Goal: Information Seeking & Learning: Learn about a topic

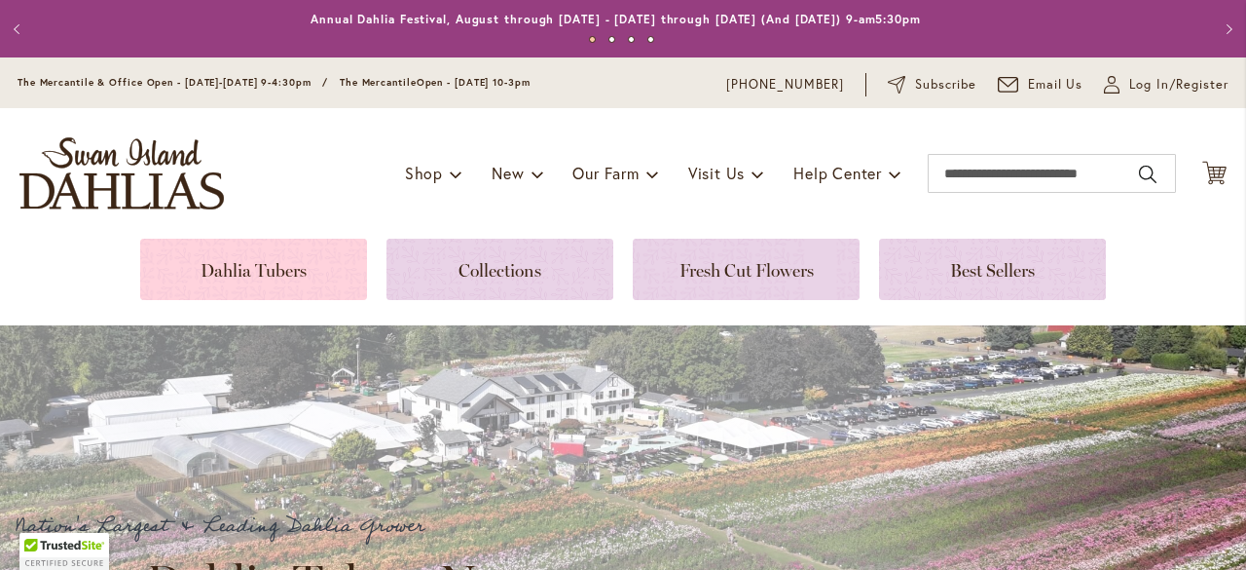
click at [239, 269] on link at bounding box center [253, 269] width 227 height 61
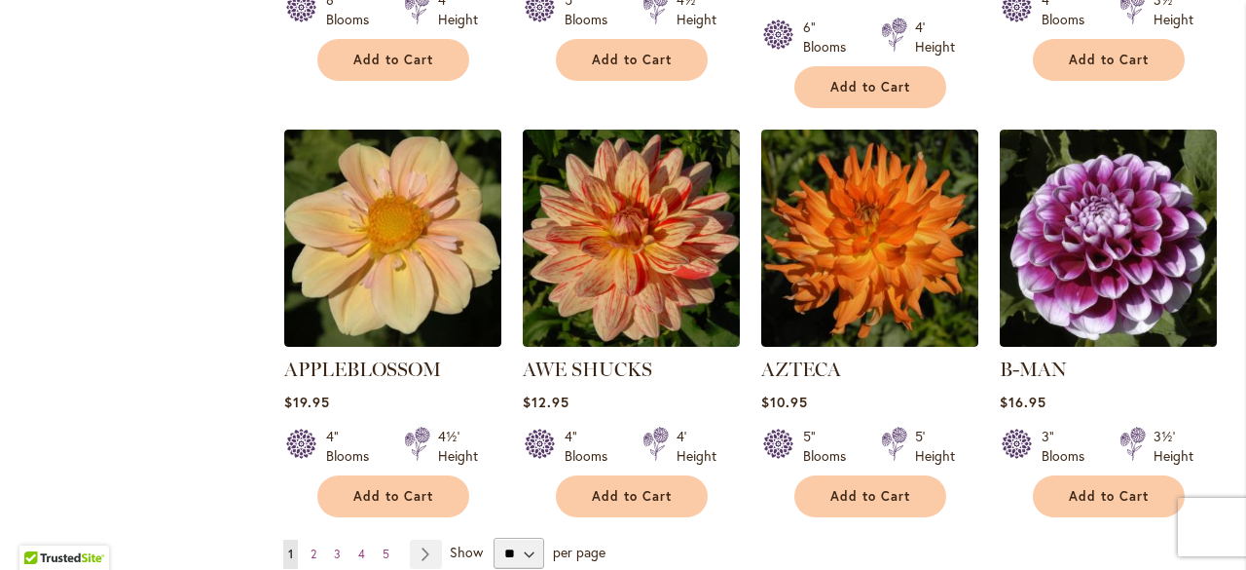
scroll to position [1600, 0]
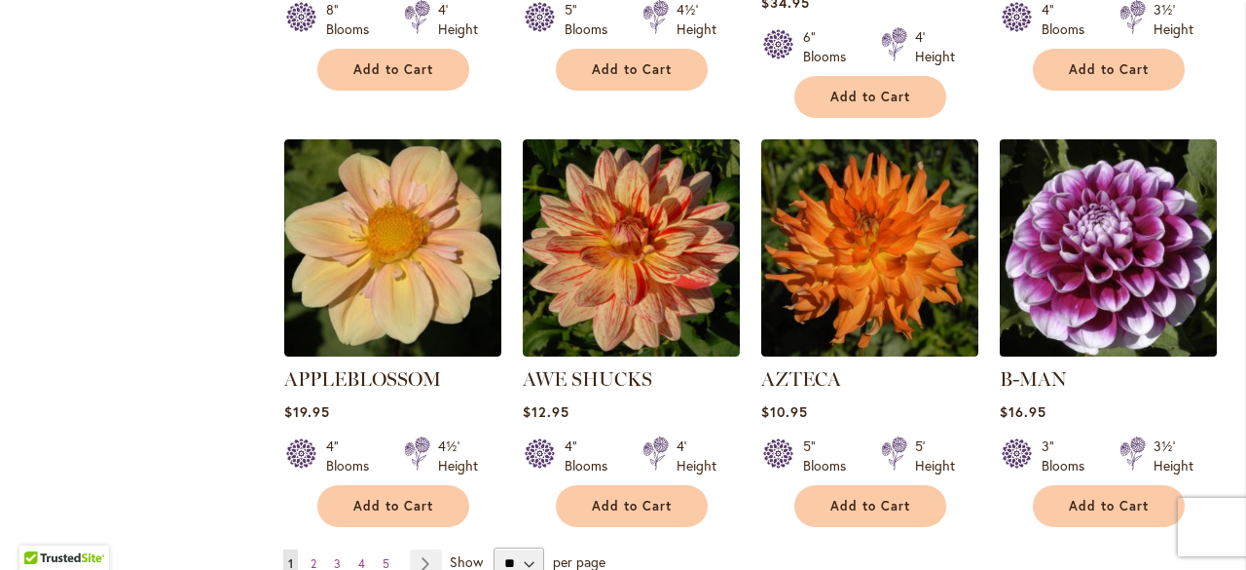
click at [1067, 212] on img at bounding box center [1108, 248] width 228 height 228
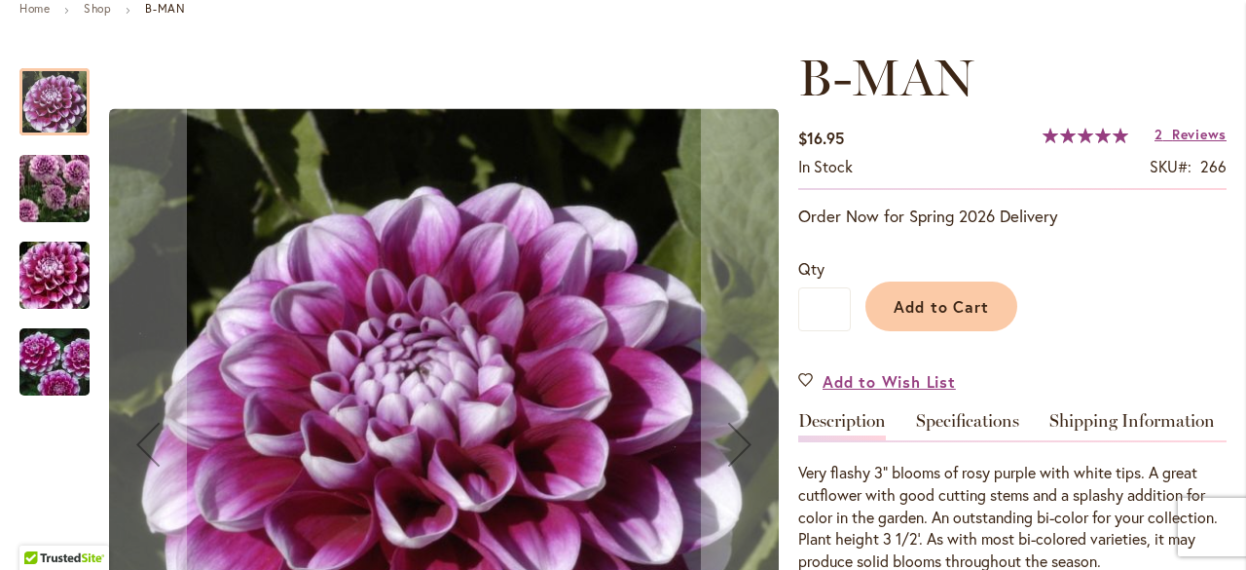
scroll to position [238, 0]
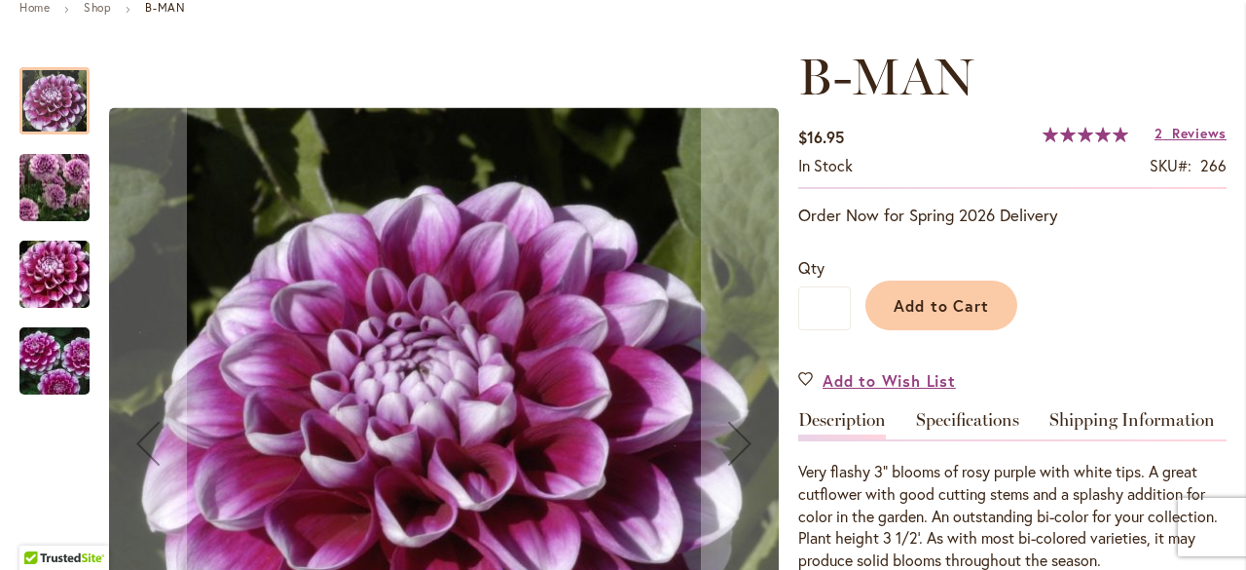
click at [62, 166] on img "B-MAN" at bounding box center [54, 188] width 140 height 122
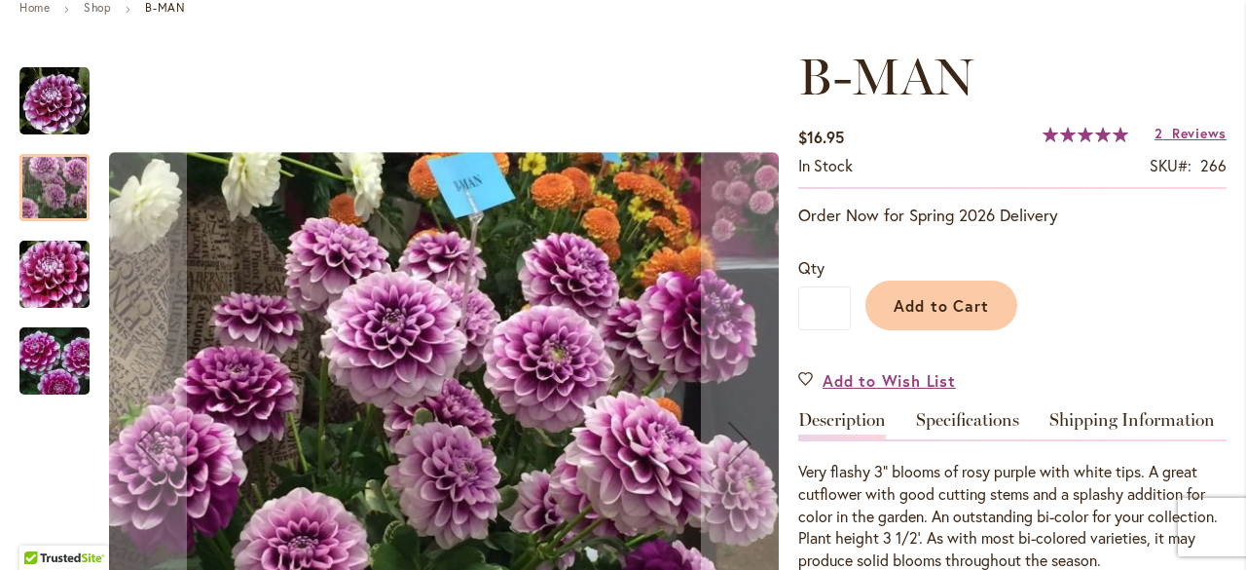
click at [56, 264] on img "B-MAN" at bounding box center [54, 274] width 140 height 93
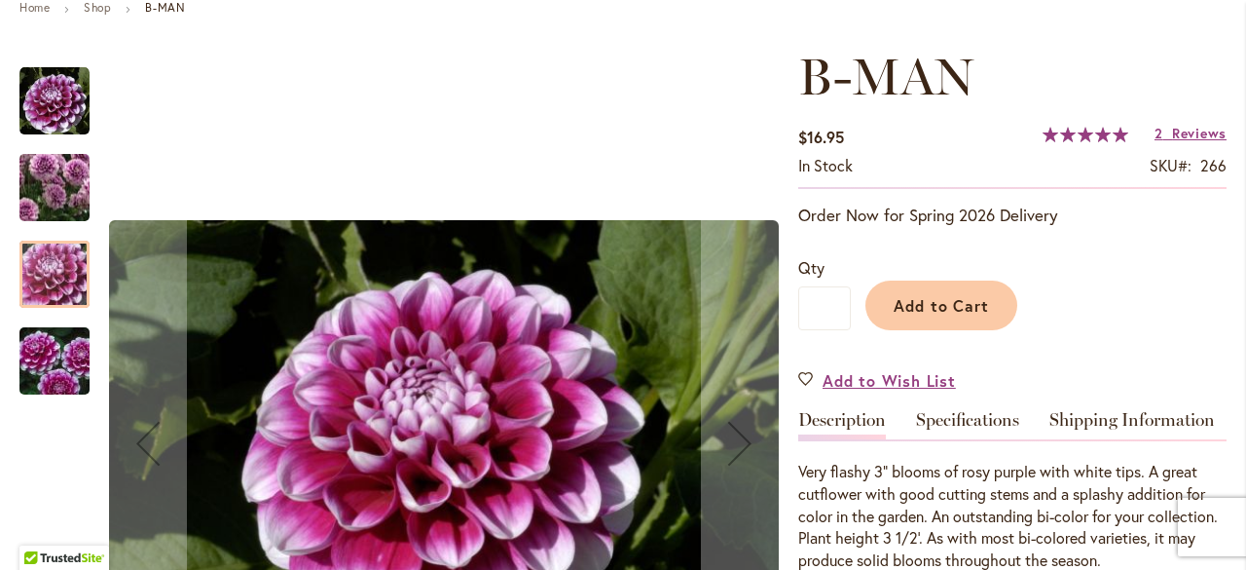
click at [58, 356] on img "B-MAN" at bounding box center [54, 360] width 140 height 93
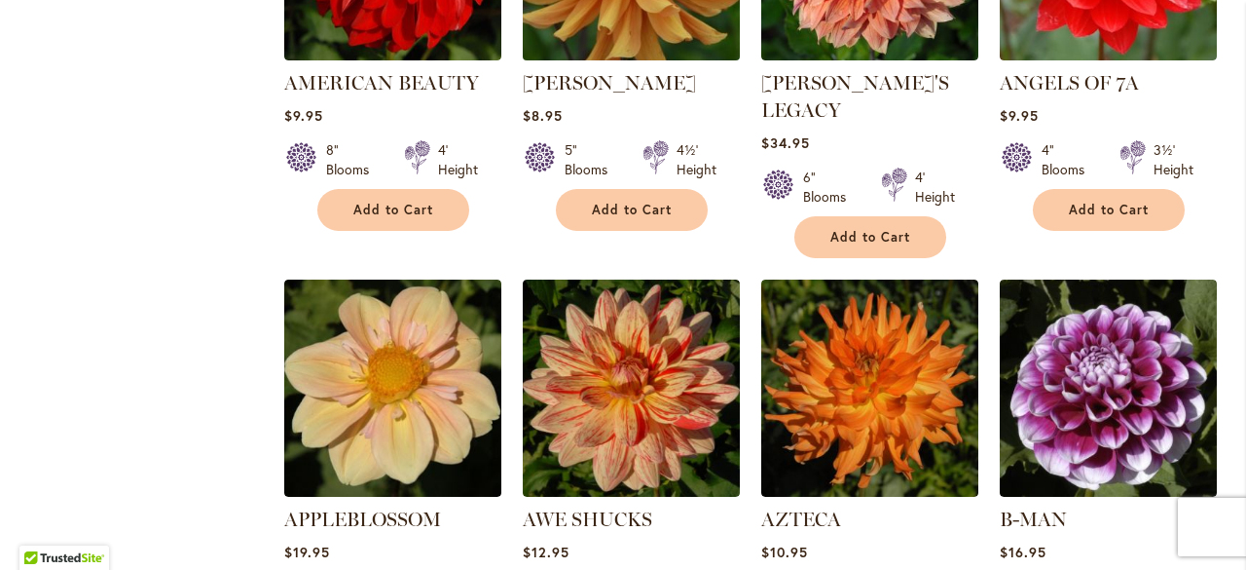
scroll to position [1744, 0]
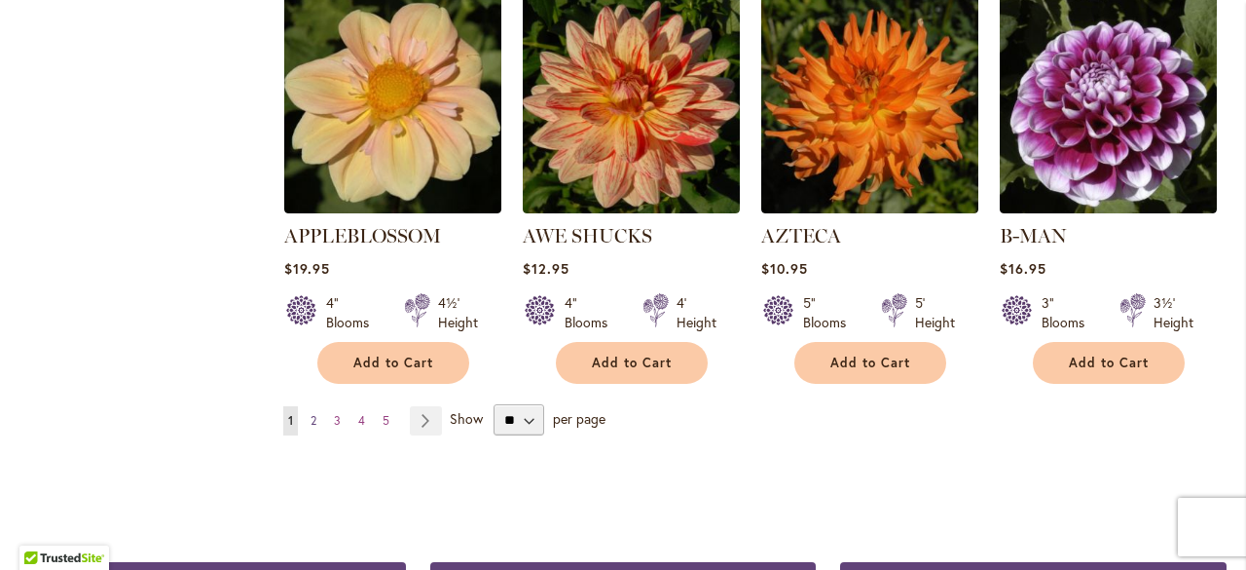
click at [314, 413] on span "2" at bounding box center [314, 420] width 6 height 15
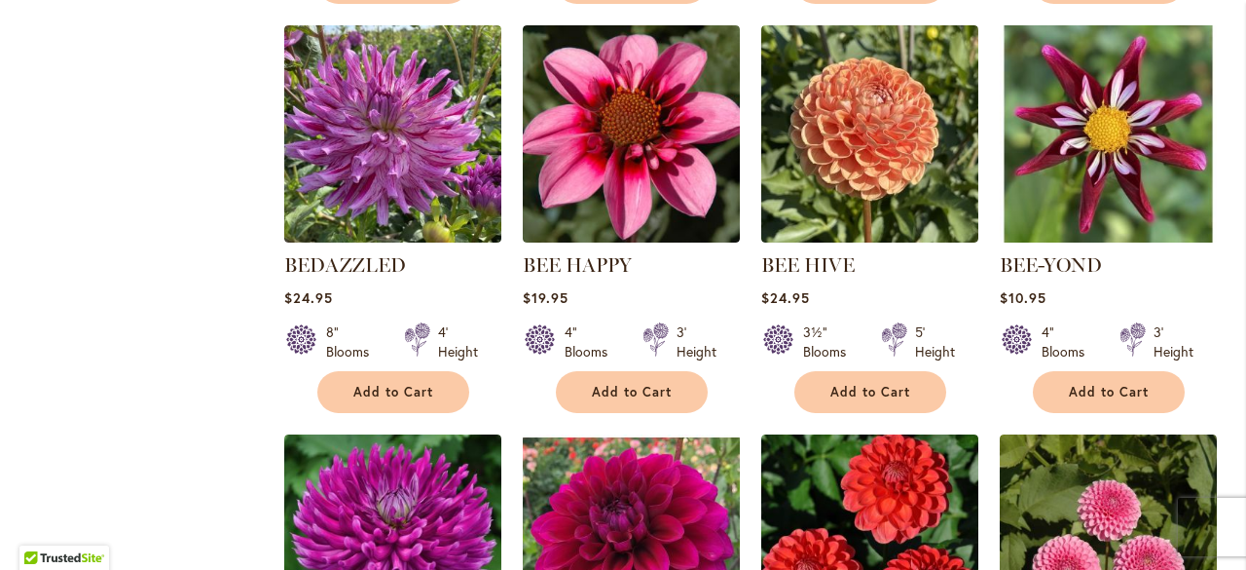
scroll to position [1663, 0]
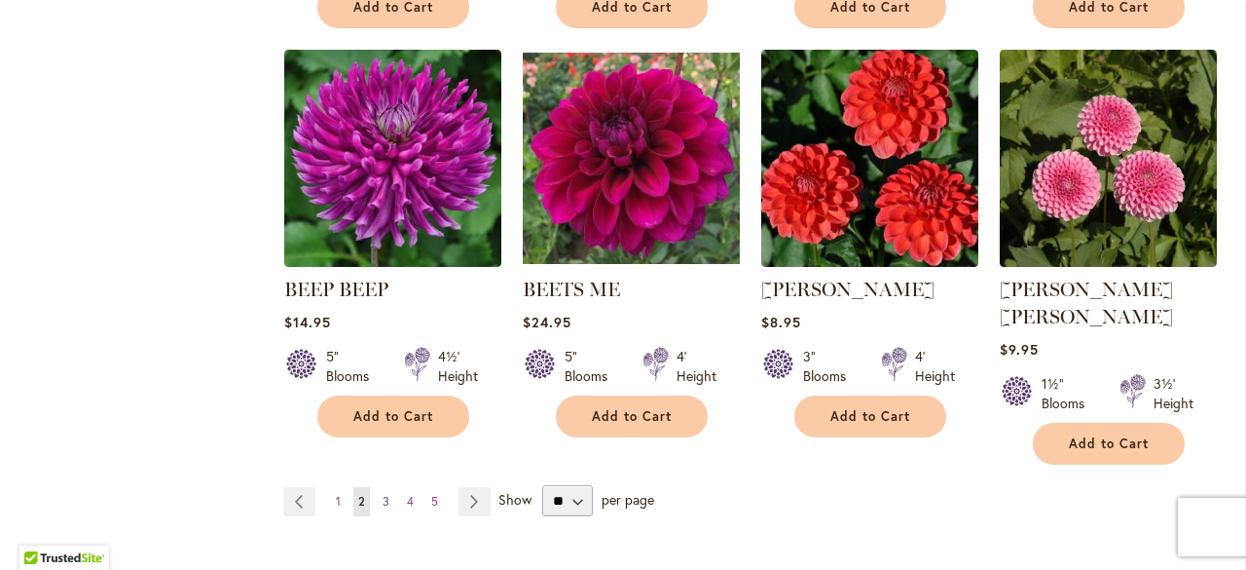
click at [386, 494] on span "3" at bounding box center [386, 501] width 7 height 15
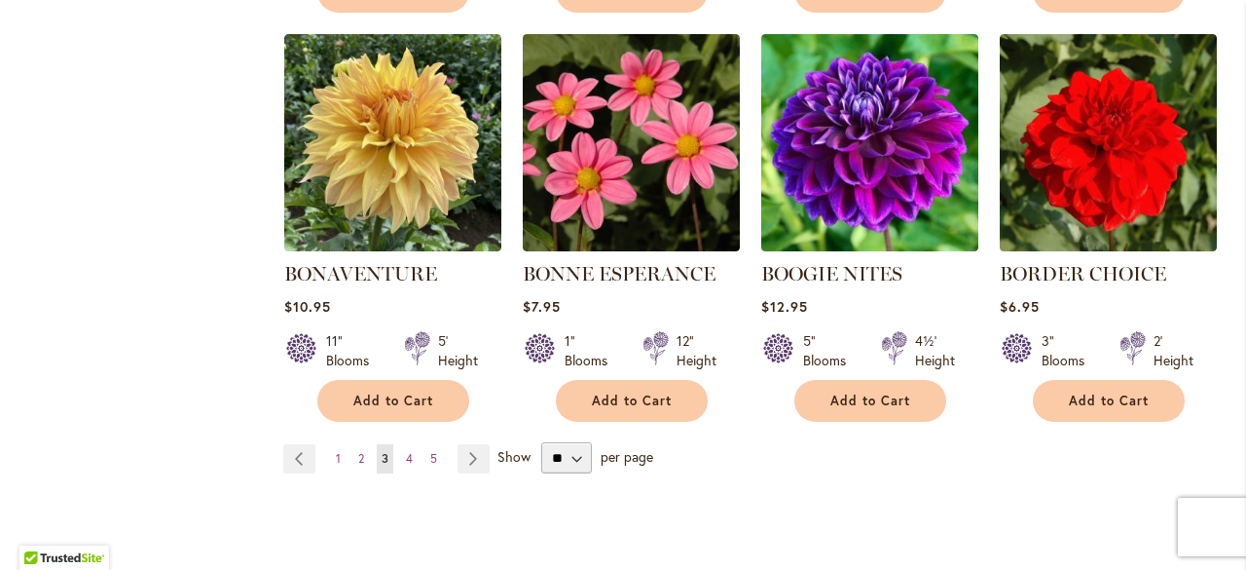
scroll to position [1684, 0]
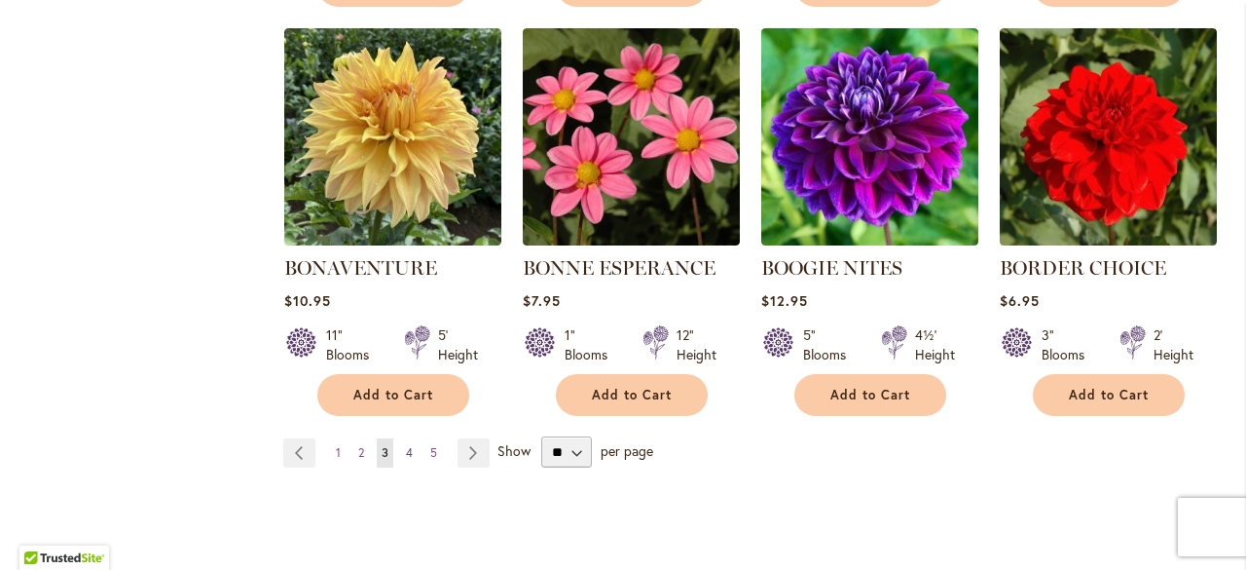
click at [407, 450] on span "4" at bounding box center [409, 452] width 7 height 15
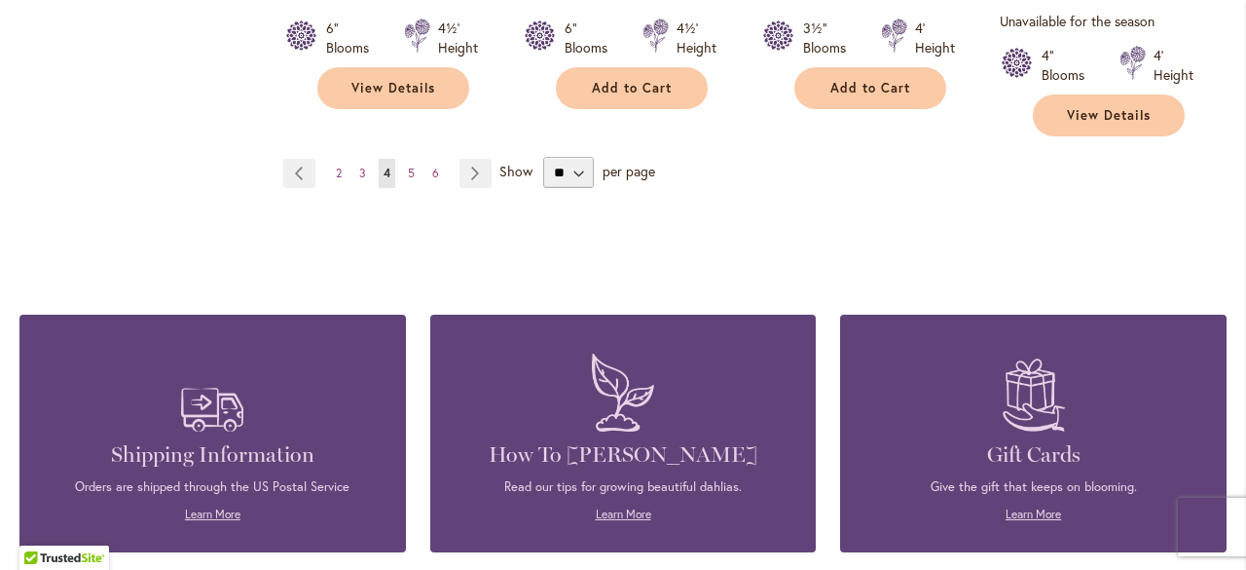
scroll to position [1980, 0]
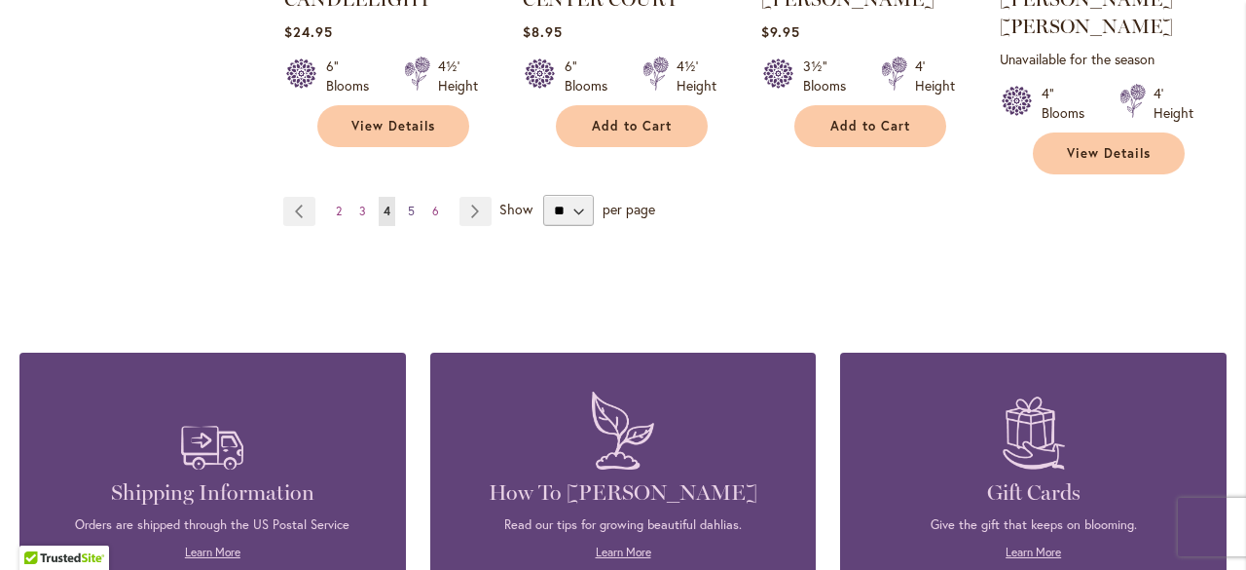
click at [409, 203] on span "5" at bounding box center [411, 210] width 7 height 15
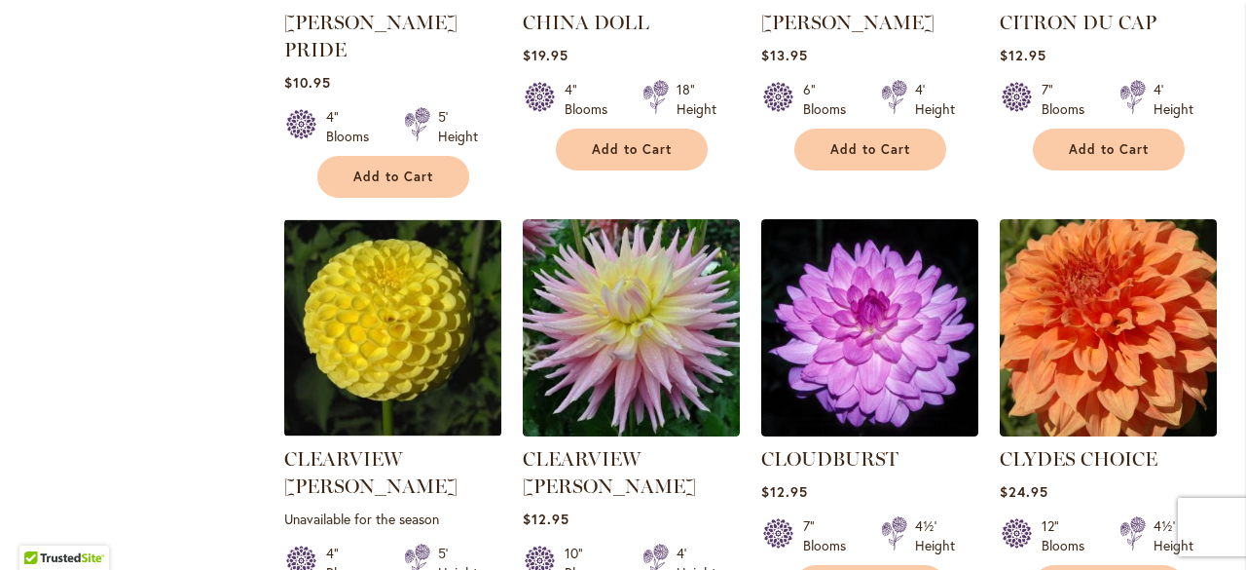
scroll to position [1968, 0]
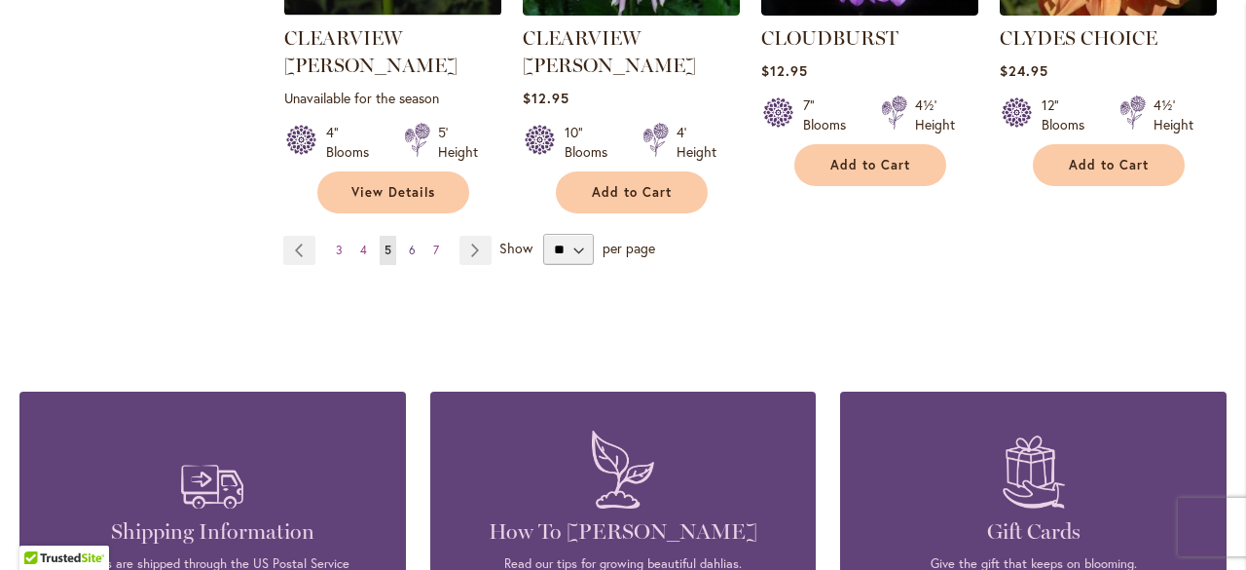
click at [409, 242] on span "6" at bounding box center [412, 249] width 7 height 15
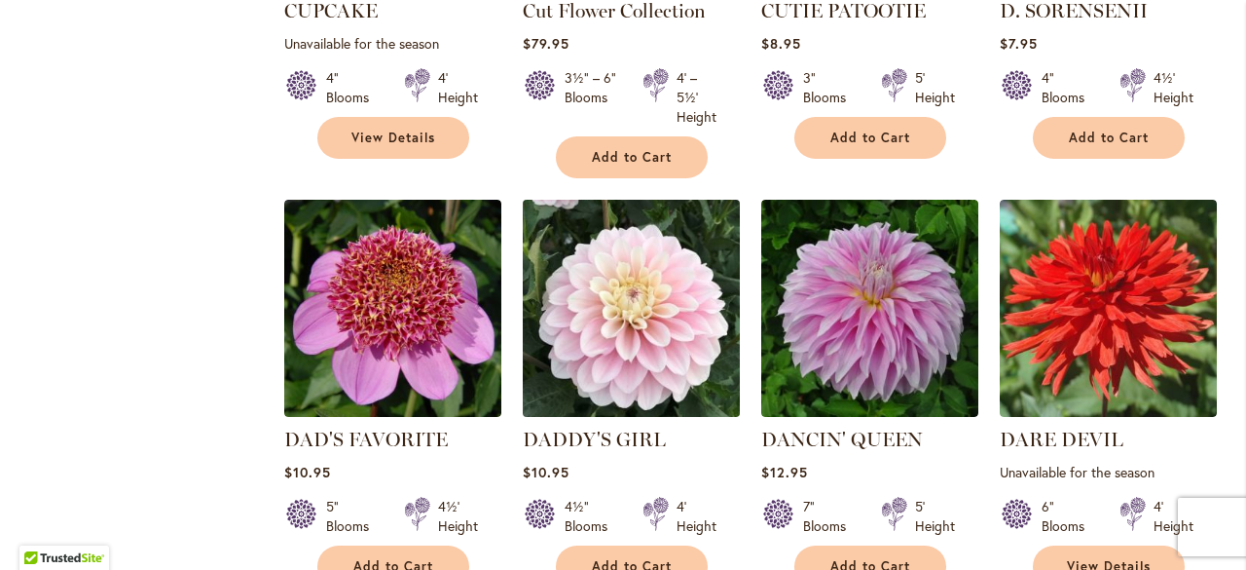
scroll to position [1799, 0]
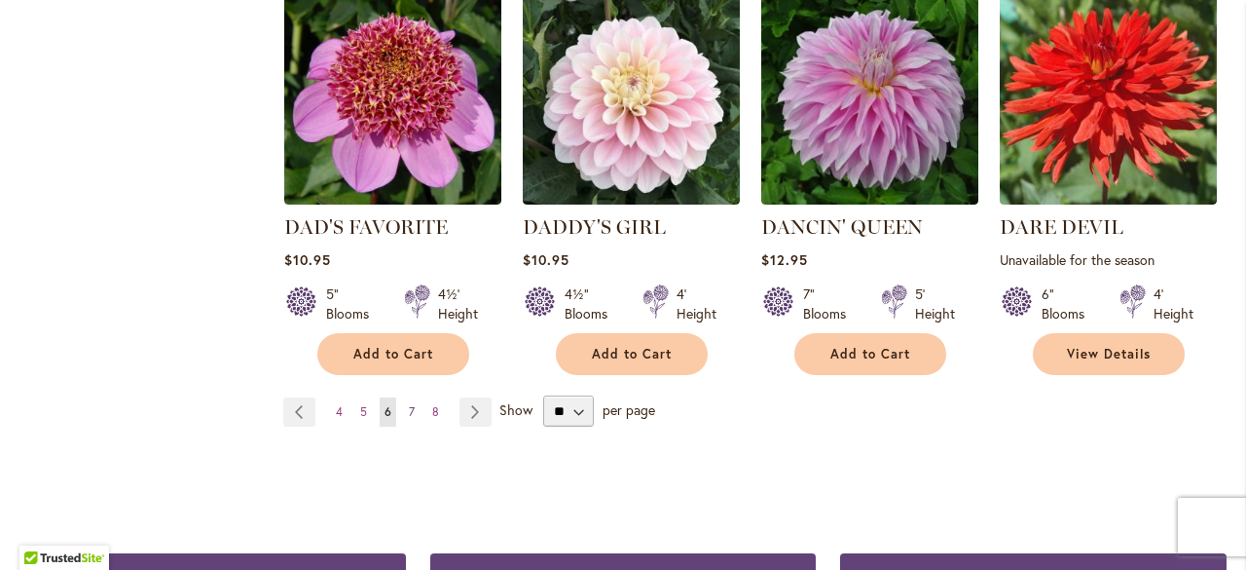
click at [409, 404] on span "7" at bounding box center [412, 411] width 6 height 15
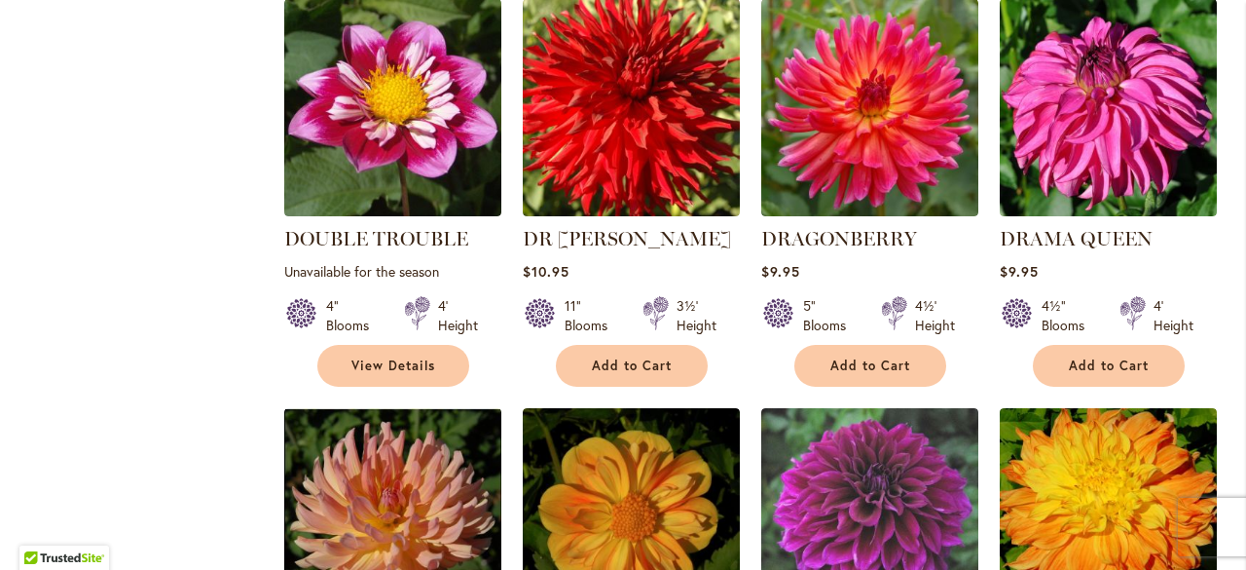
scroll to position [1610, 0]
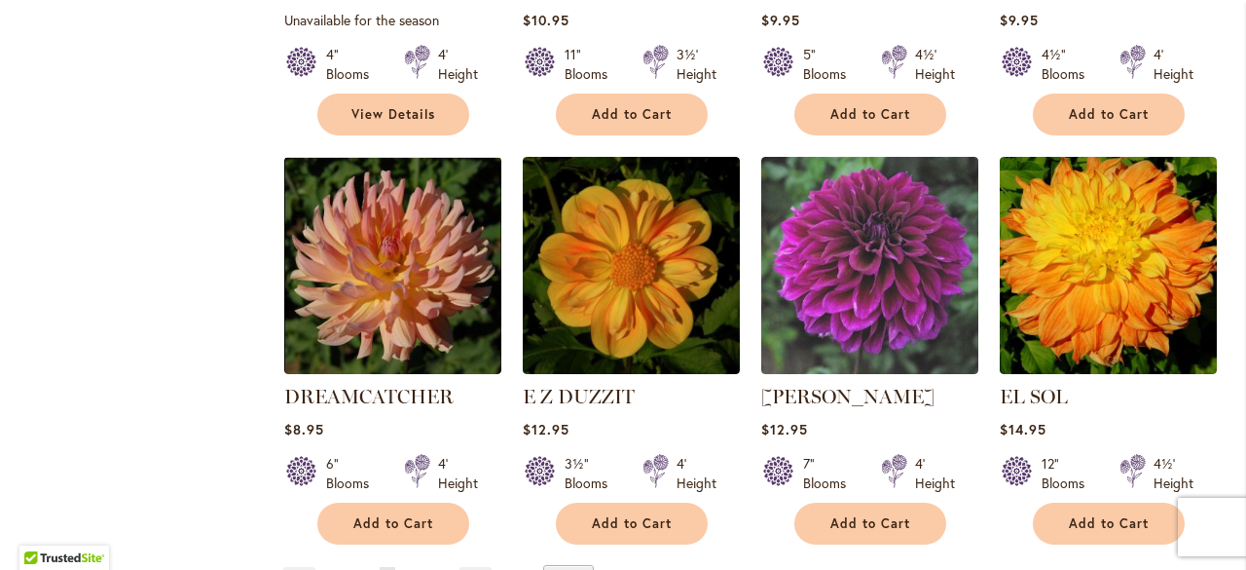
click at [408, 569] on span "8" at bounding box center [411, 580] width 7 height 15
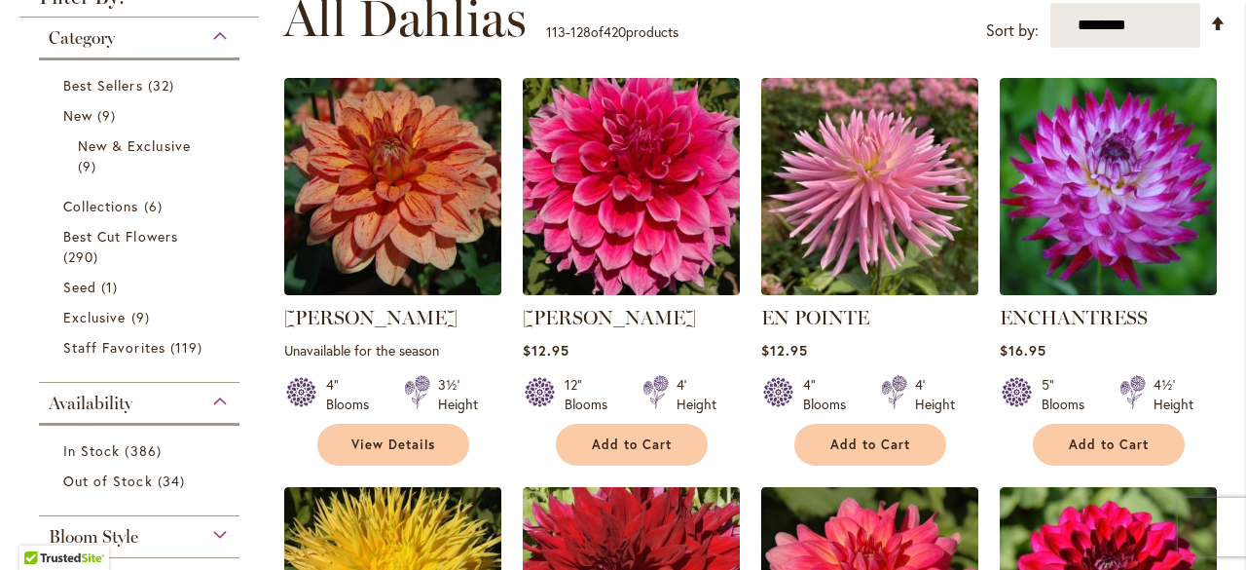
scroll to position [407, 0]
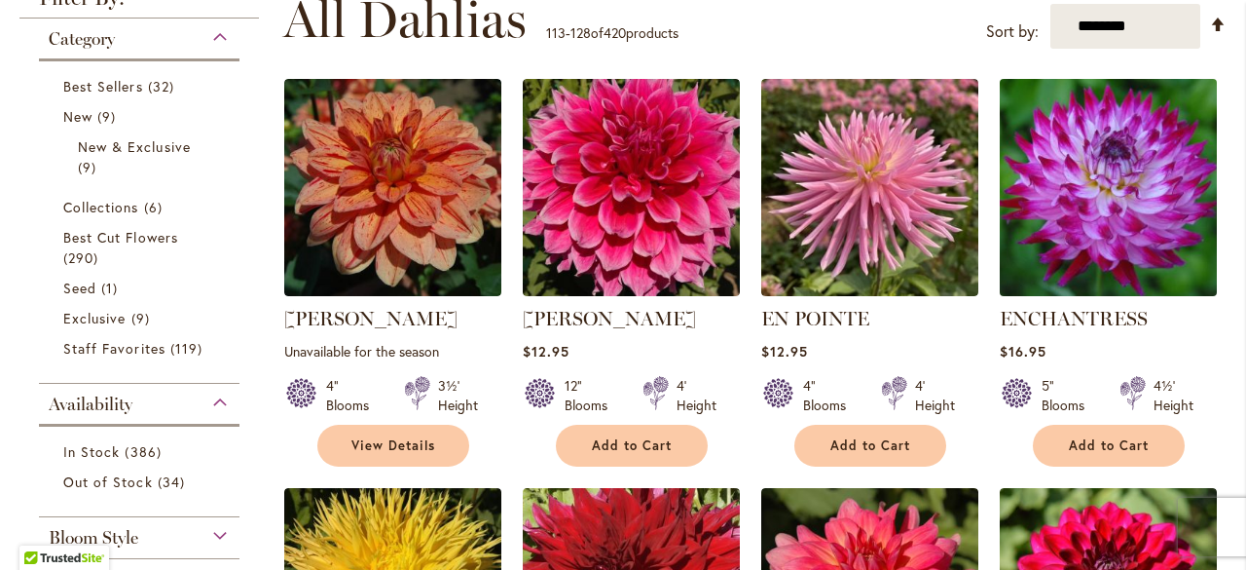
click at [1137, 187] on img at bounding box center [1108, 188] width 228 height 228
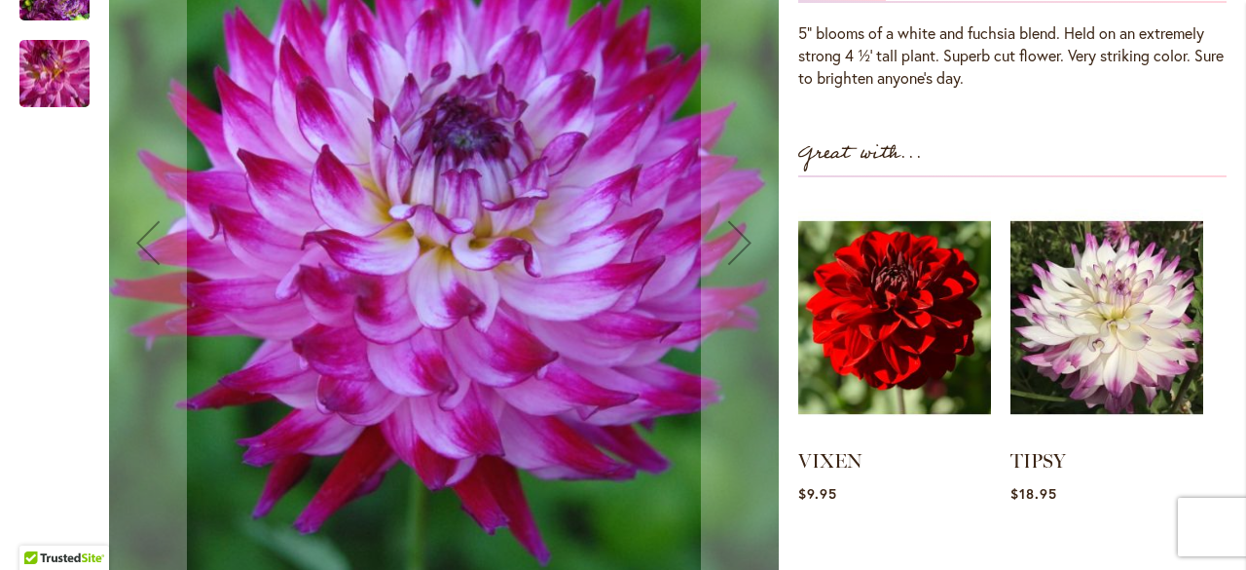
scroll to position [677, 0]
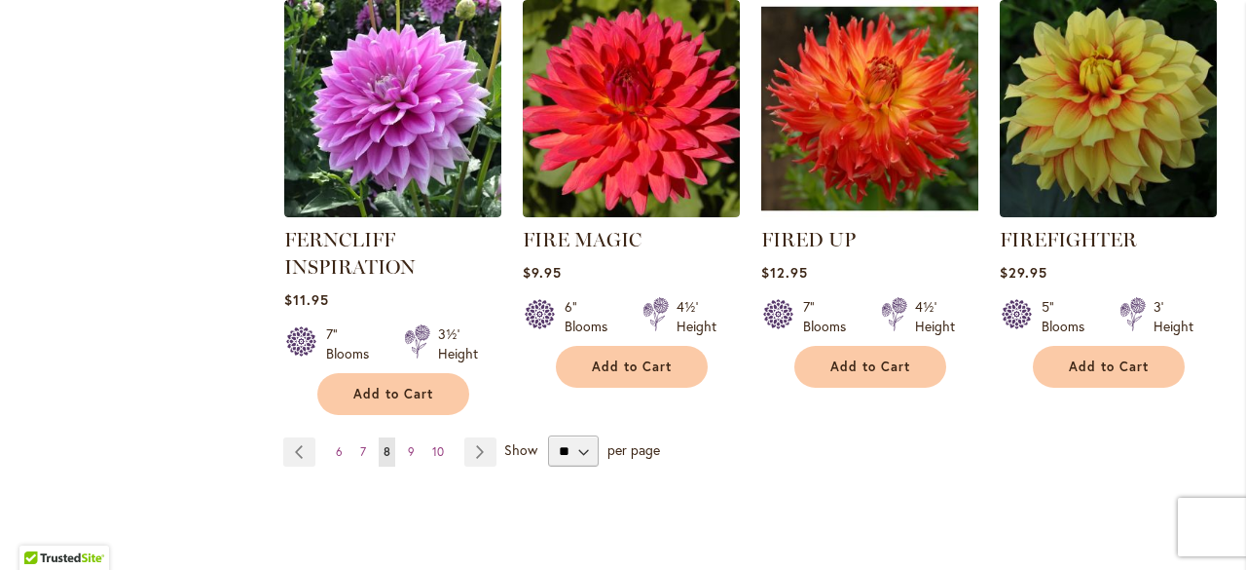
scroll to position [1800, 0]
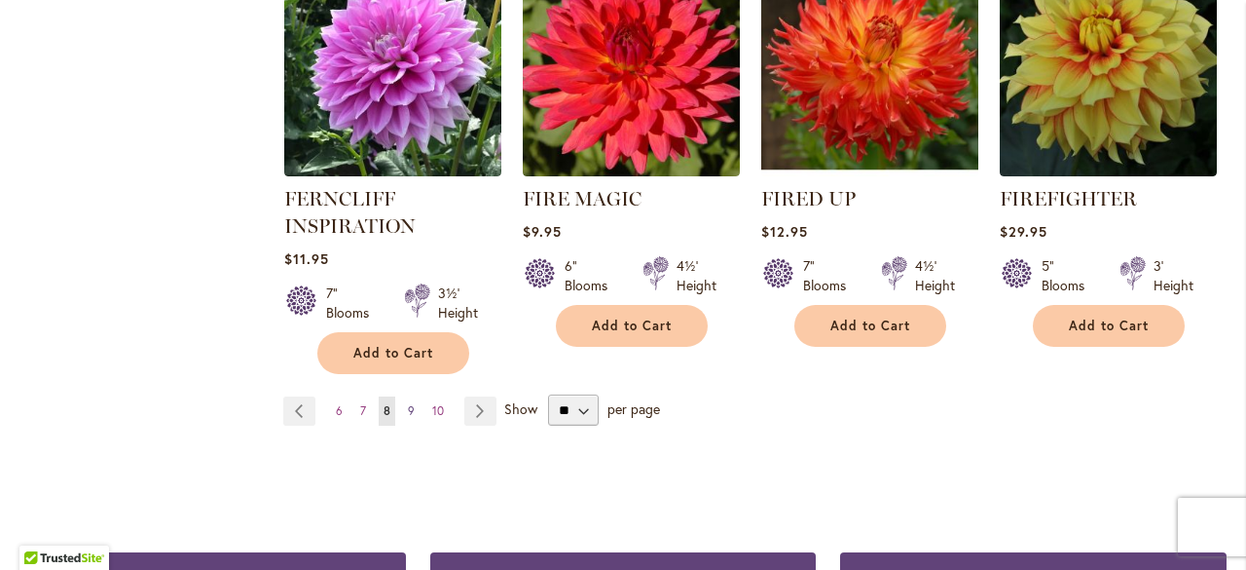
click at [403, 400] on link "Page 9" at bounding box center [411, 410] width 17 height 29
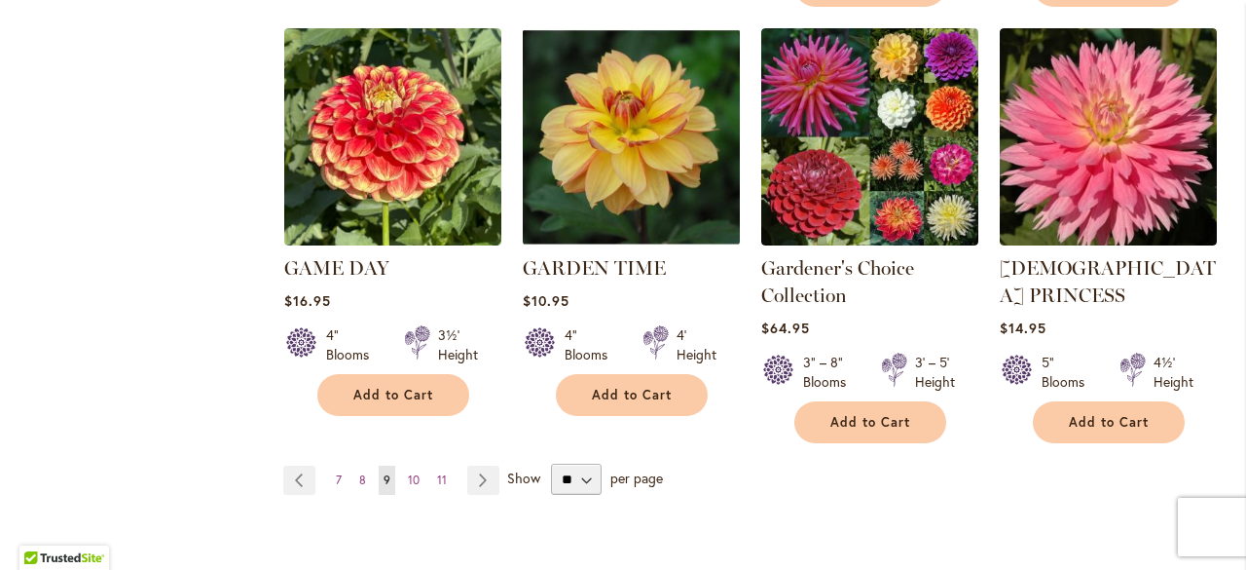
scroll to position [1767, 0]
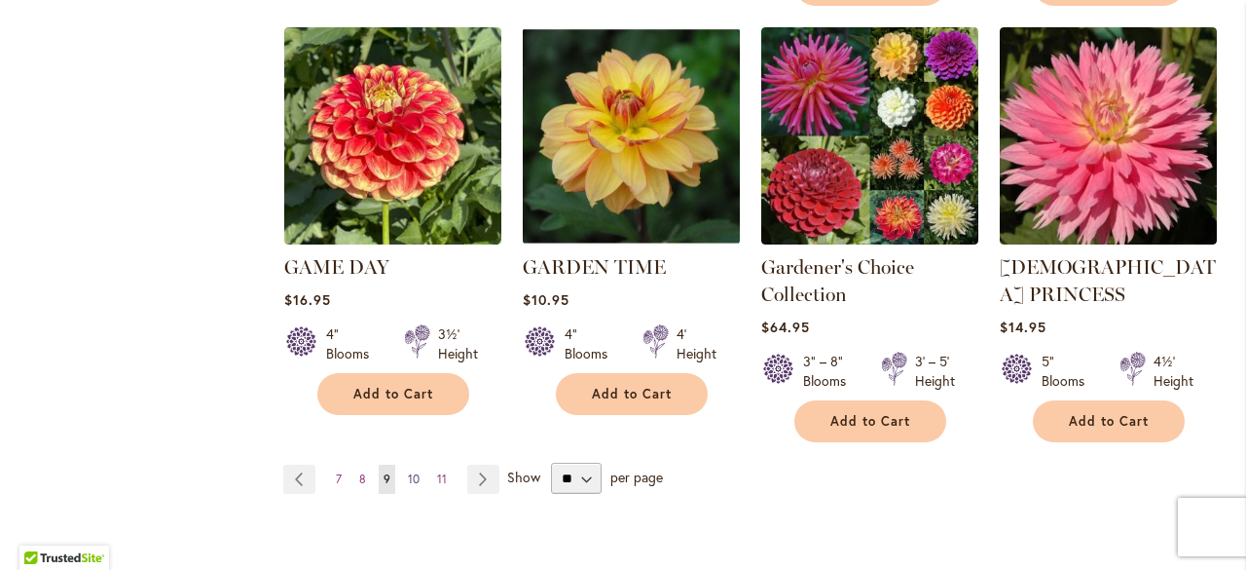
click at [414, 471] on span "10" at bounding box center [414, 478] width 12 height 15
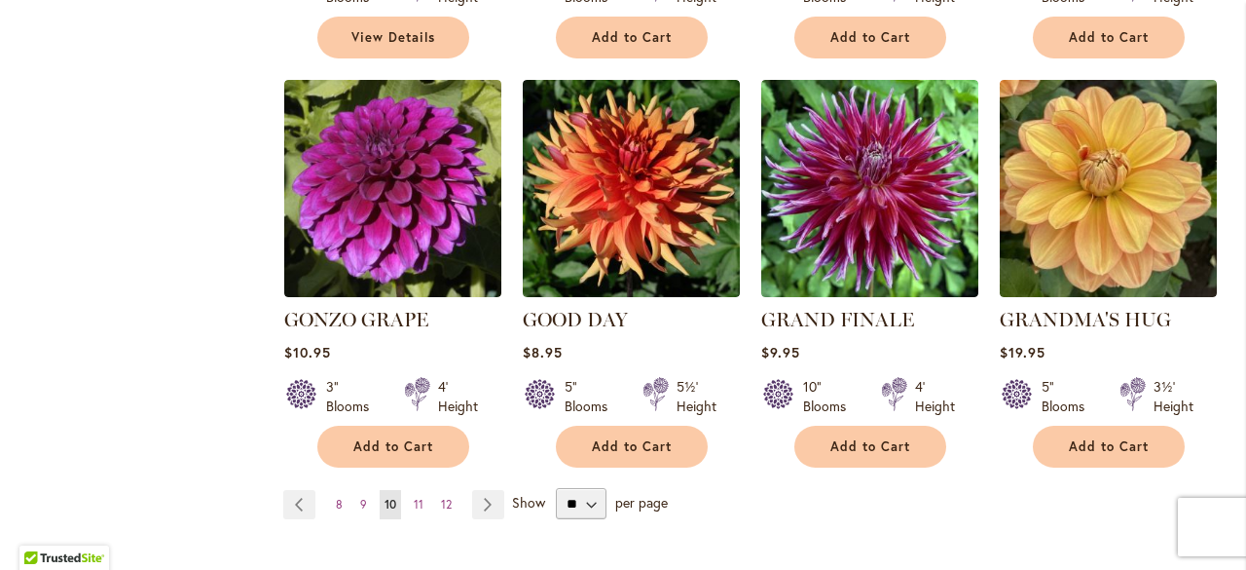
scroll to position [1214, 0]
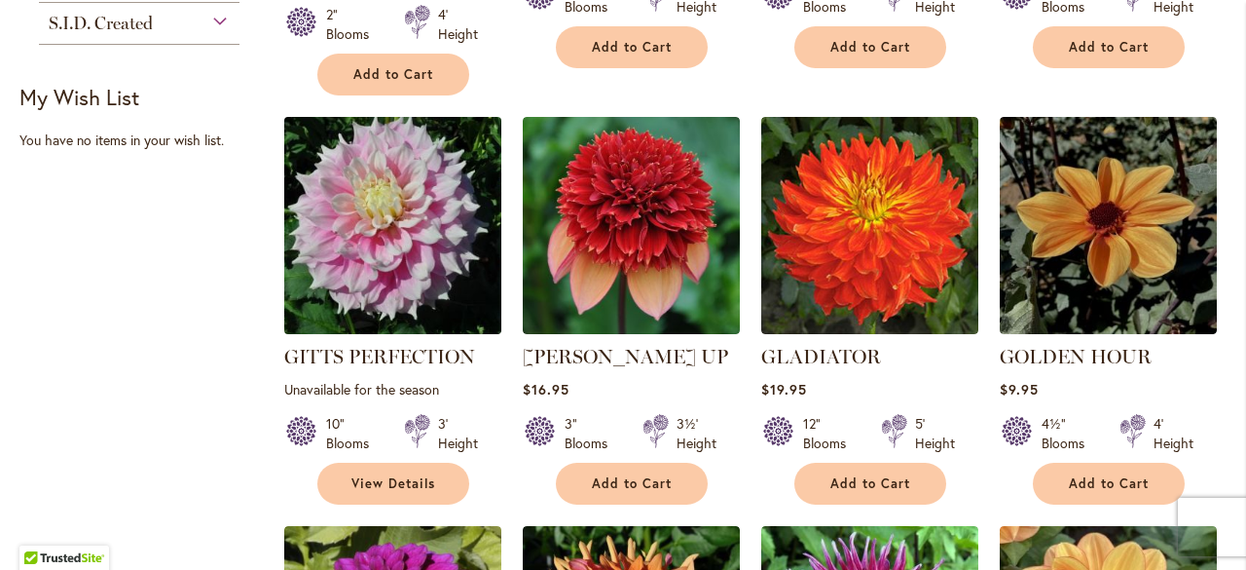
click at [417, 232] on img at bounding box center [392, 226] width 228 height 228
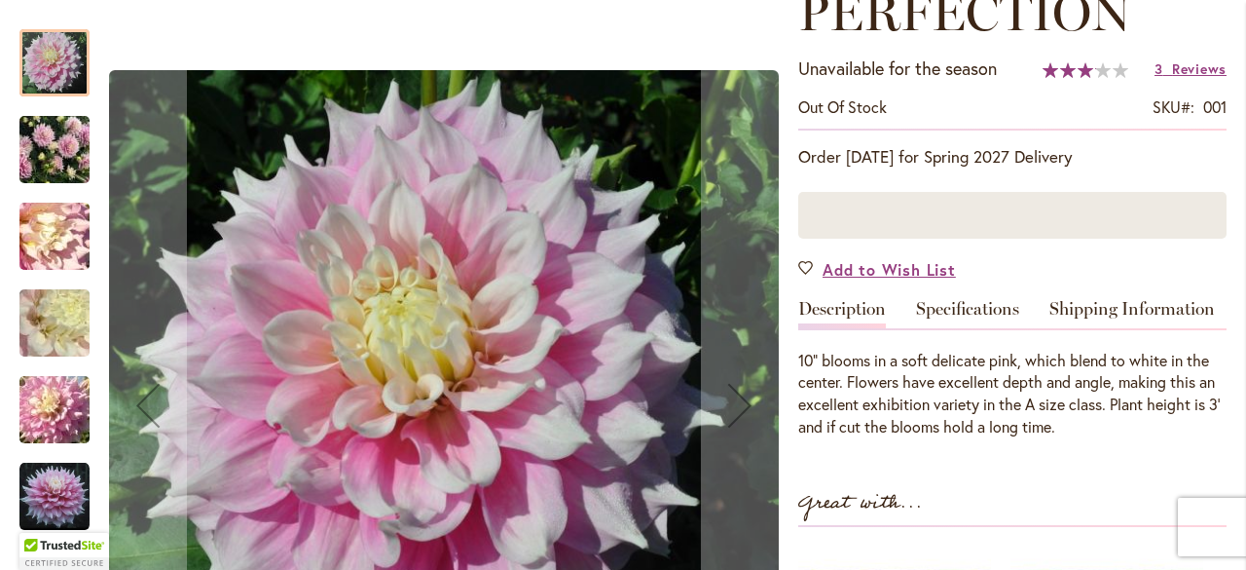
scroll to position [508, 0]
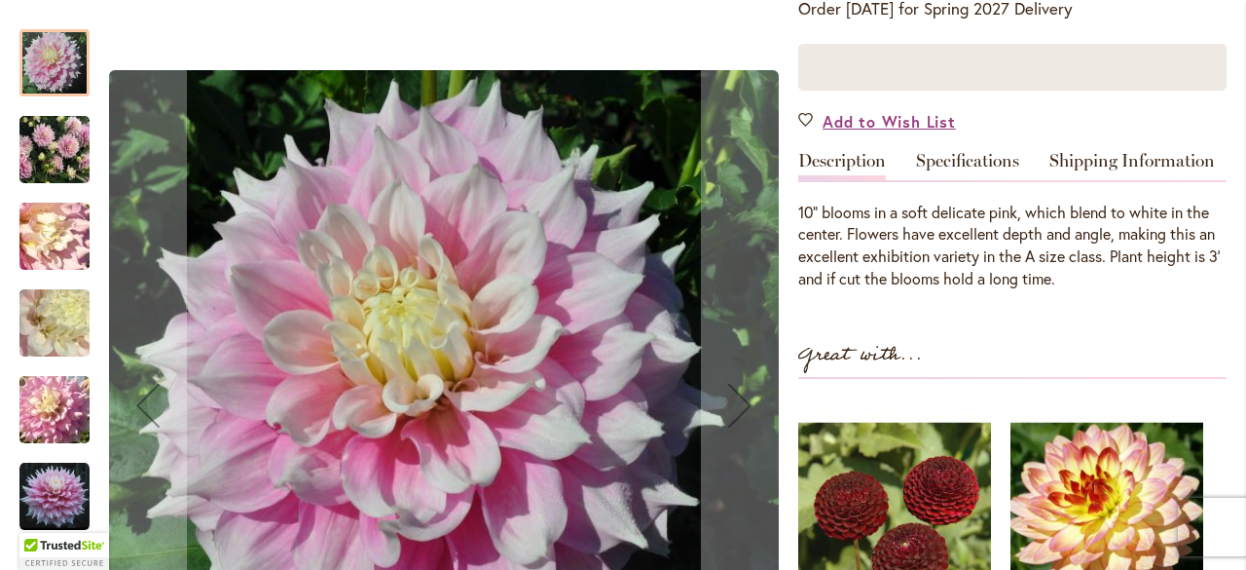
click at [43, 148] on img "GITTS PERFECTION" at bounding box center [54, 149] width 140 height 105
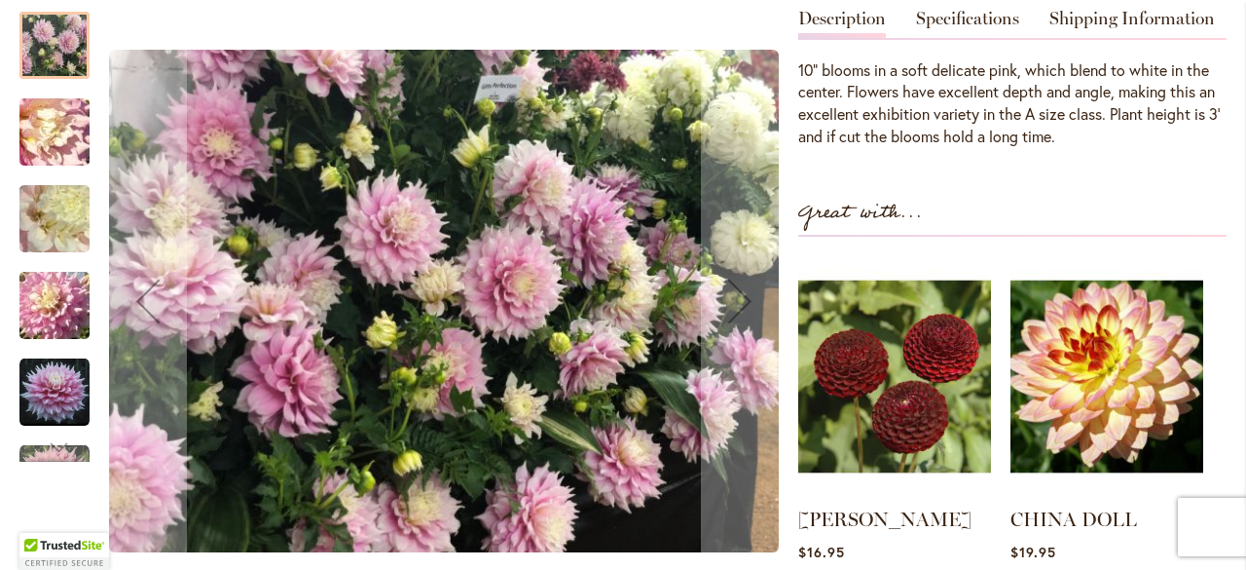
scroll to position [717, 0]
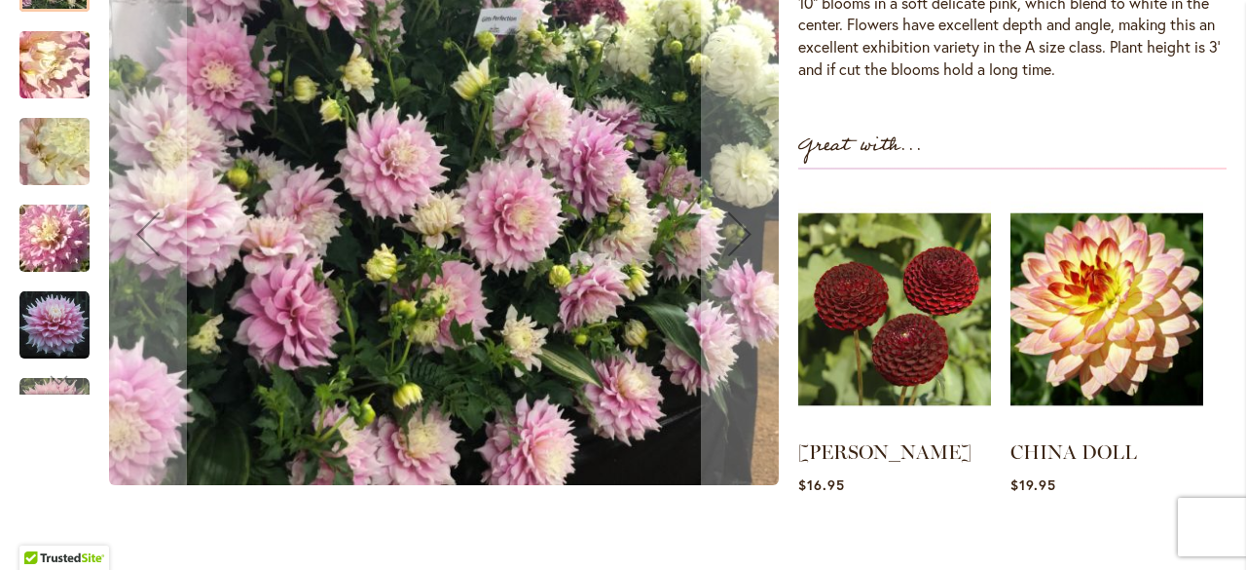
click at [62, 173] on img "GITTS PERFECTION" at bounding box center [54, 151] width 140 height 105
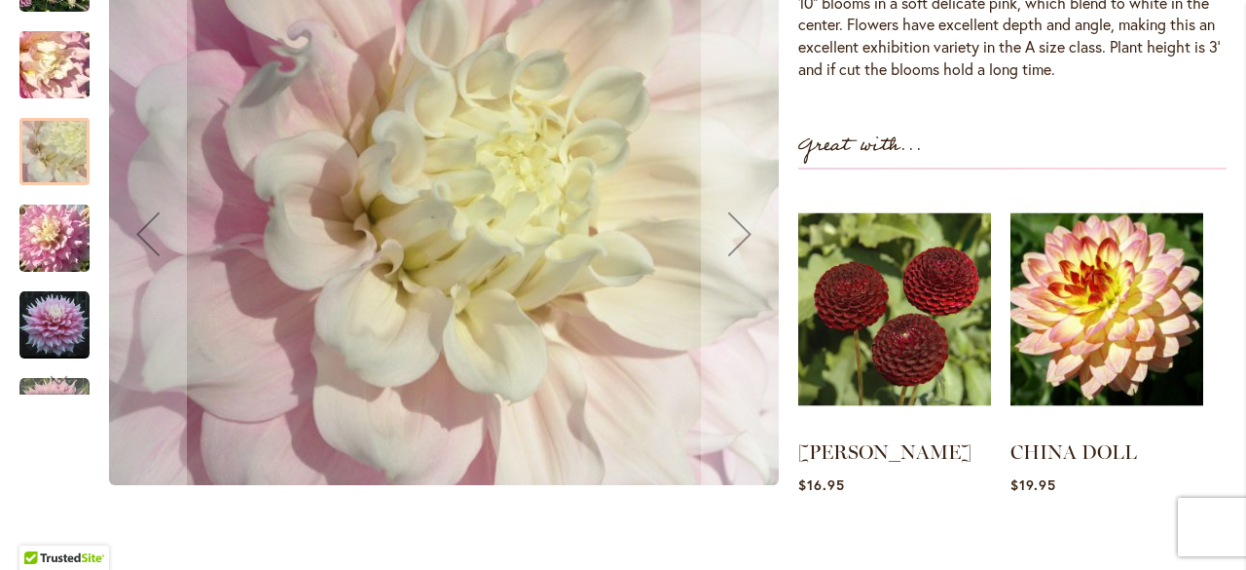
click at [60, 38] on div "GITTS PERFECTION" at bounding box center [64, 55] width 90 height 87
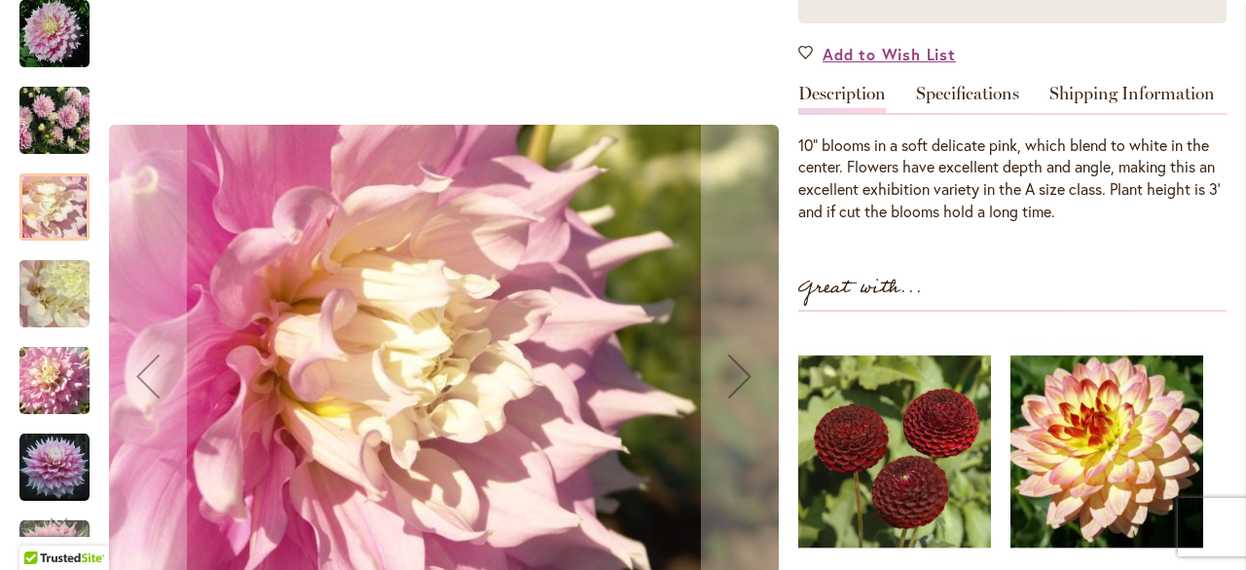
scroll to position [499, 0]
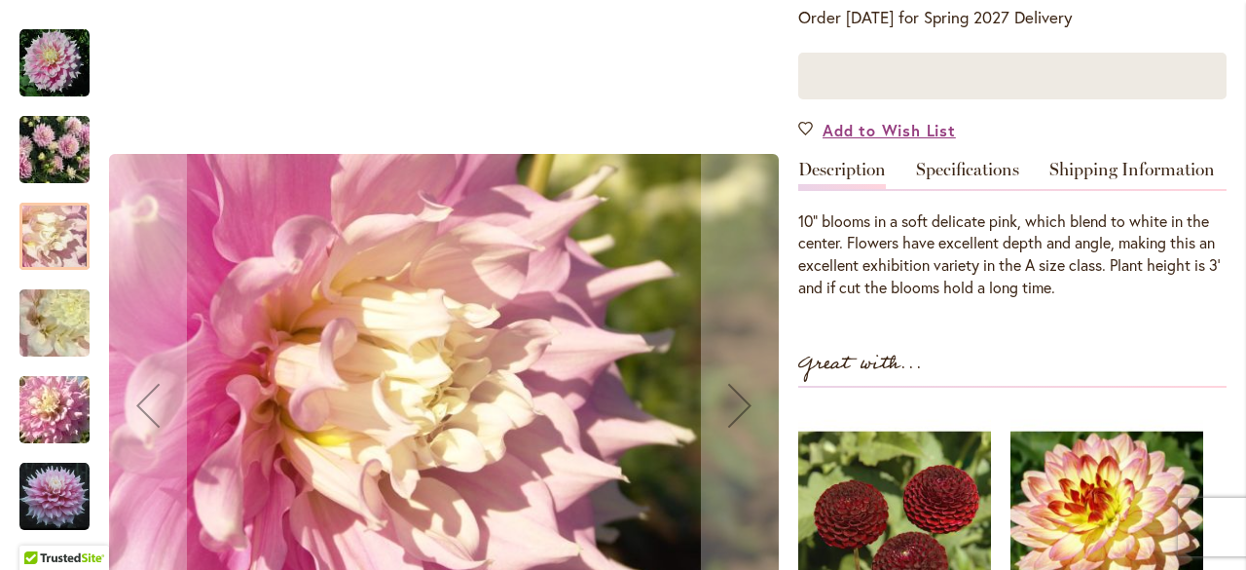
click at [53, 101] on div "GITTS PERFECTION" at bounding box center [64, 139] width 90 height 87
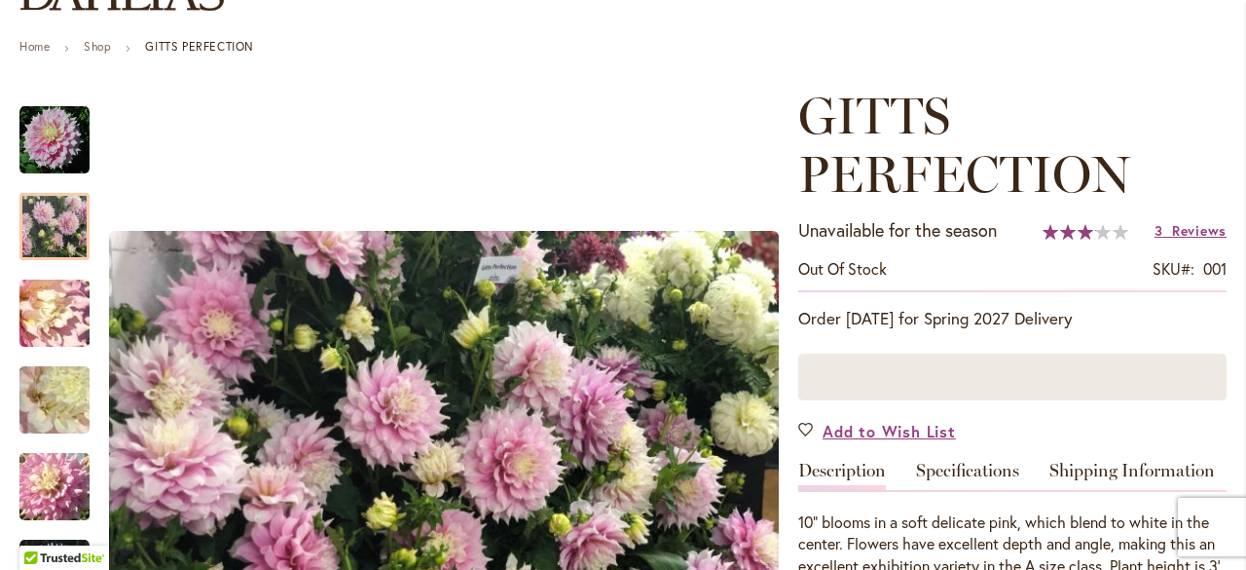
scroll to position [169, 0]
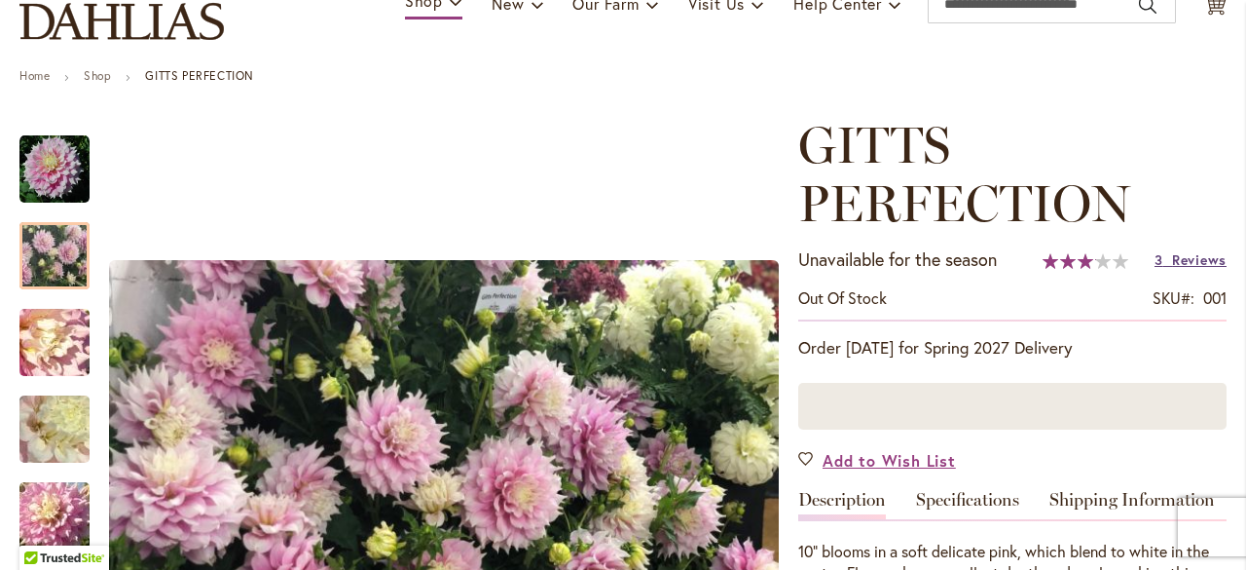
click at [1172, 264] on span "Reviews" at bounding box center [1199, 259] width 55 height 18
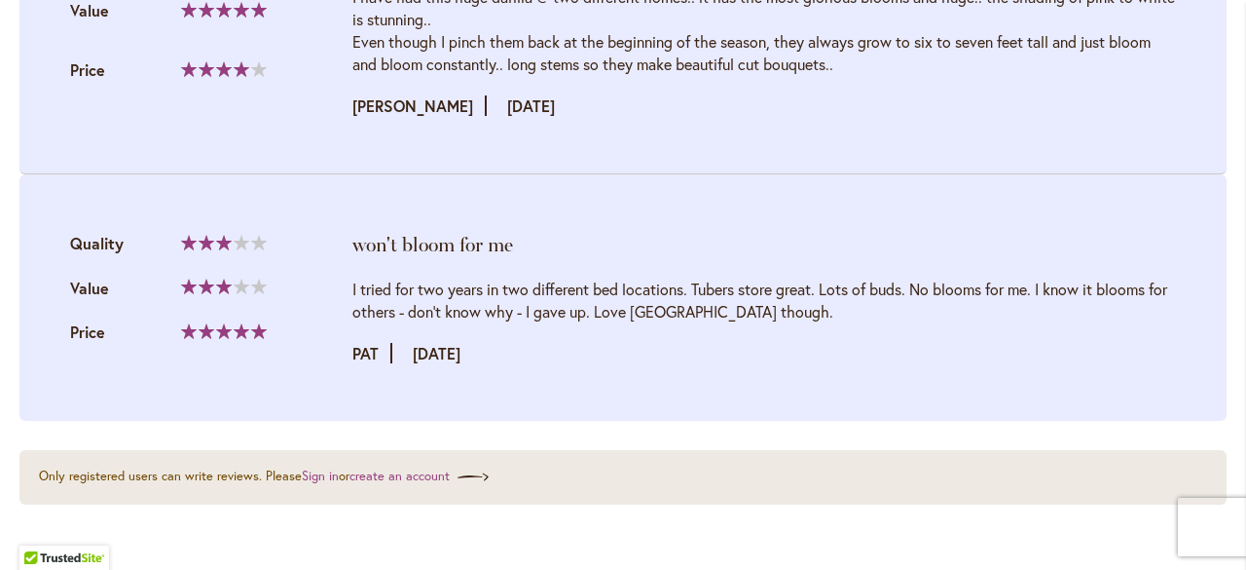
scroll to position [2469, 0]
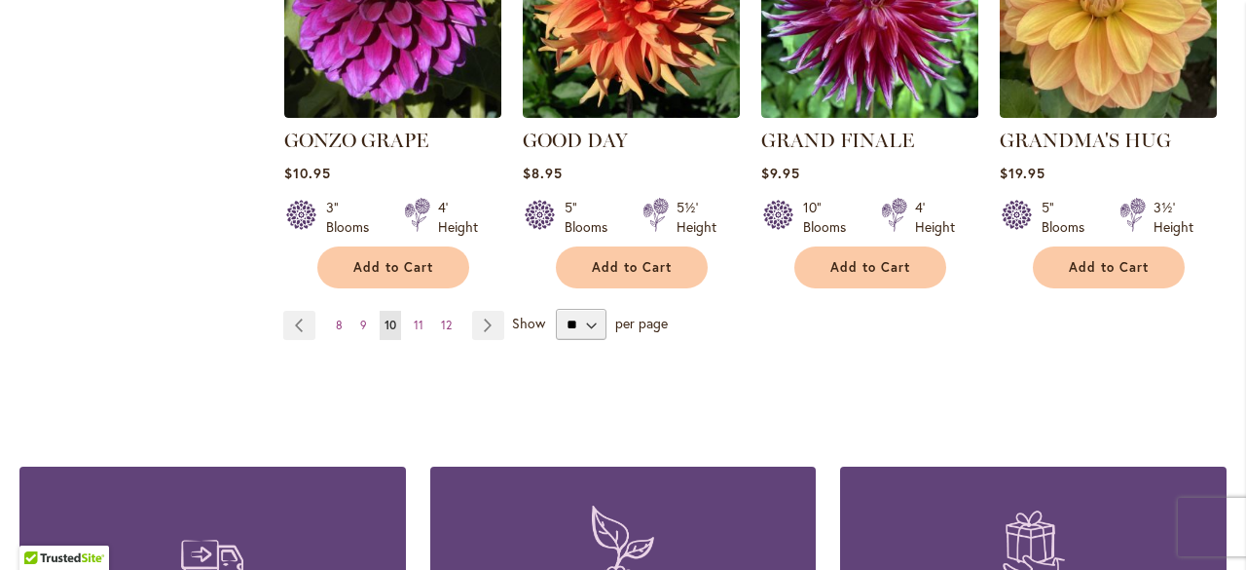
scroll to position [1840, 0]
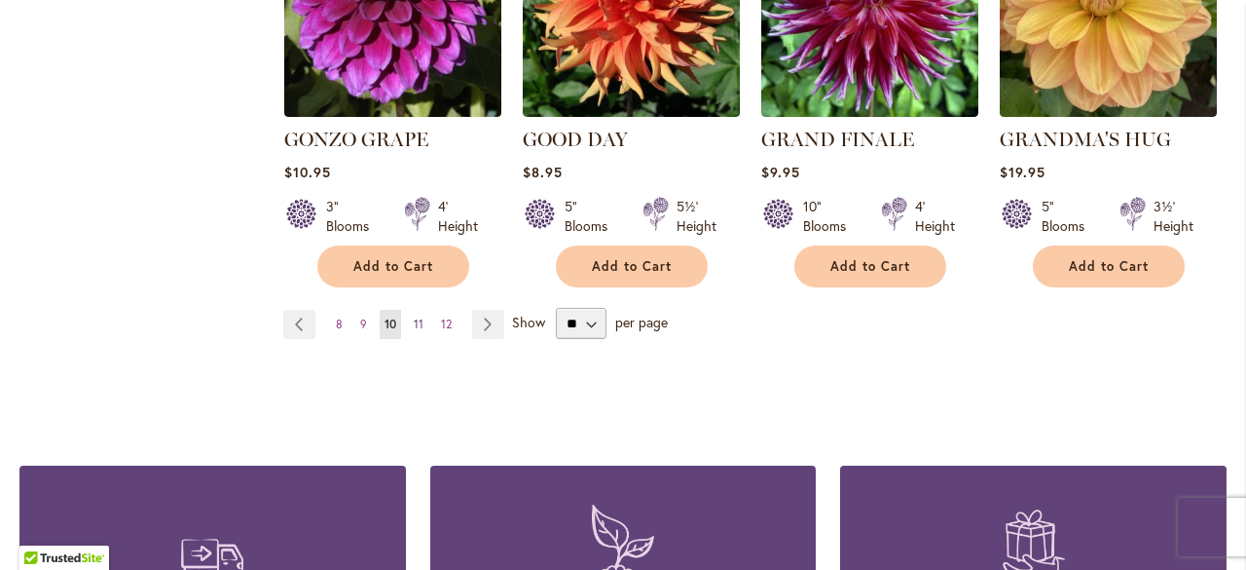
click at [424, 310] on link "Page 11" at bounding box center [418, 324] width 19 height 29
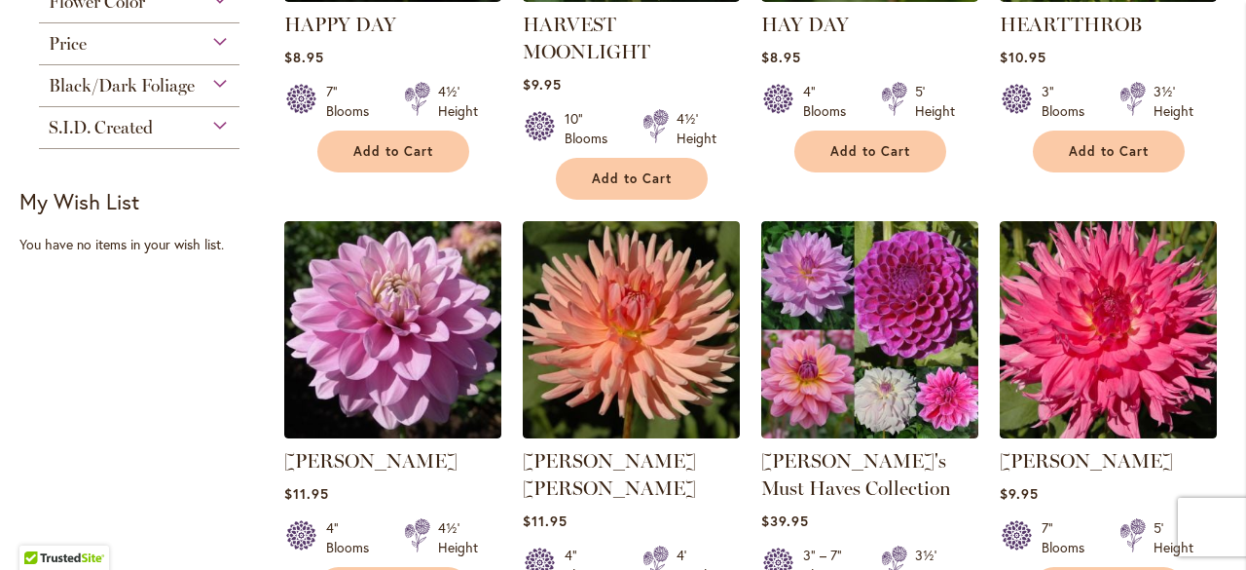
scroll to position [1117, 0]
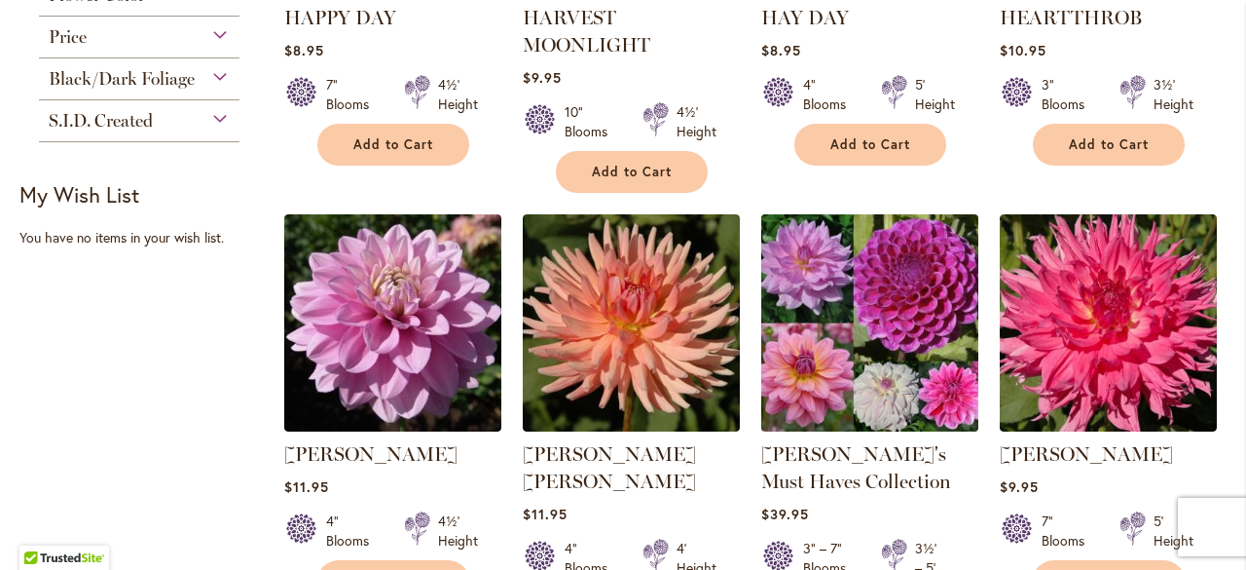
click at [822, 357] on img at bounding box center [869, 323] width 228 height 228
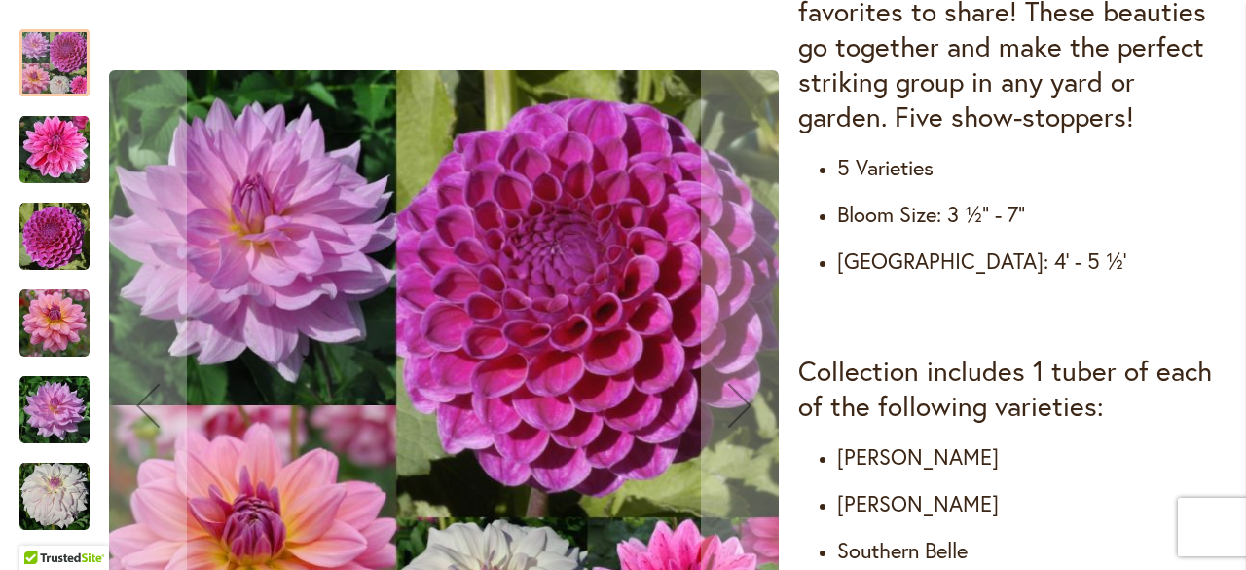
scroll to position [928, 0]
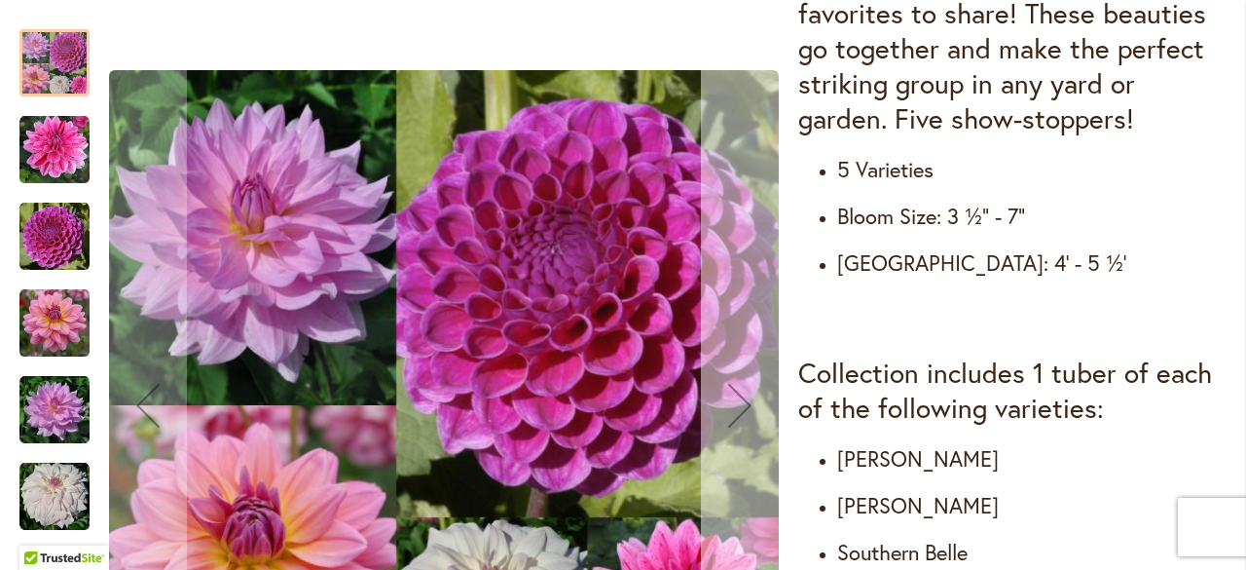
click at [739, 383] on div "Next" at bounding box center [740, 405] width 78 height 78
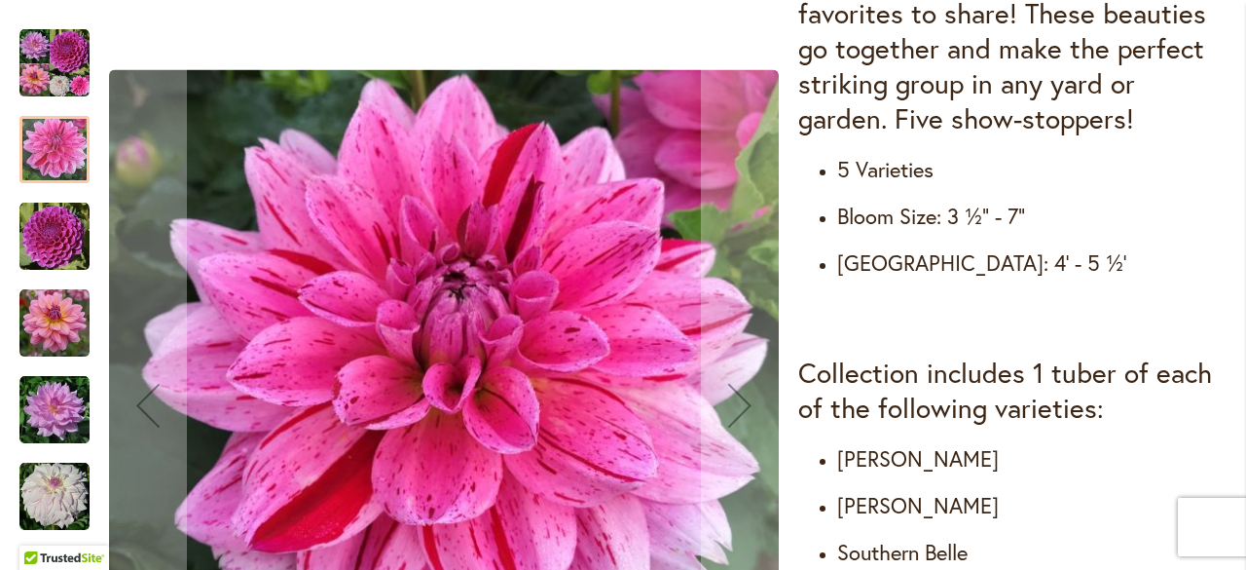
scroll to position [988, 0]
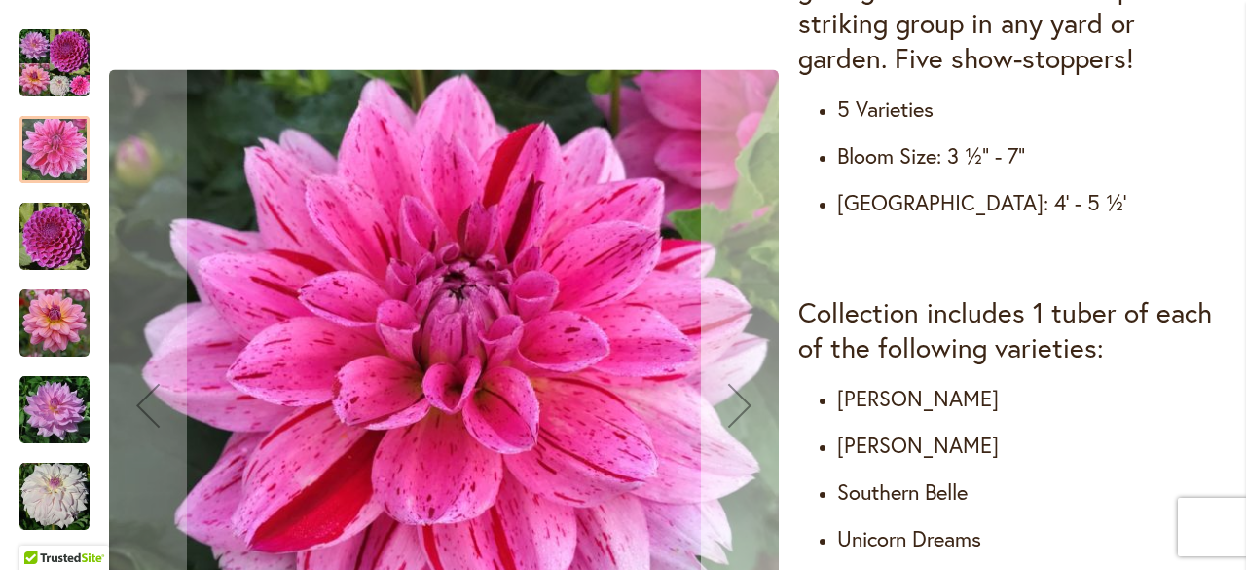
click at [746, 378] on div "Next" at bounding box center [740, 405] width 78 height 78
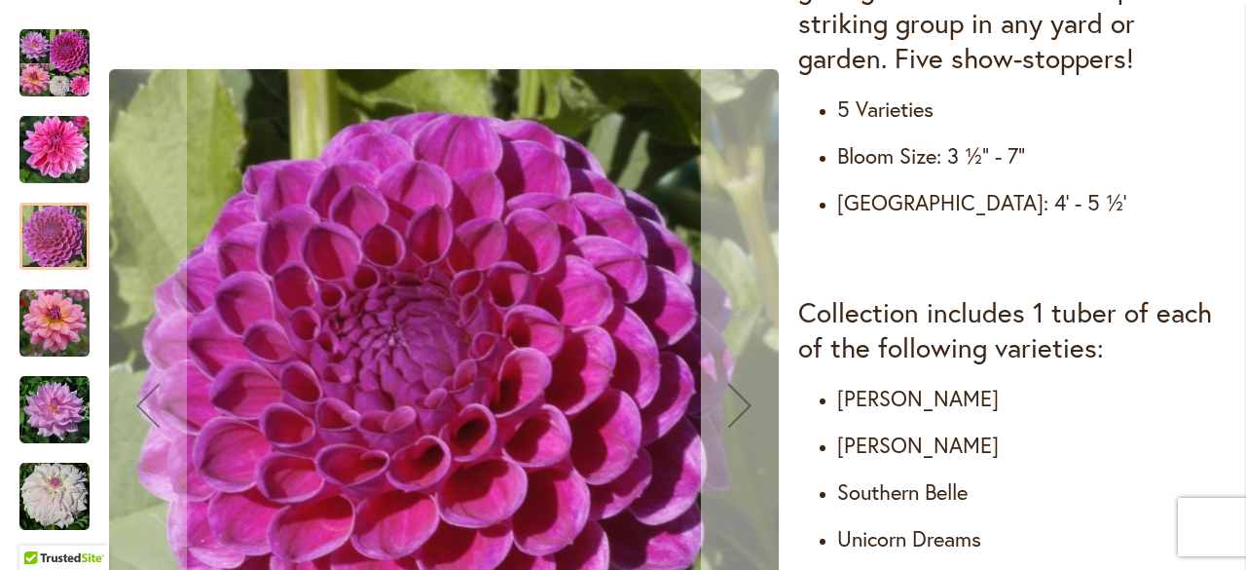
click at [746, 378] on div "Next" at bounding box center [740, 405] width 78 height 78
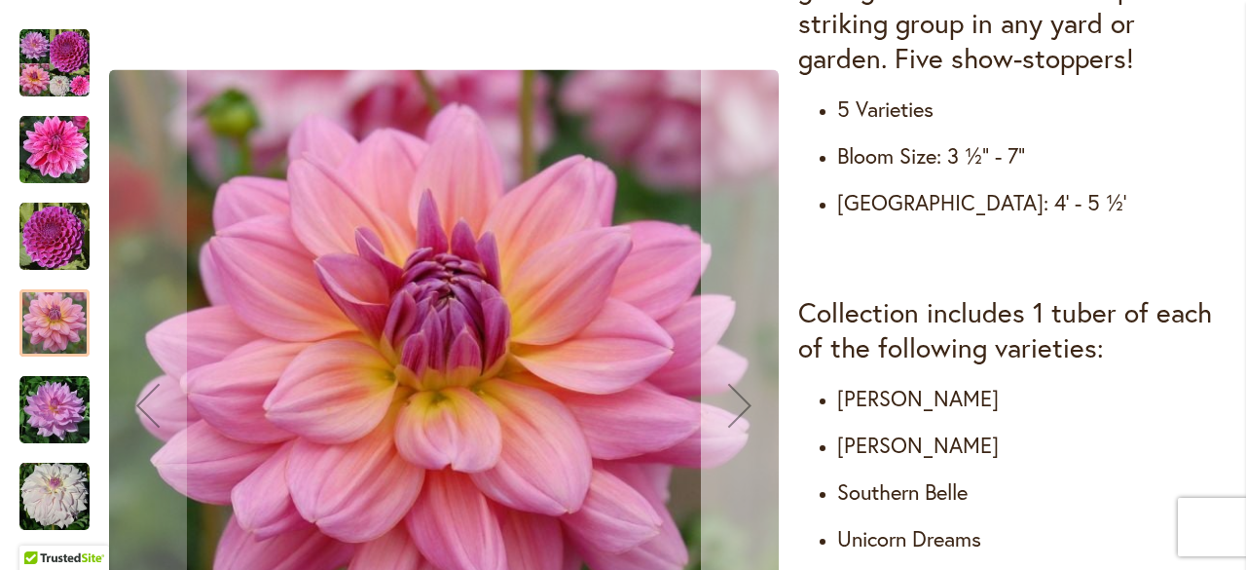
click at [746, 378] on div "Next" at bounding box center [740, 405] width 78 height 78
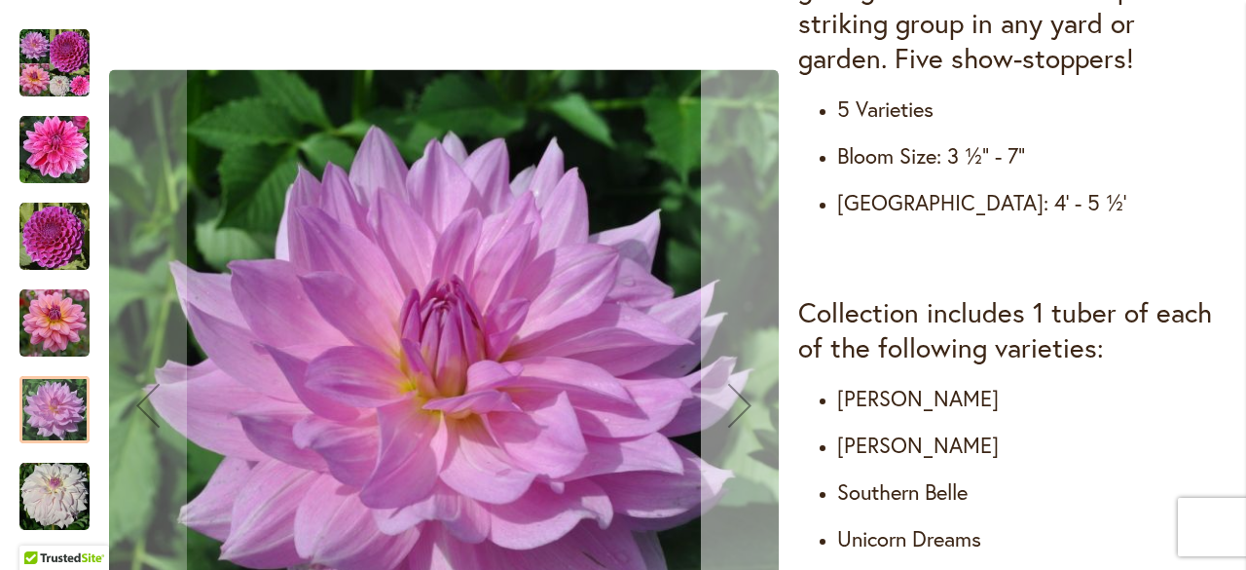
click at [746, 378] on div "Next" at bounding box center [740, 405] width 78 height 78
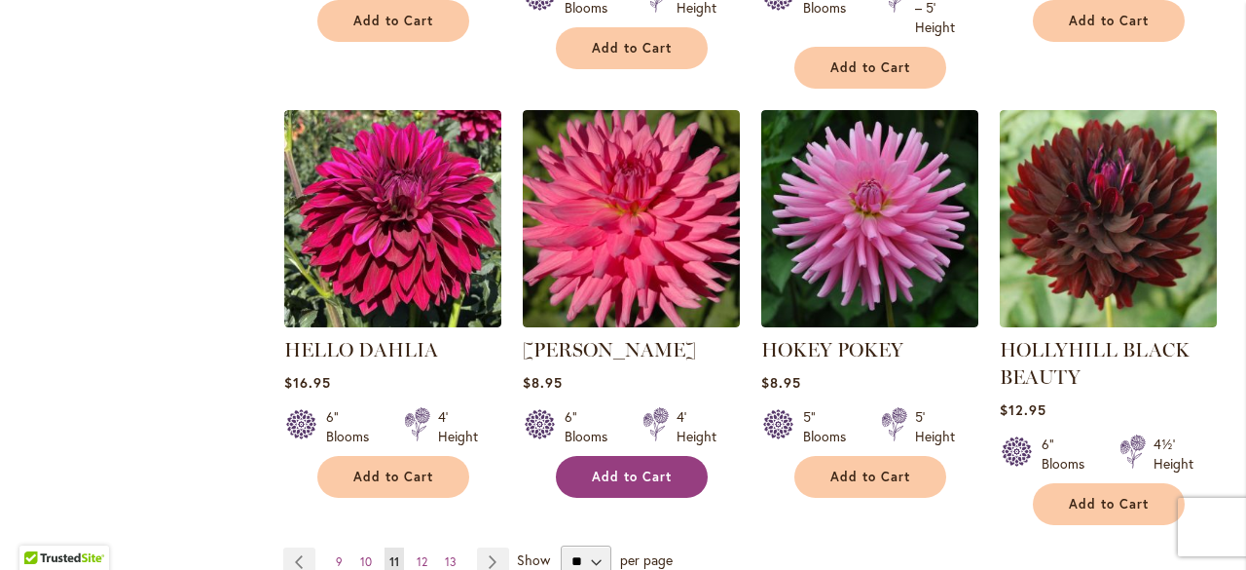
scroll to position [1747, 0]
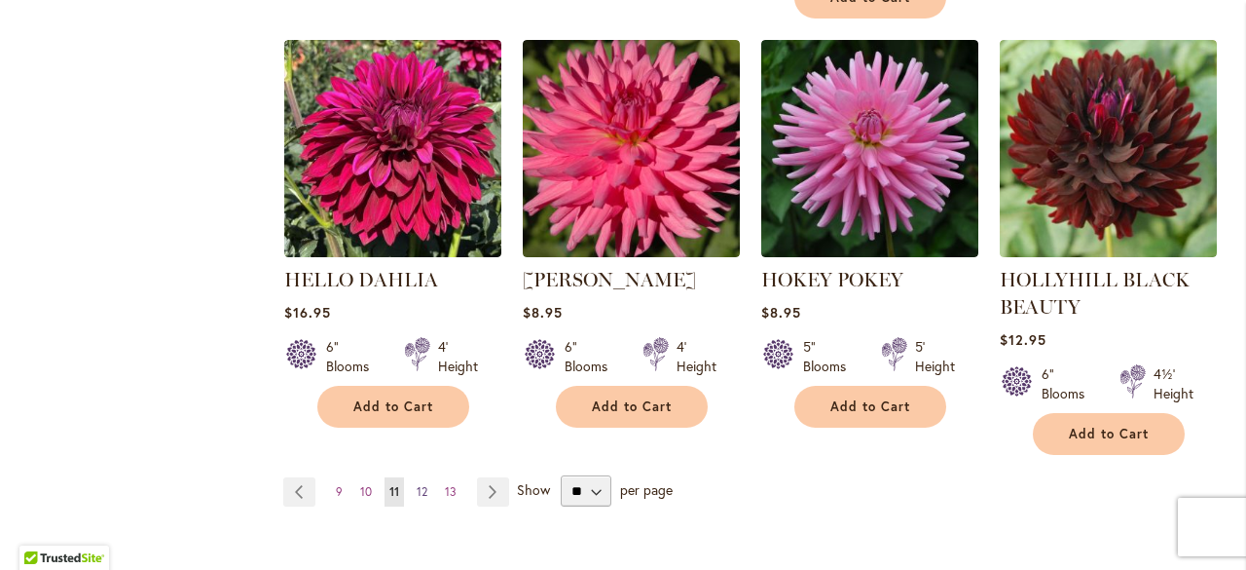
click at [418, 485] on span "12" at bounding box center [422, 491] width 11 height 15
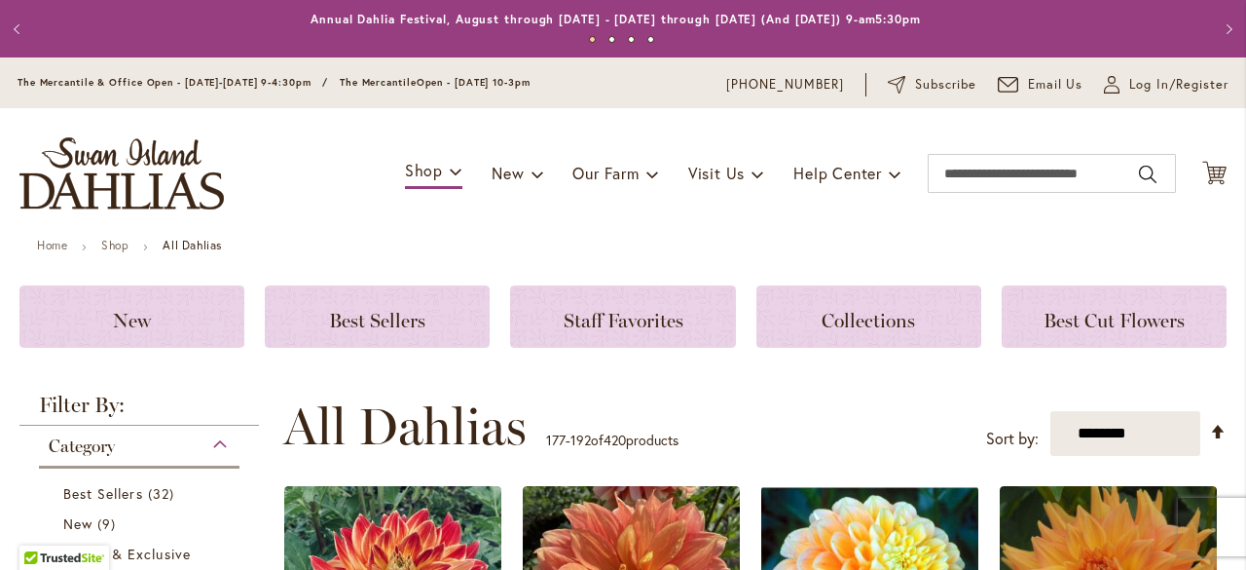
scroll to position [359, 0]
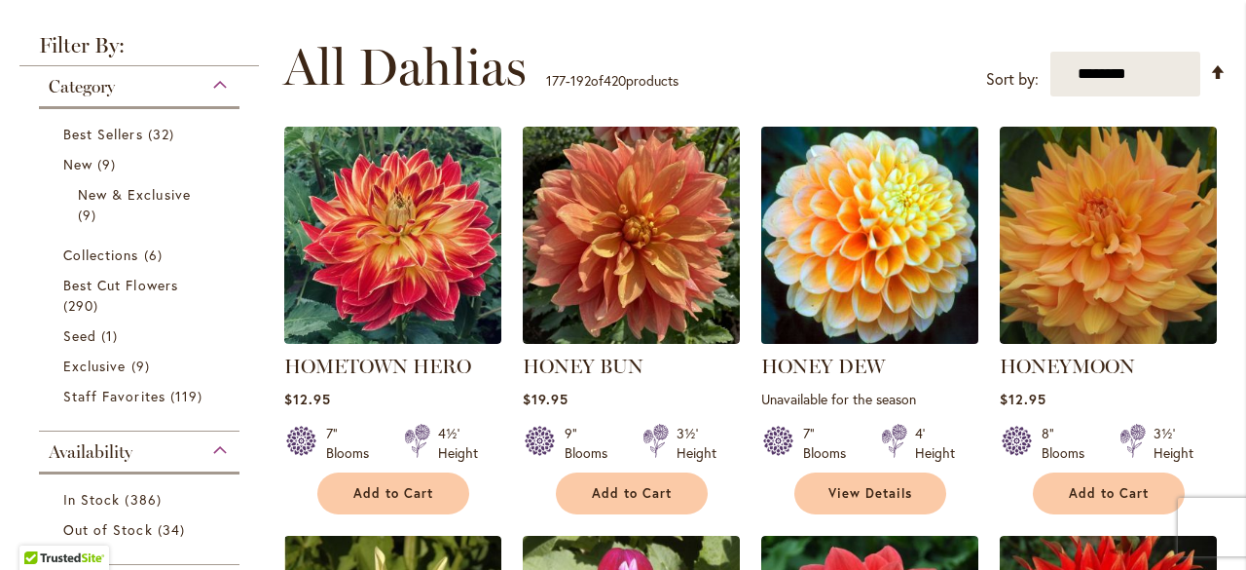
click at [866, 304] on img at bounding box center [869, 236] width 228 height 228
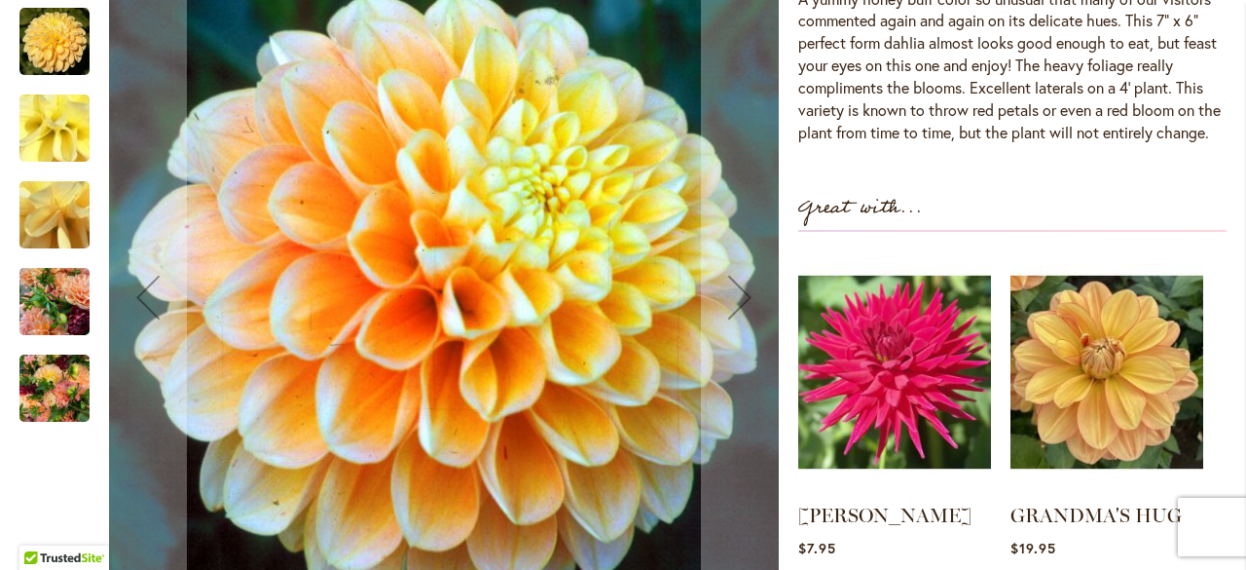
scroll to position [662, 0]
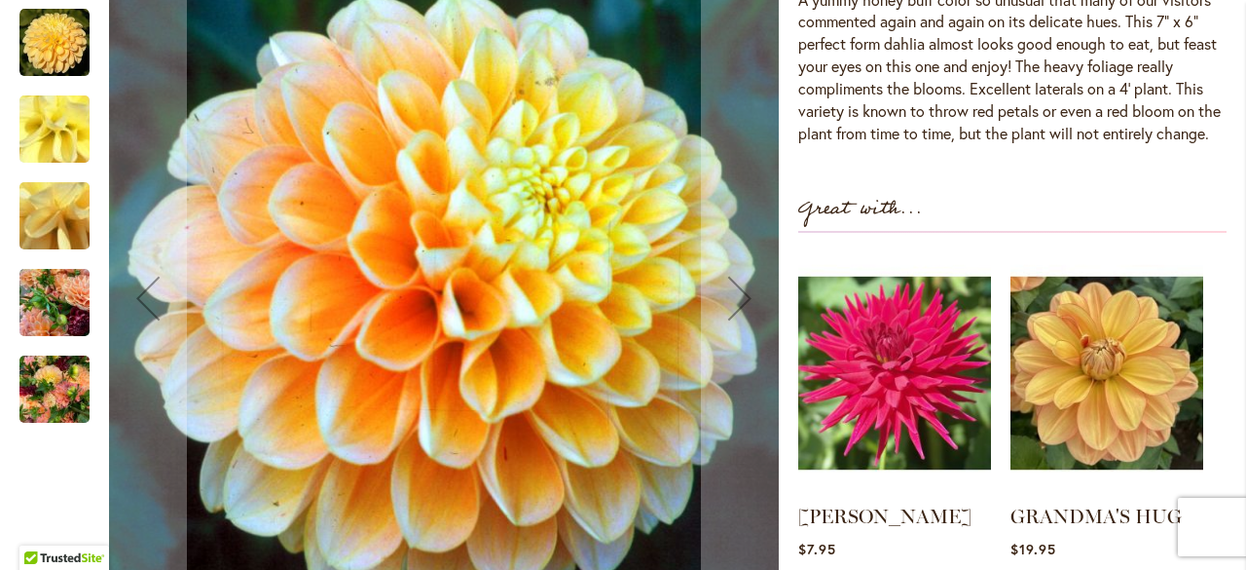
click at [41, 159] on img "Honey Dew" at bounding box center [54, 128] width 140 height 105
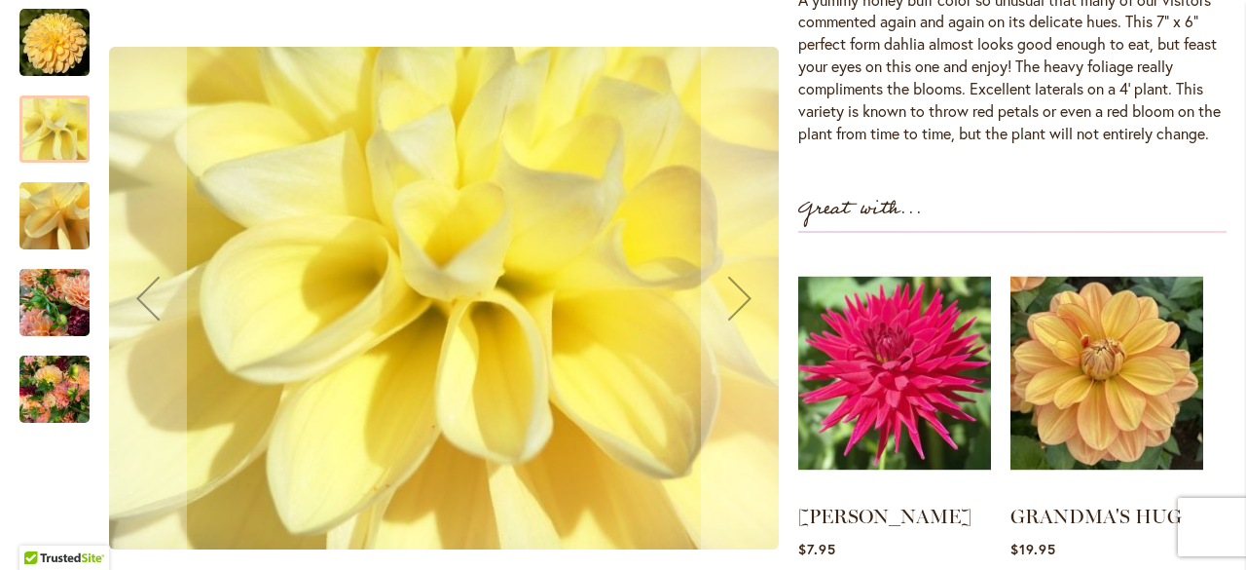
click at [53, 239] on img "Honey Dew" at bounding box center [54, 215] width 140 height 105
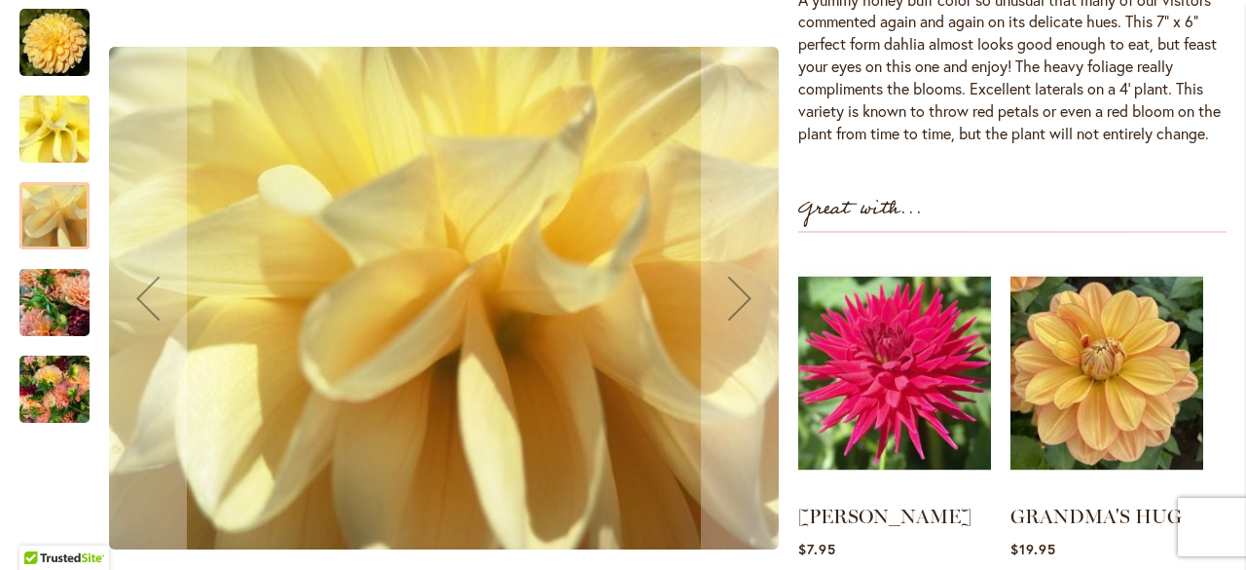
click at [51, 303] on img "Honey Dew" at bounding box center [54, 302] width 70 height 93
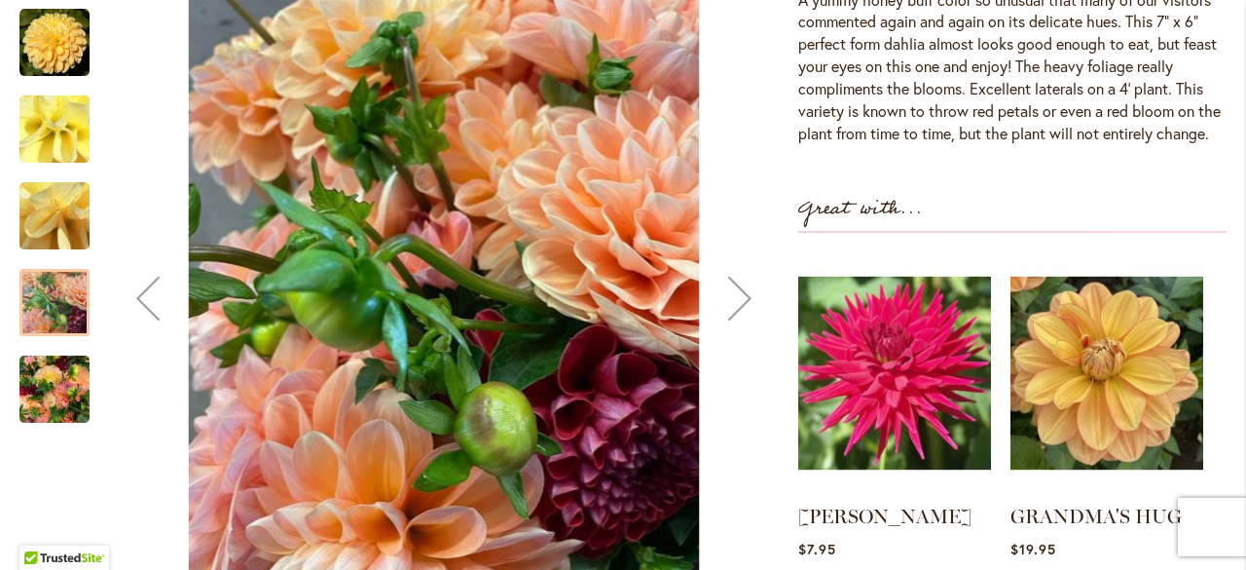
click at [64, 383] on img "Honey Dew" at bounding box center [54, 389] width 70 height 93
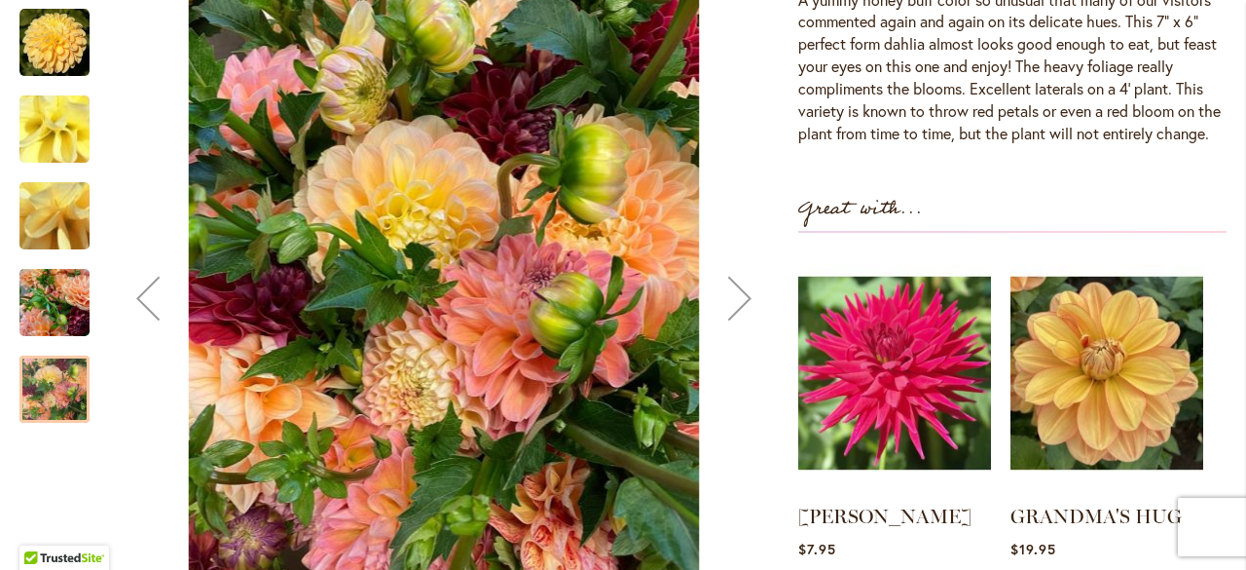
scroll to position [515, 0]
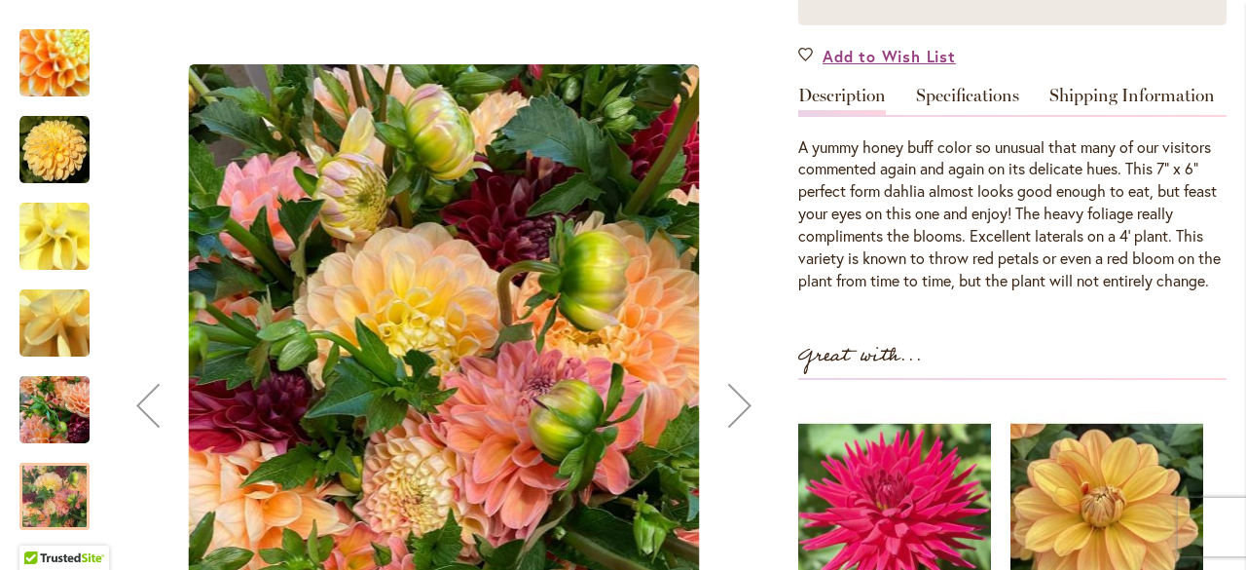
click at [58, 81] on img "Honey Dew" at bounding box center [54, 63] width 135 height 134
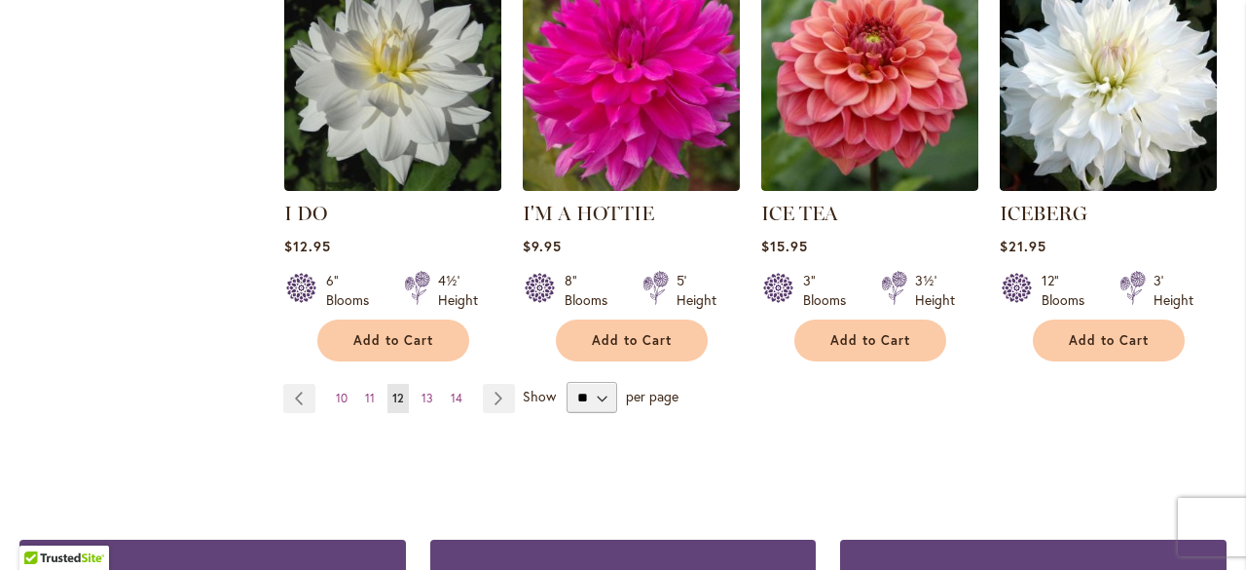
scroll to position [1765, 0]
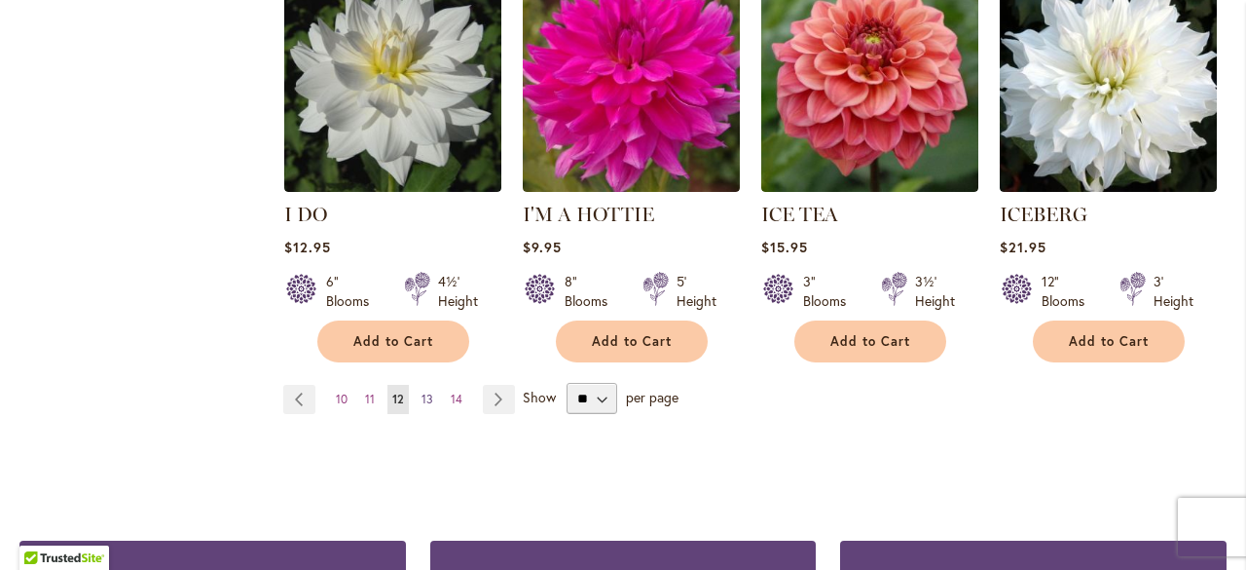
click at [417, 385] on link "Page 13" at bounding box center [427, 399] width 21 height 29
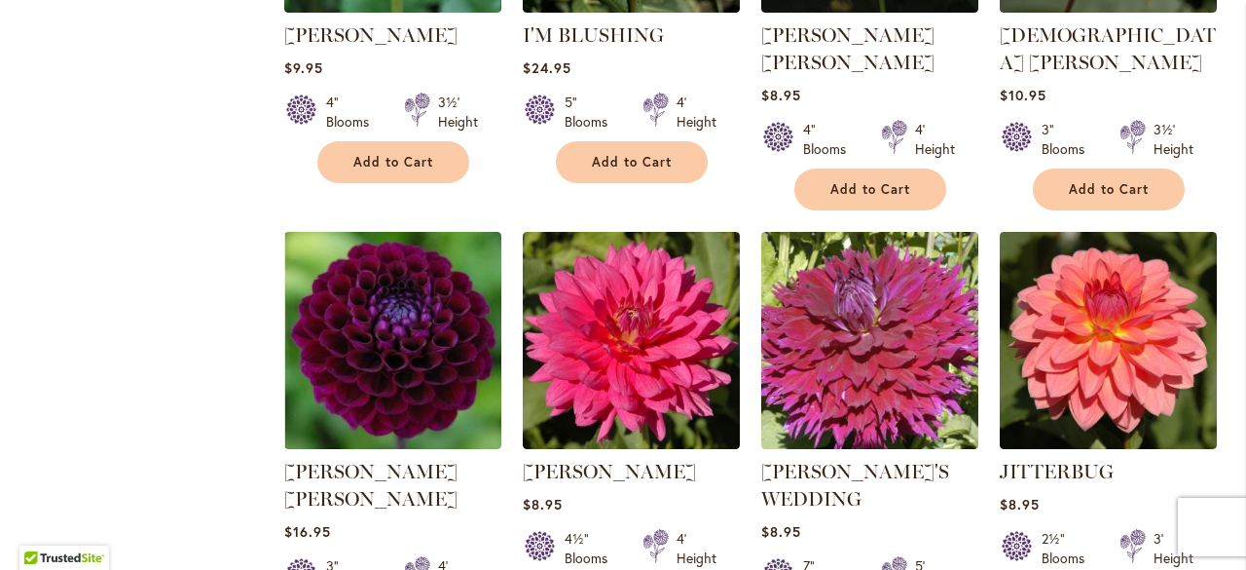
scroll to position [1911, 0]
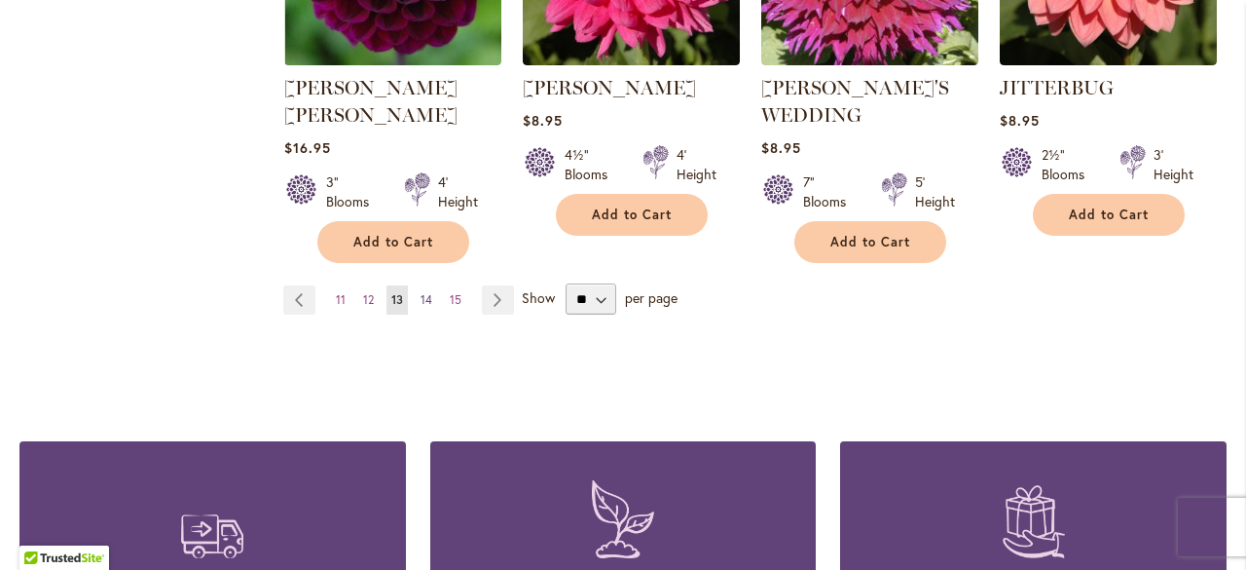
click at [422, 285] on link "Page 14" at bounding box center [426, 299] width 21 height 29
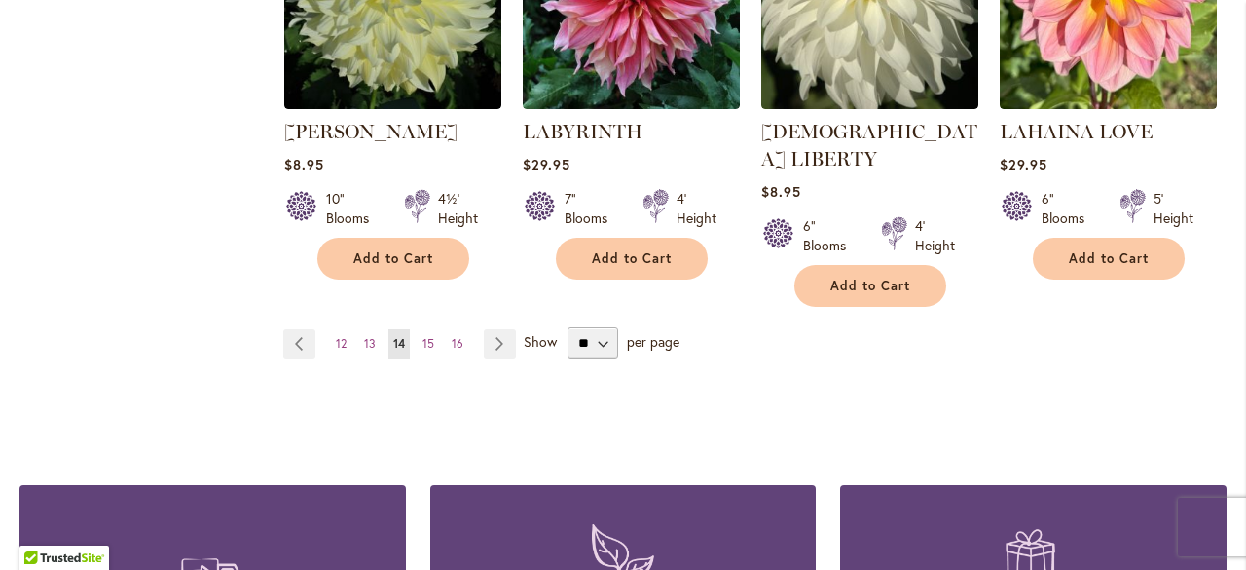
scroll to position [1821, 0]
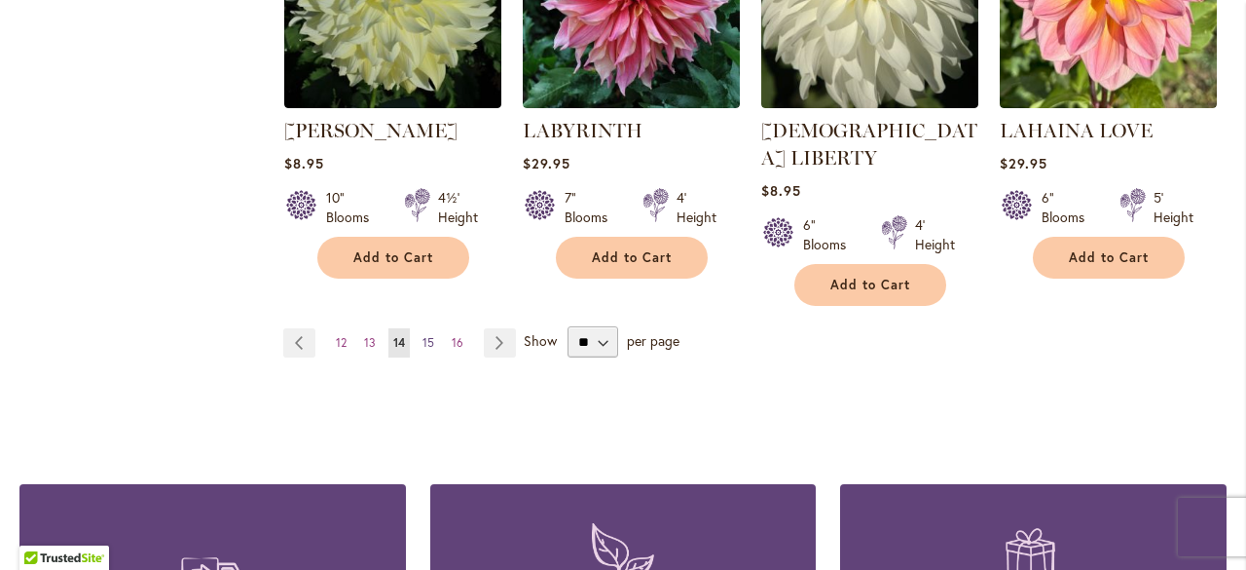
click at [423, 335] on span "15" at bounding box center [429, 342] width 12 height 15
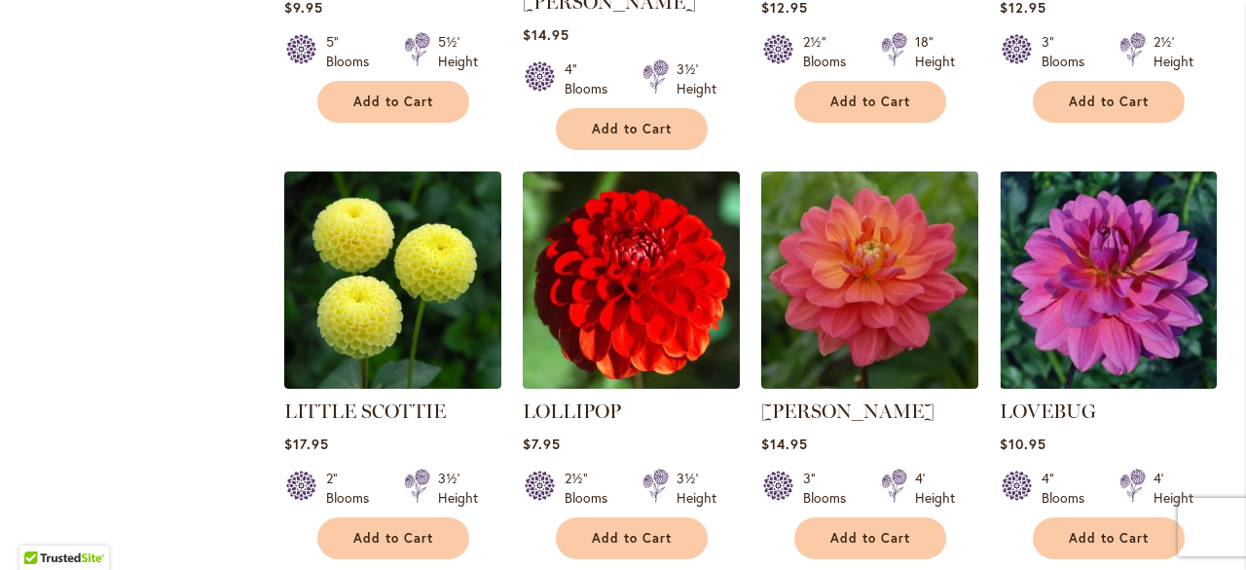
scroll to position [1710, 0]
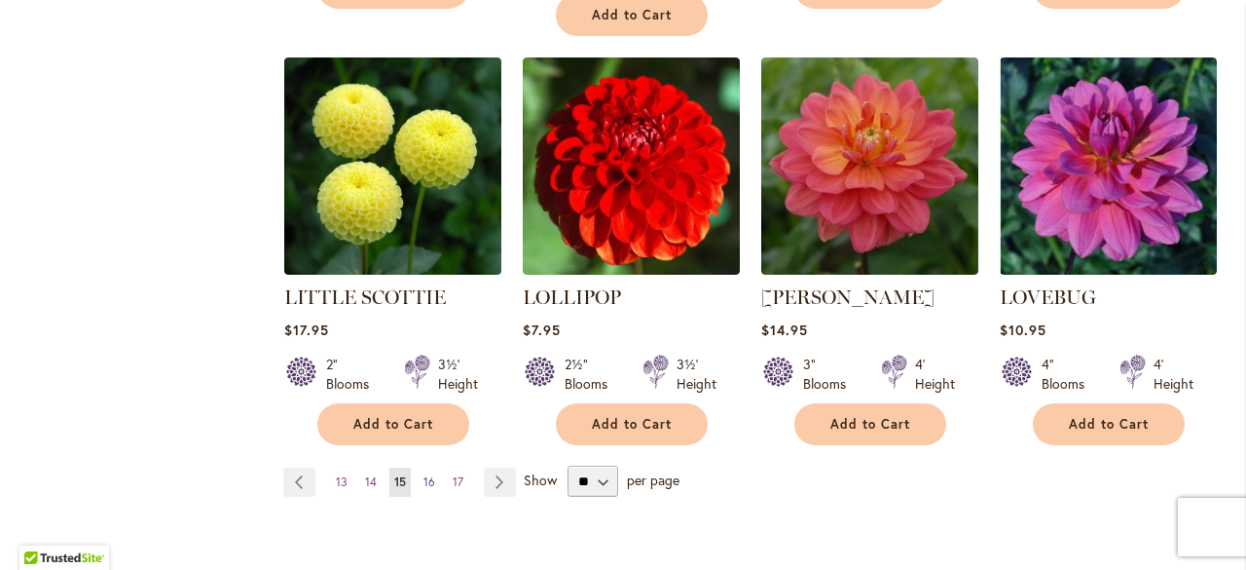
click at [430, 467] on link "Page 16" at bounding box center [429, 481] width 21 height 29
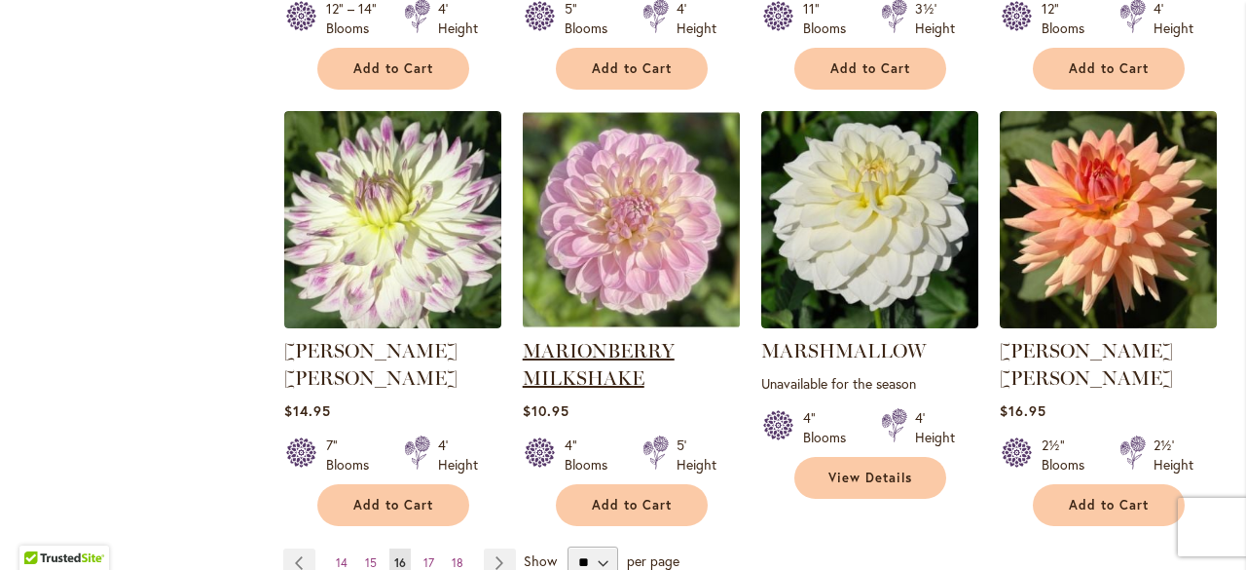
scroll to position [1925, 0]
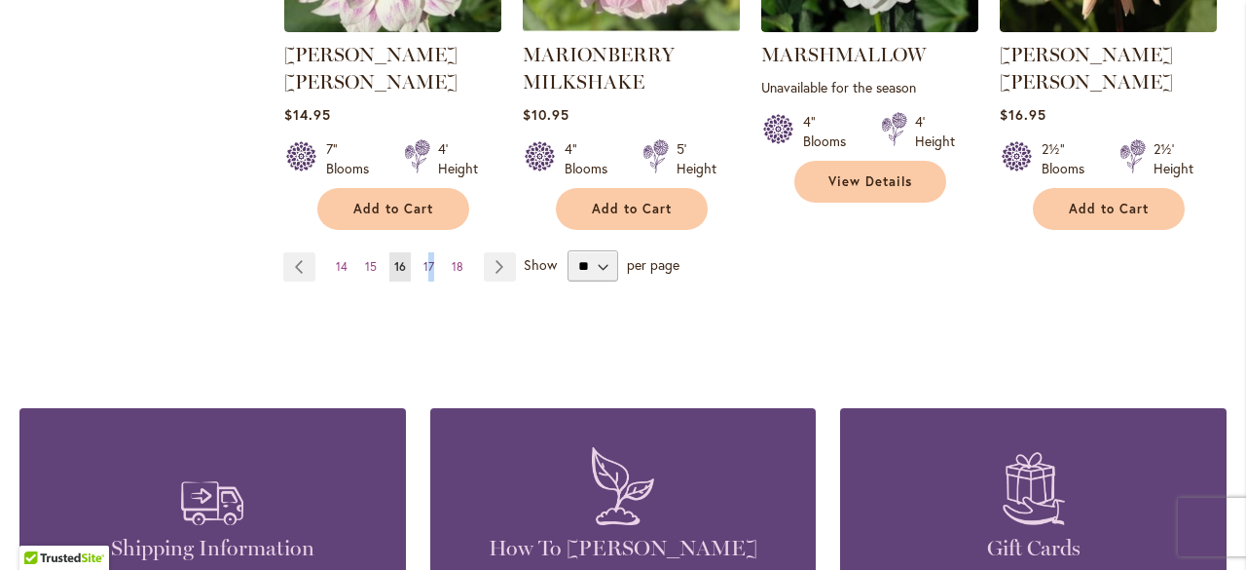
drag, startPoint x: 437, startPoint y: 233, endPoint x: 424, endPoint y: 224, distance: 15.4
click at [424, 252] on ul "Page Previous Page 14 Page 15 You're currently reading page 16 Page 17 Page 18 …" at bounding box center [403, 266] width 240 height 29
click at [424, 252] on link "Page 17" at bounding box center [429, 266] width 20 height 29
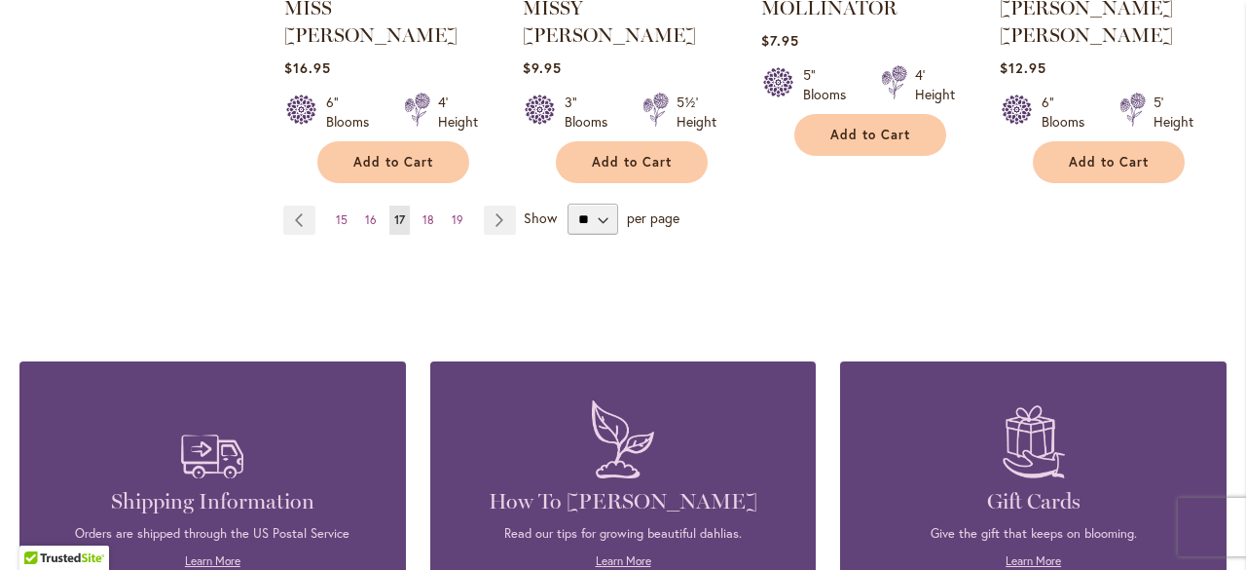
scroll to position [1943, 0]
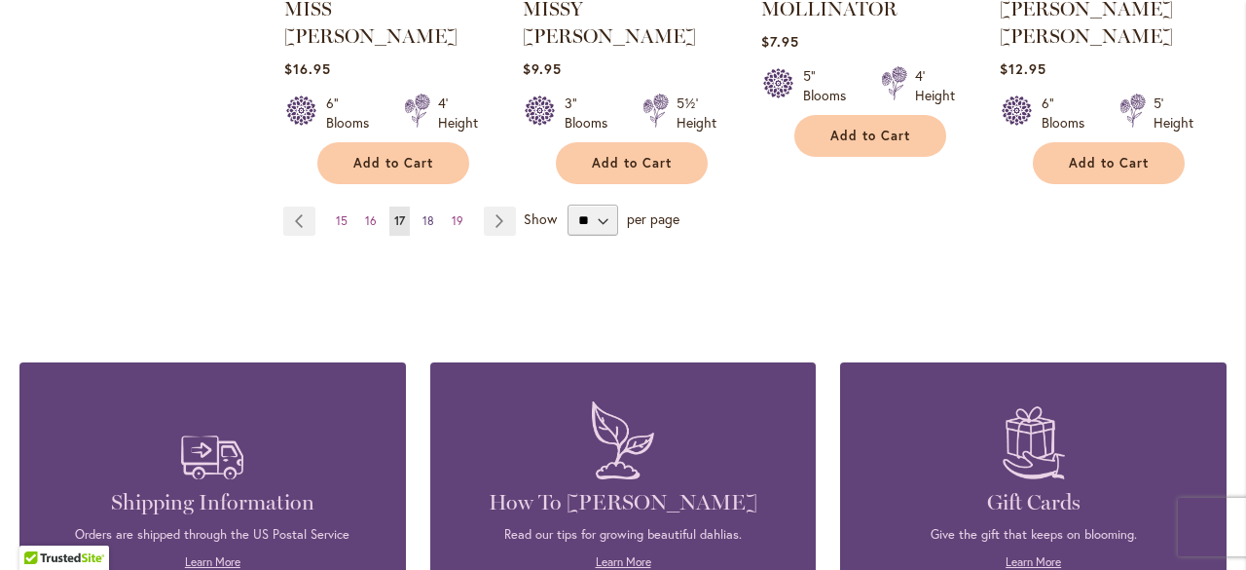
click at [423, 213] on span "18" at bounding box center [429, 220] width 12 height 15
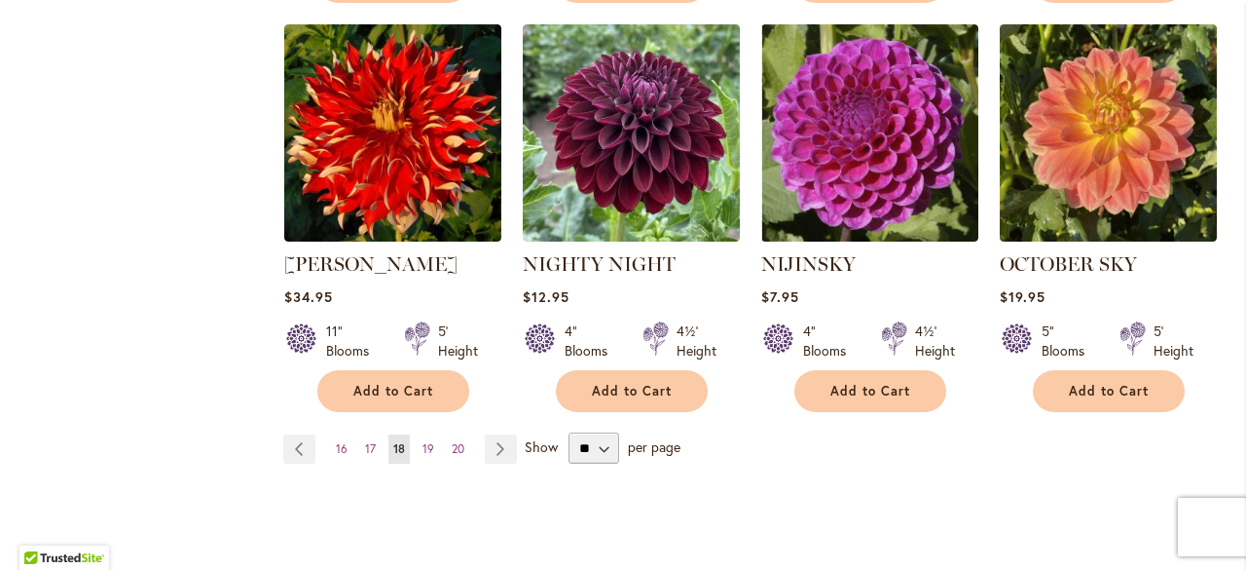
scroll to position [1741, 0]
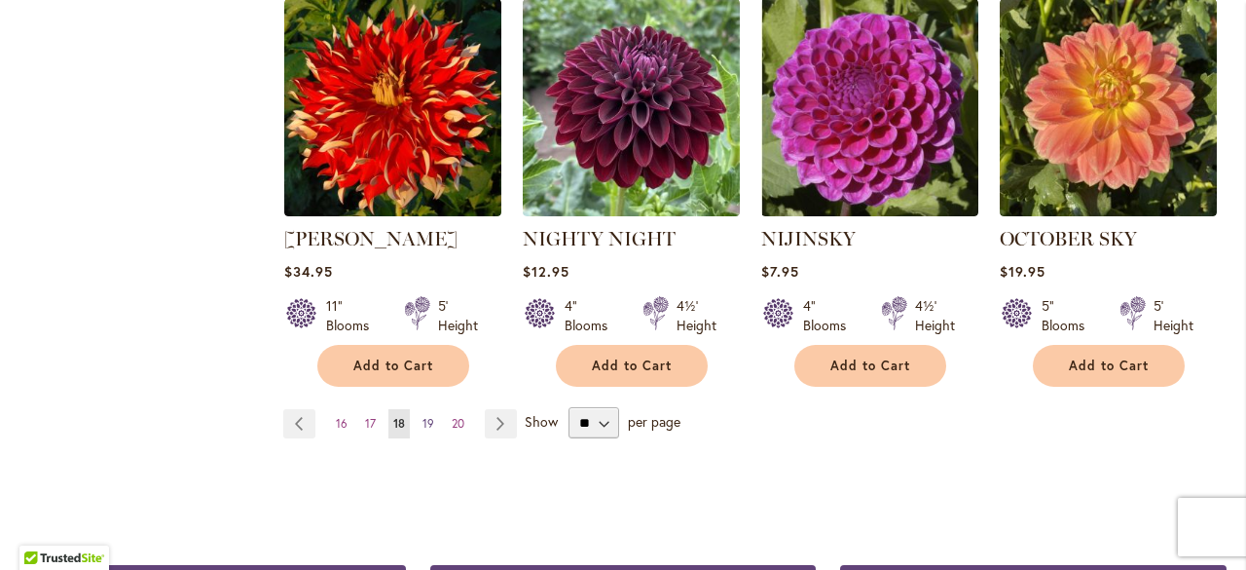
click at [430, 409] on link "Page 19" at bounding box center [428, 423] width 21 height 29
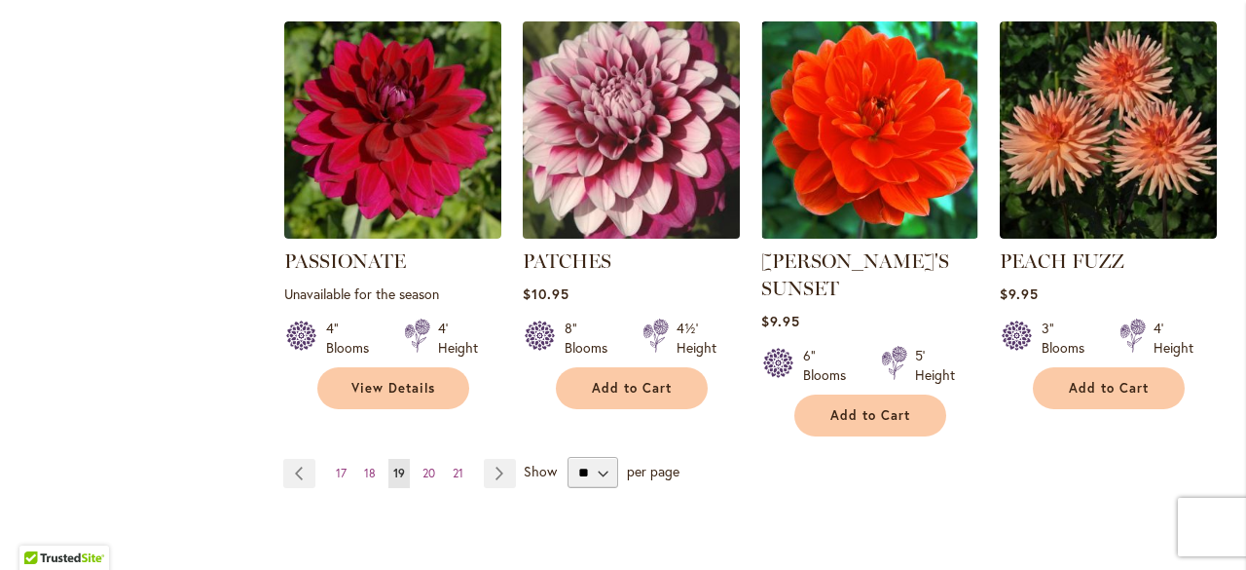
scroll to position [1719, 0]
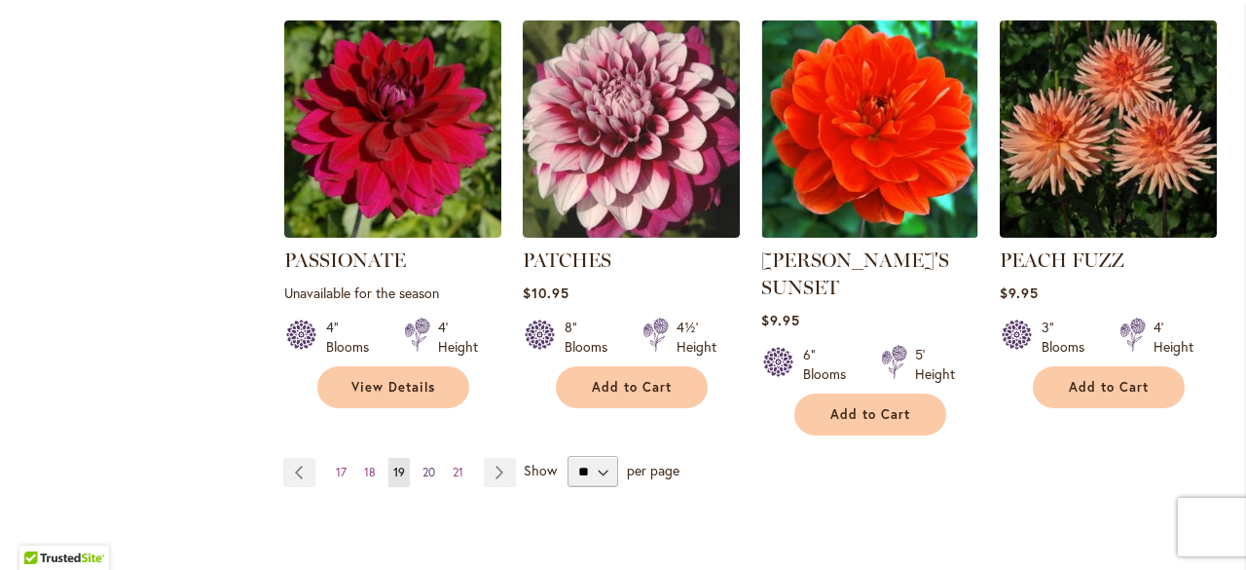
click at [426, 464] on span "20" at bounding box center [429, 471] width 13 height 15
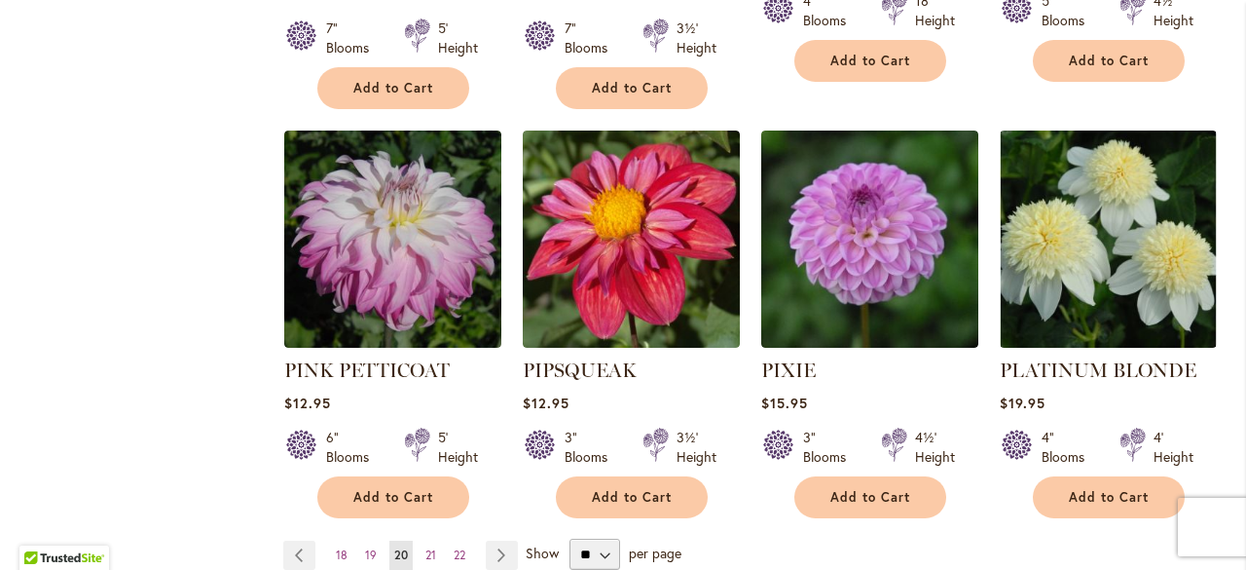
scroll to position [1665, 0]
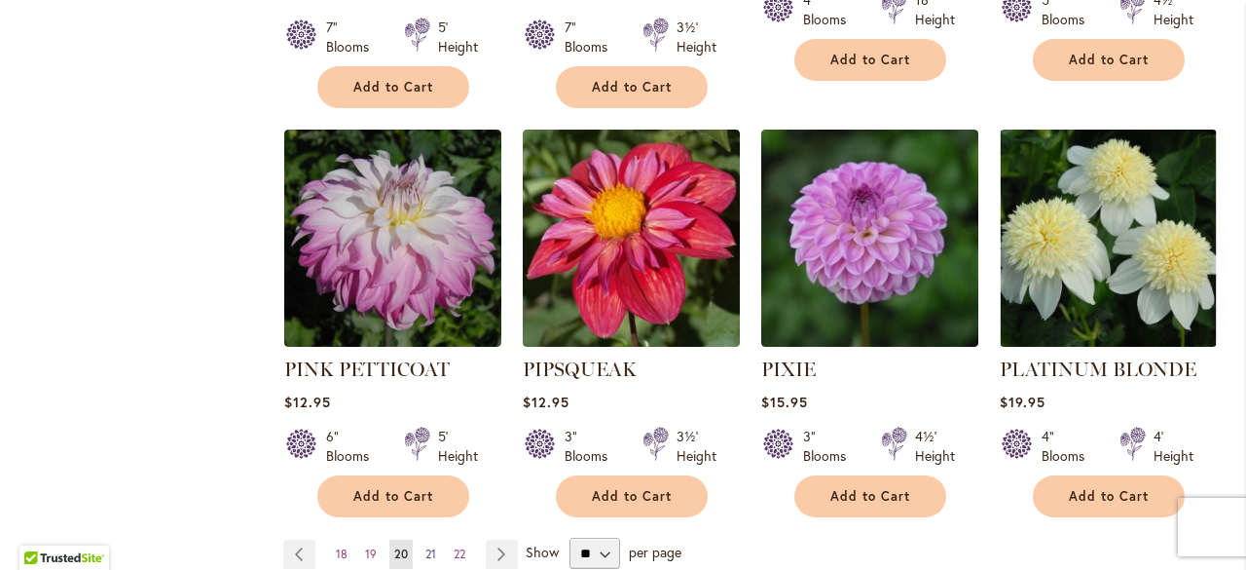
click at [431, 546] on span "21" at bounding box center [430, 553] width 11 height 15
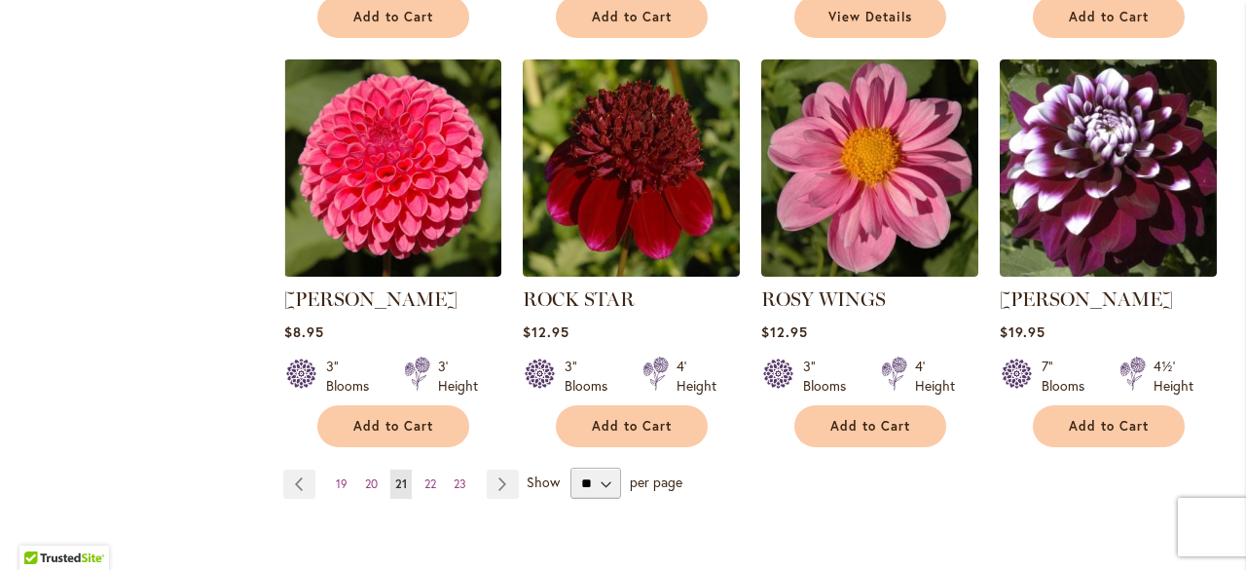
scroll to position [1673, 0]
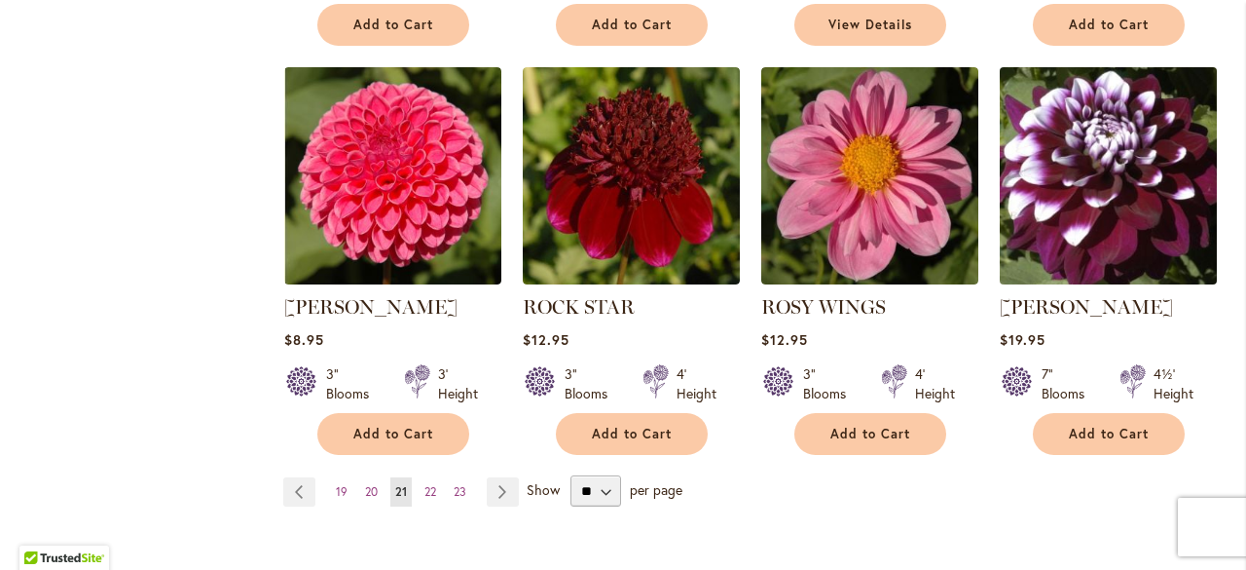
click at [1095, 157] on img at bounding box center [1108, 176] width 228 height 228
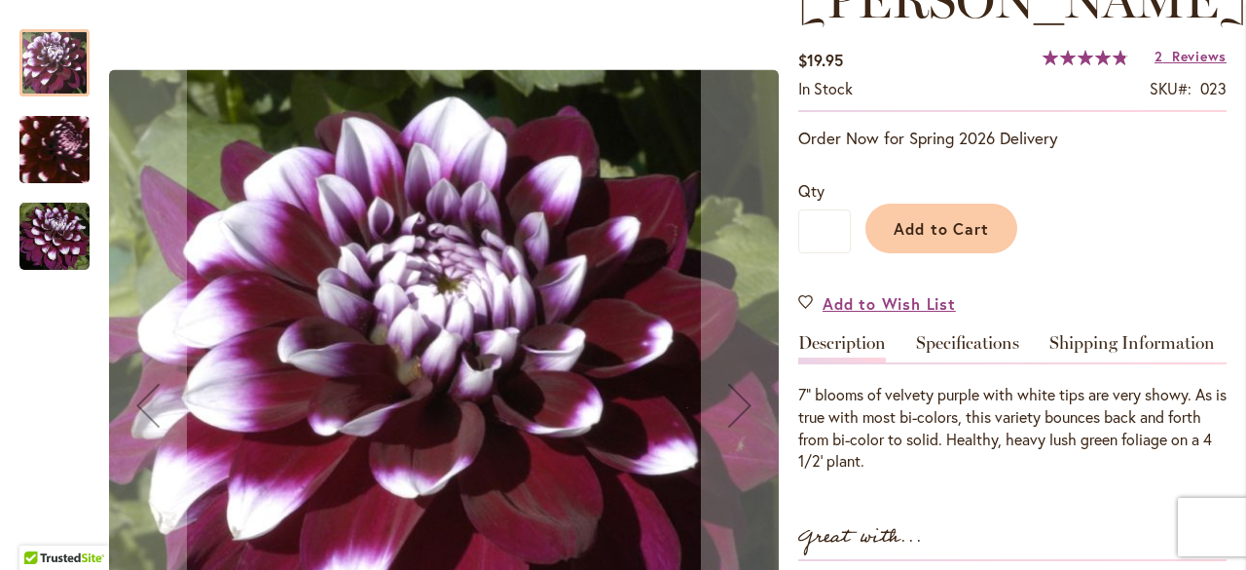
scroll to position [315, 0]
click at [50, 170] on img "Ryan C" at bounding box center [54, 150] width 137 height 134
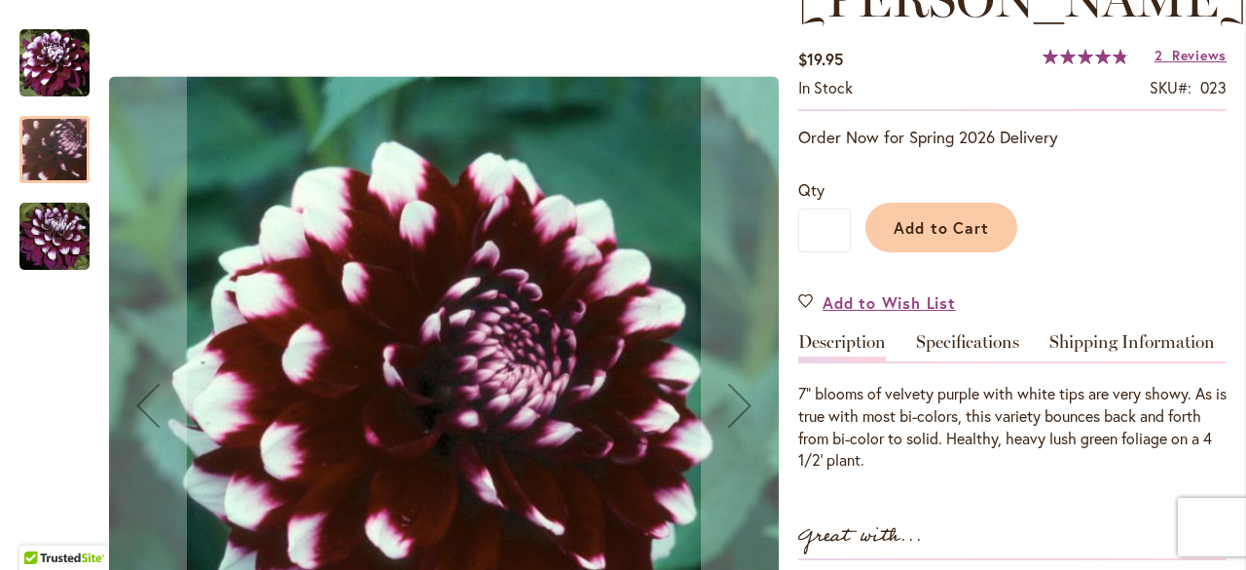
click at [50, 219] on img "Ryan C" at bounding box center [54, 237] width 70 height 70
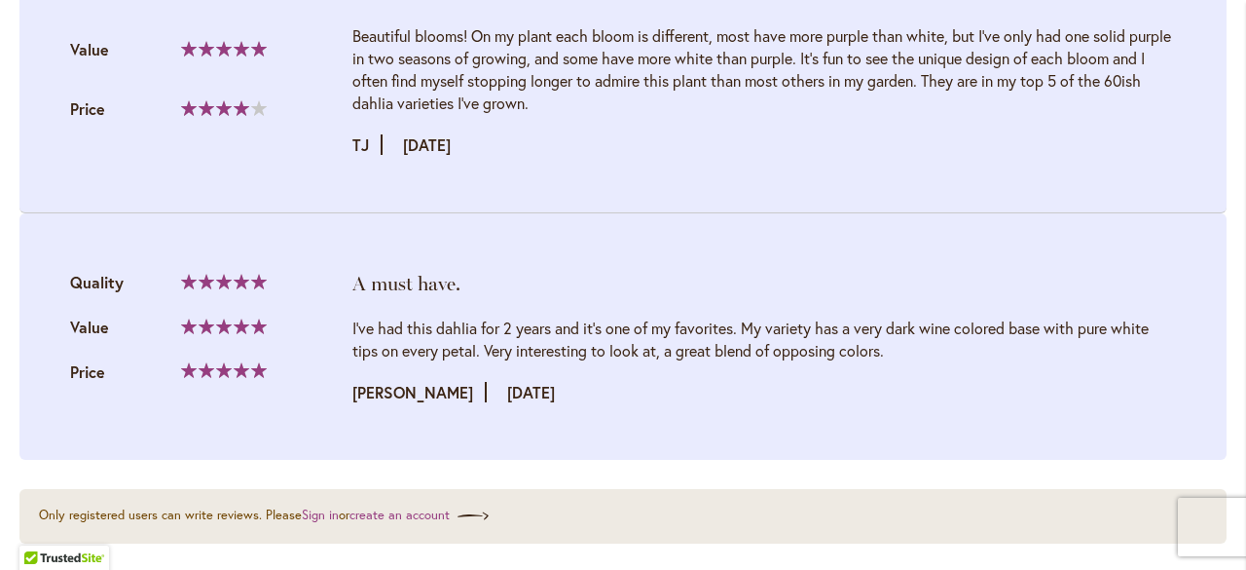
scroll to position [2315, 0]
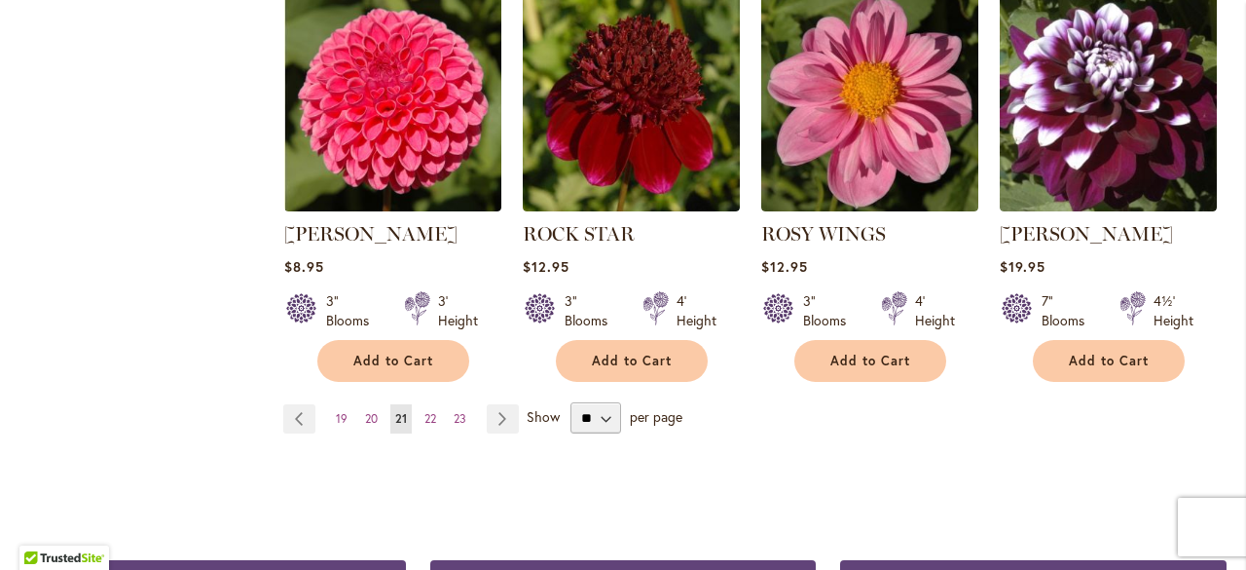
scroll to position [1747, 0]
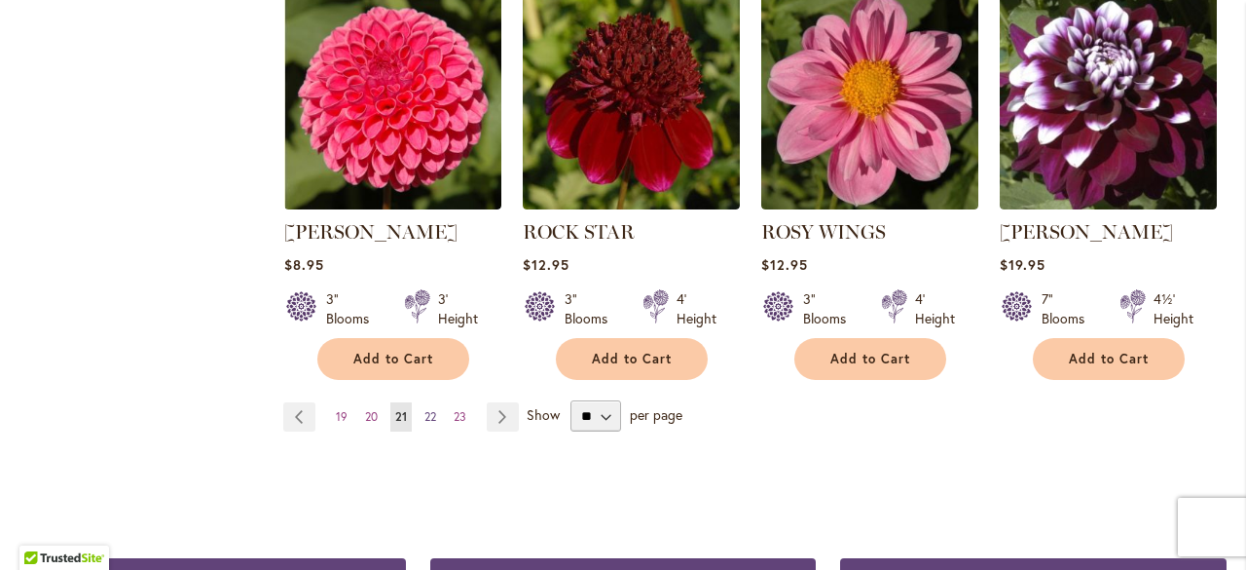
click at [427, 416] on span "22" at bounding box center [430, 416] width 12 height 15
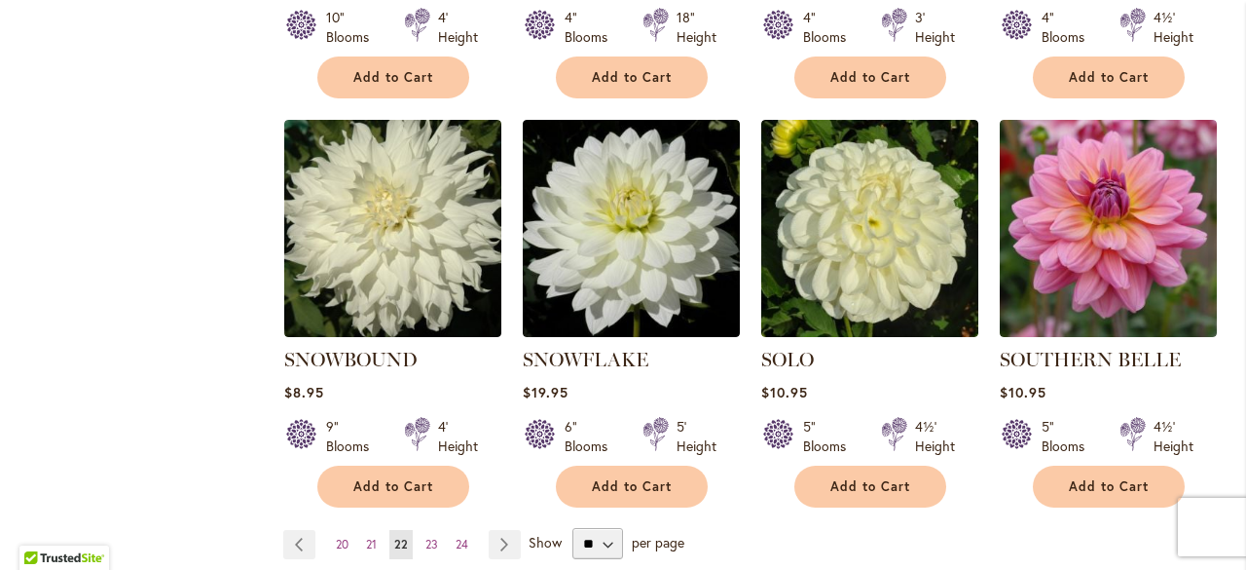
scroll to position [1671, 0]
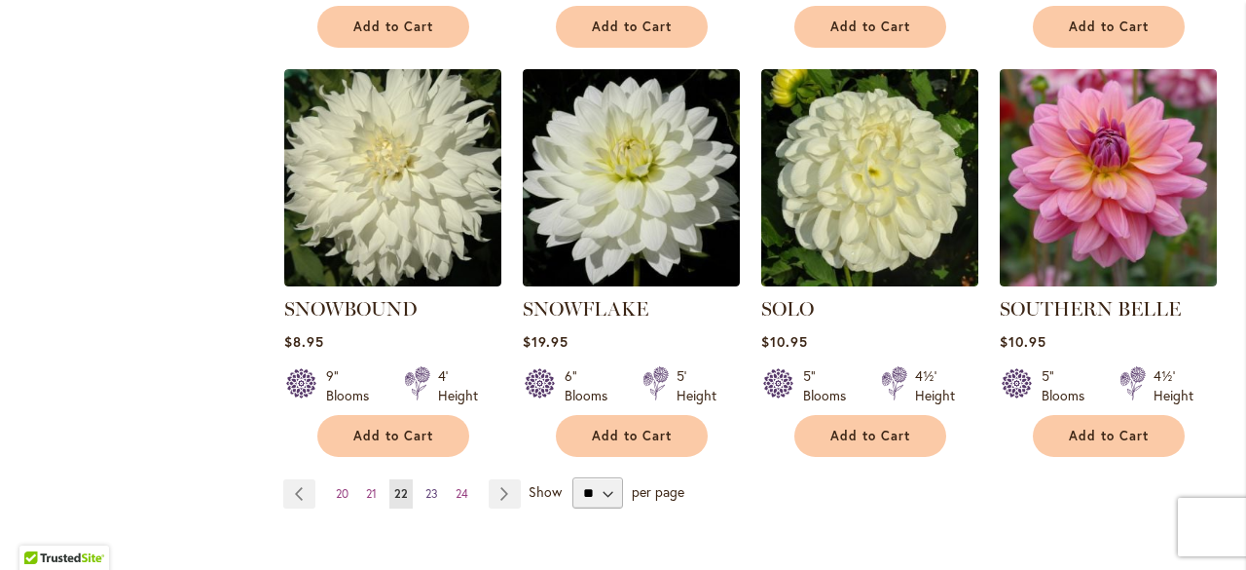
click at [431, 486] on span "23" at bounding box center [431, 493] width 13 height 15
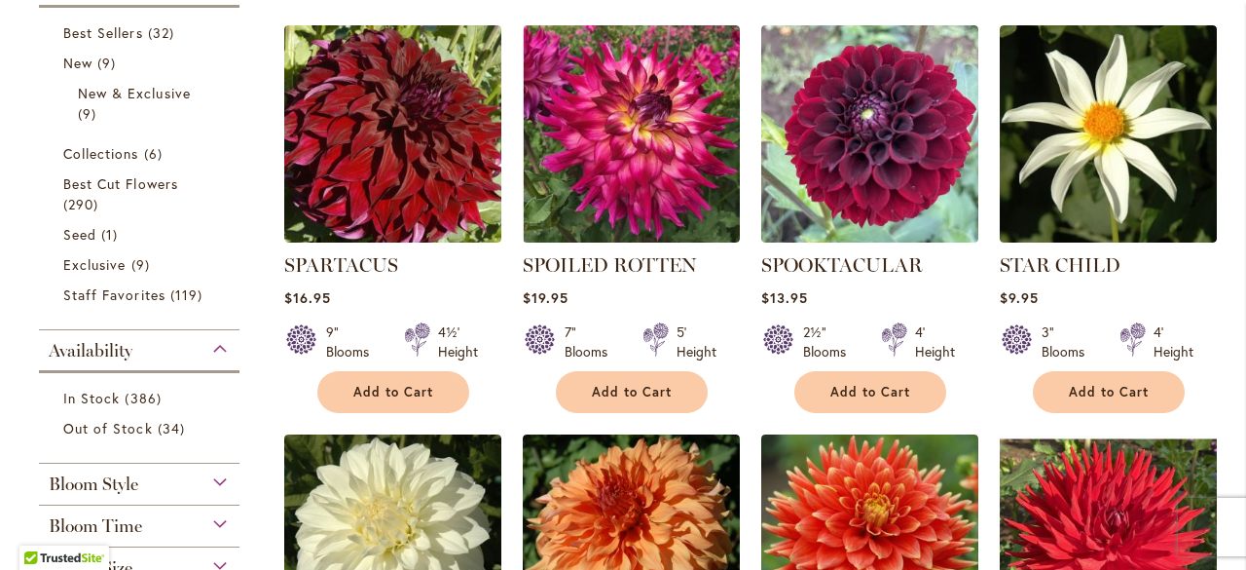
scroll to position [774, 0]
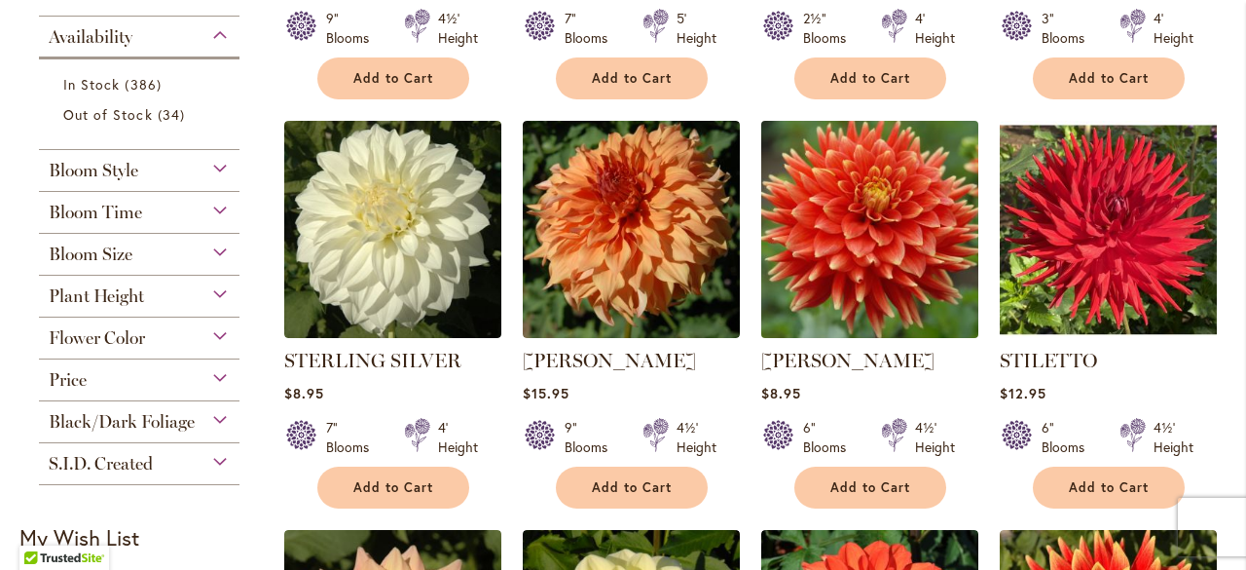
click at [870, 228] on img at bounding box center [869, 230] width 228 height 228
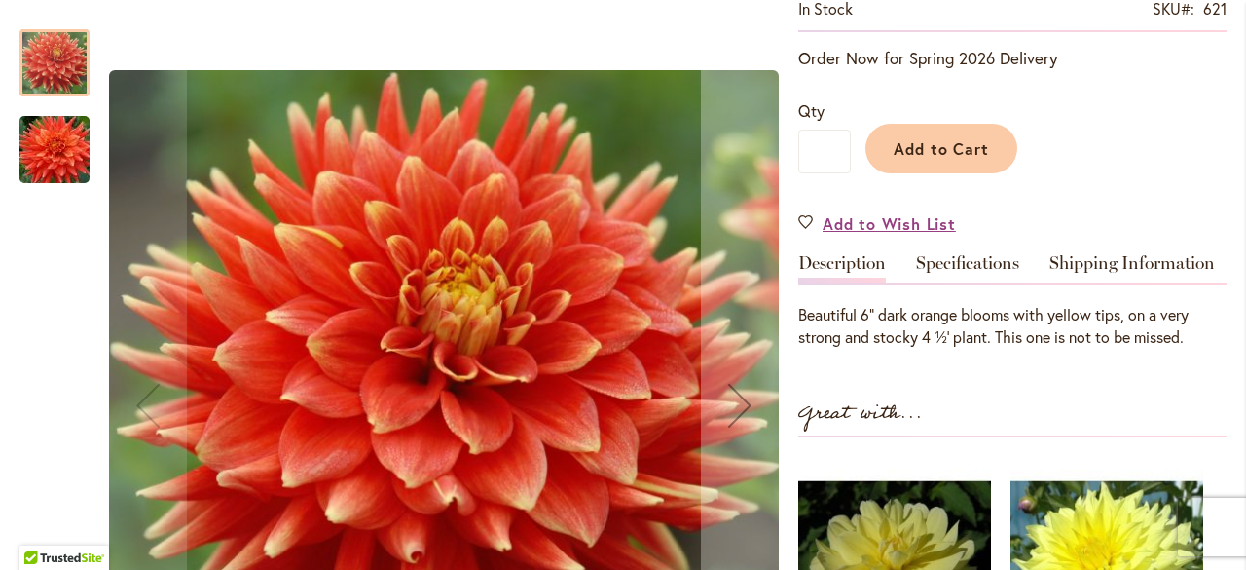
scroll to position [395, 0]
click at [55, 154] on img "STEVEN DAVID" at bounding box center [54, 149] width 140 height 93
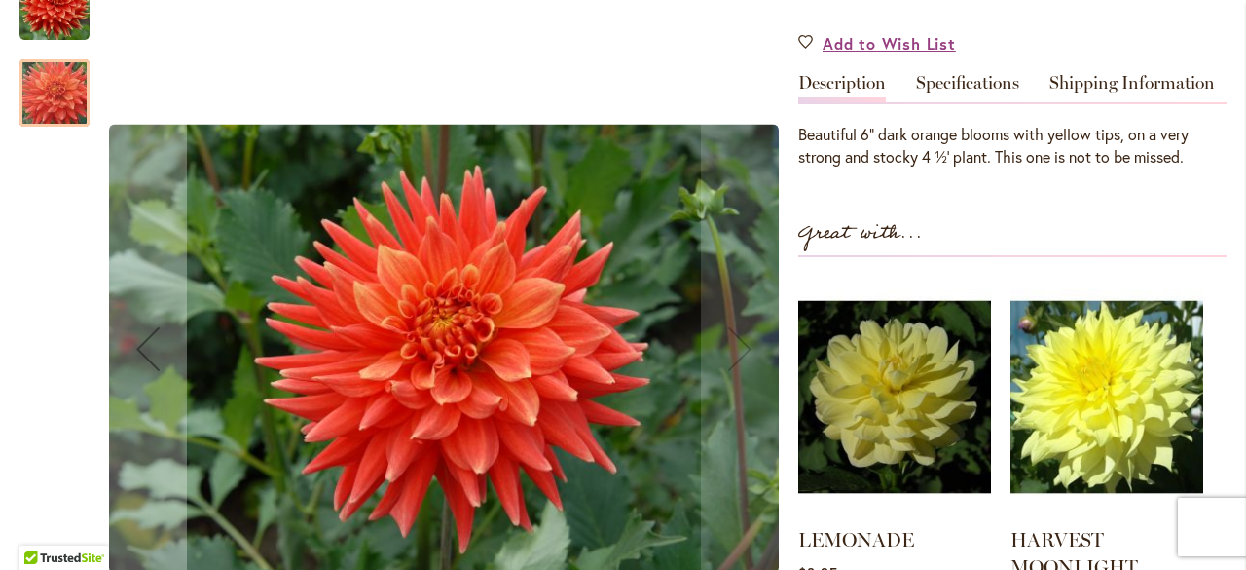
scroll to position [752, 0]
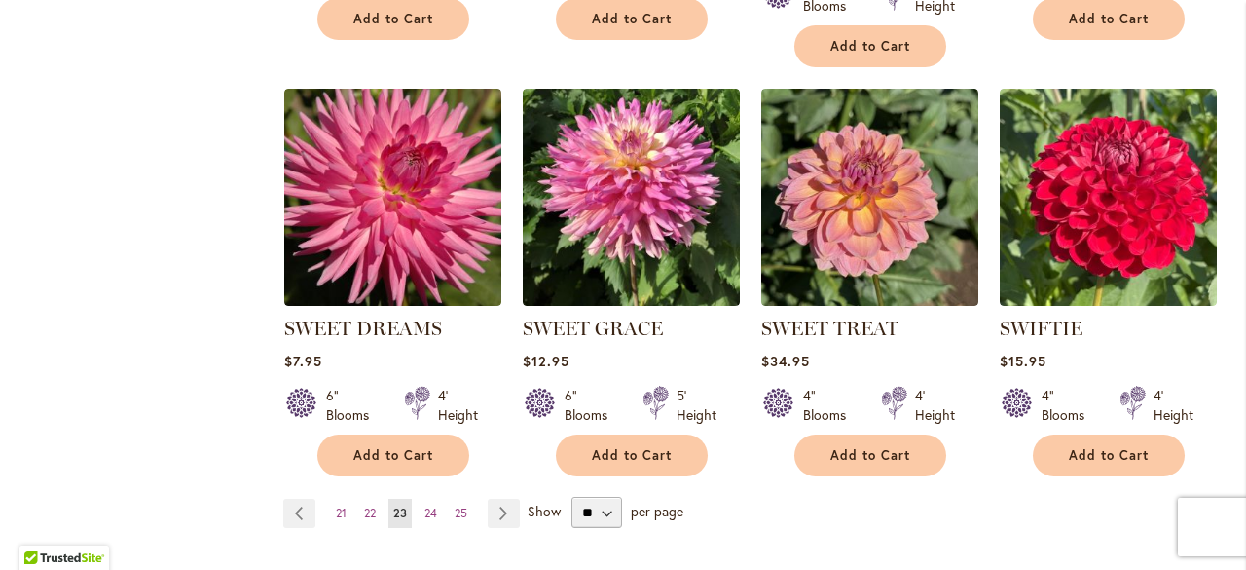
scroll to position [1785, 0]
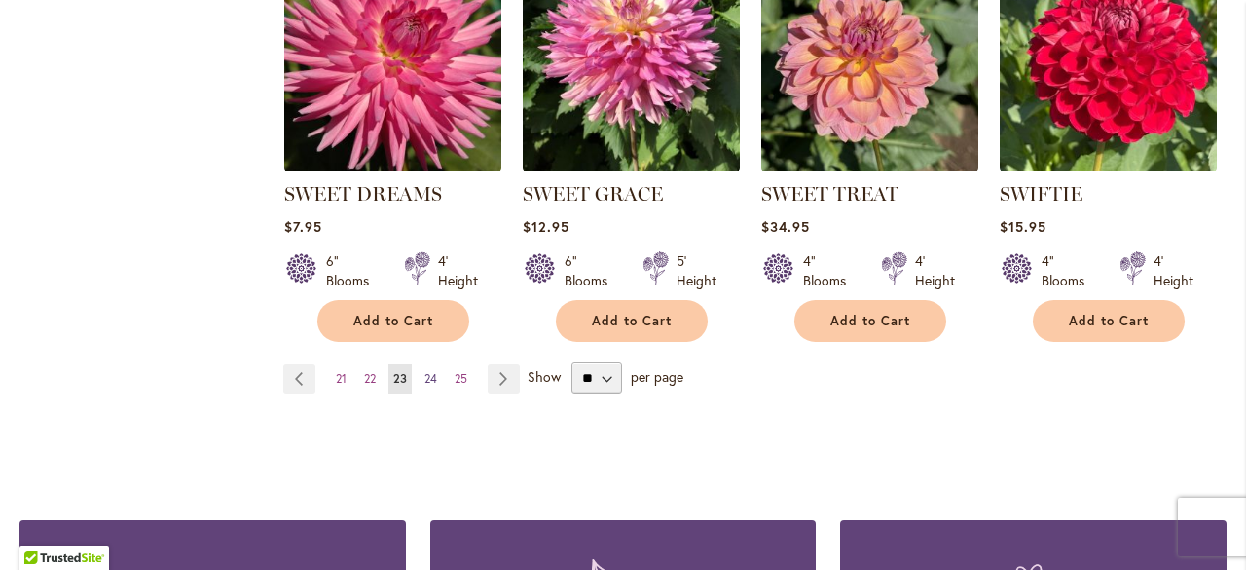
click at [431, 365] on link "Page 24" at bounding box center [431, 378] width 22 height 29
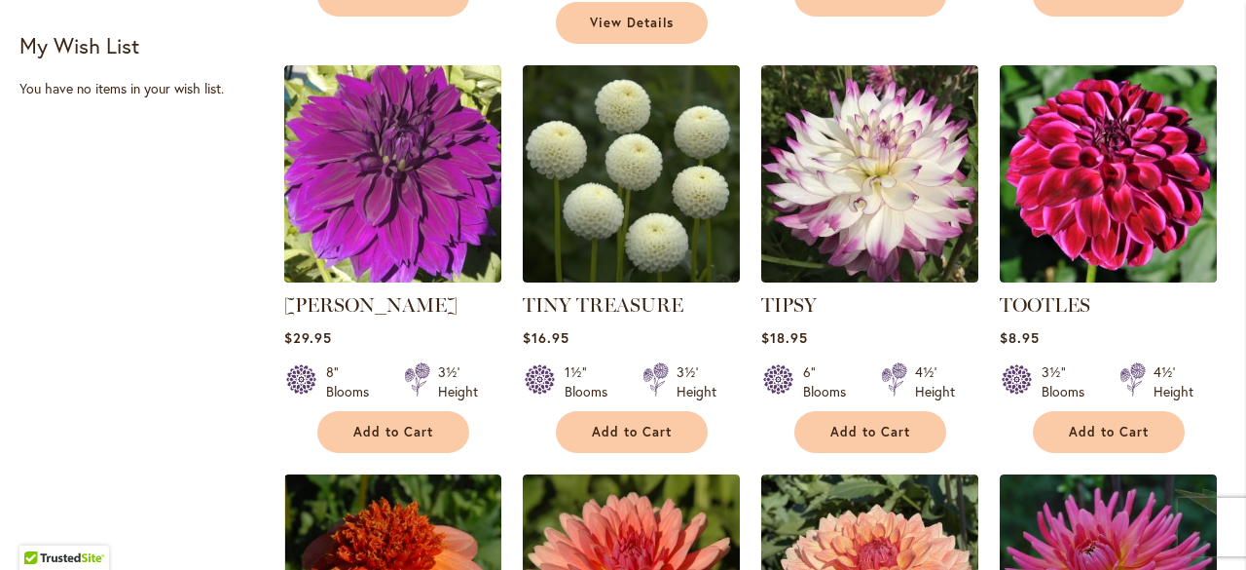
scroll to position [1635, 0]
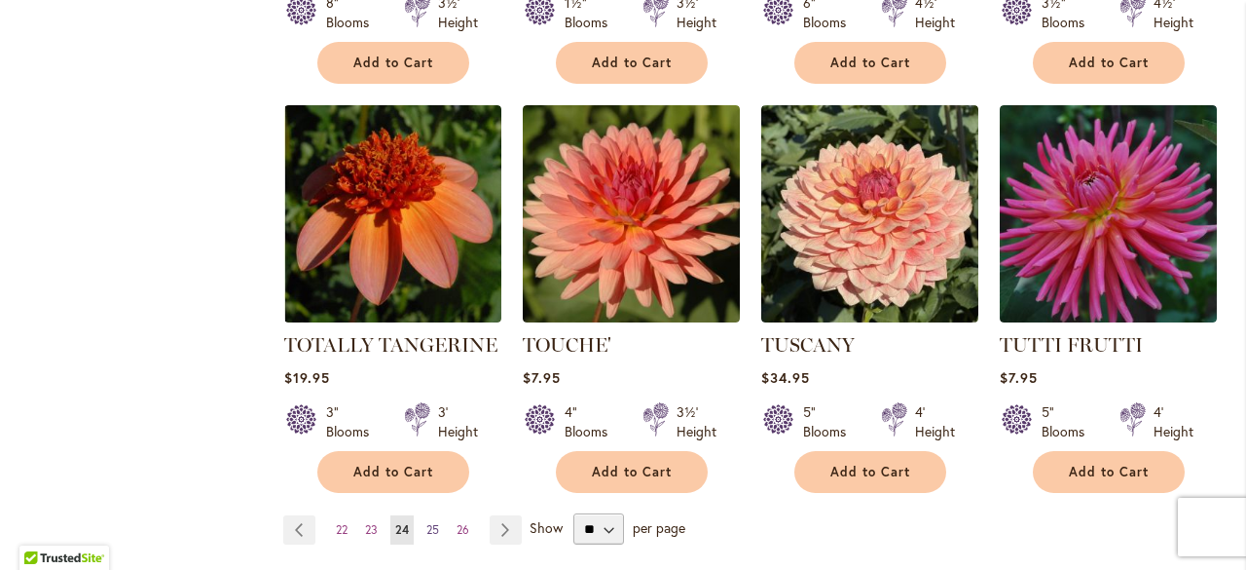
click at [430, 522] on span "25" at bounding box center [432, 529] width 13 height 15
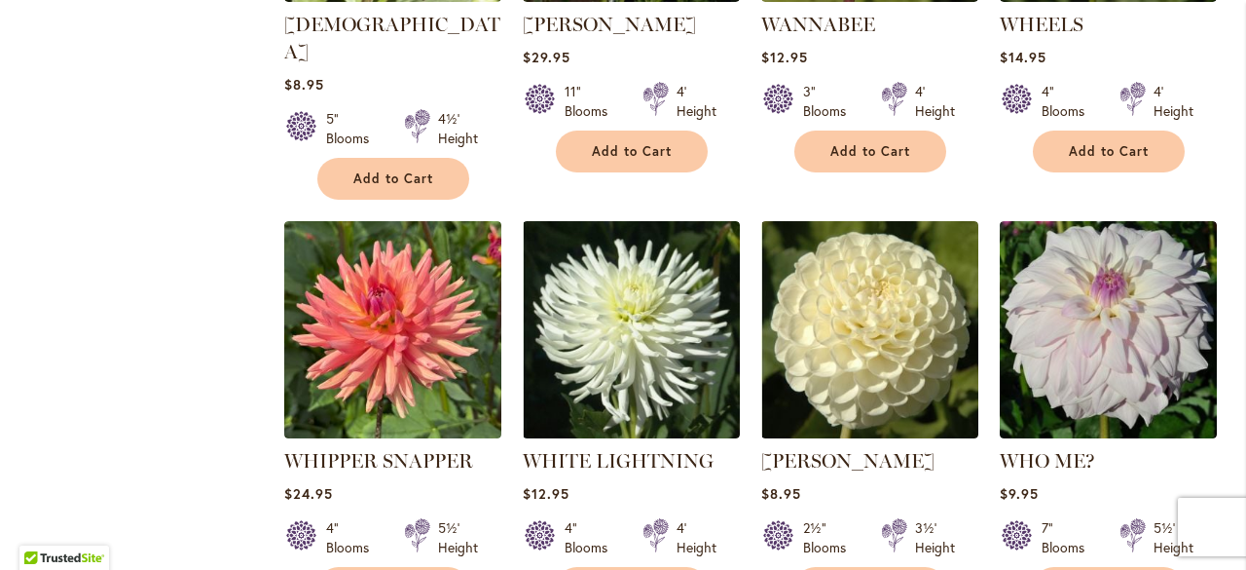
scroll to position [1885, 0]
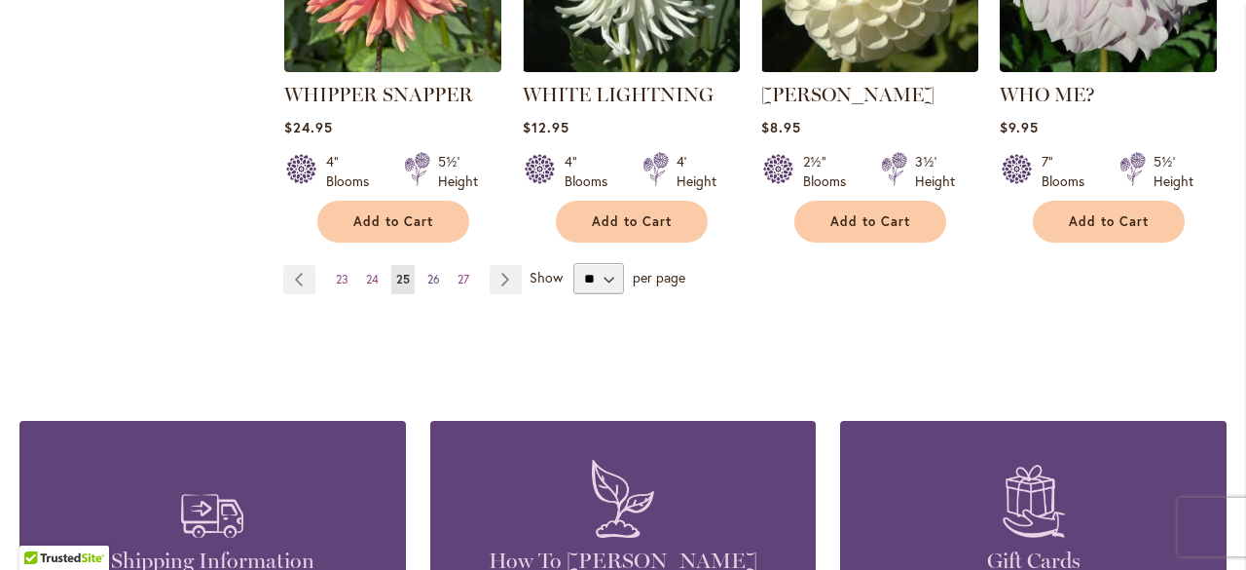
click at [433, 272] on span "26" at bounding box center [433, 279] width 13 height 15
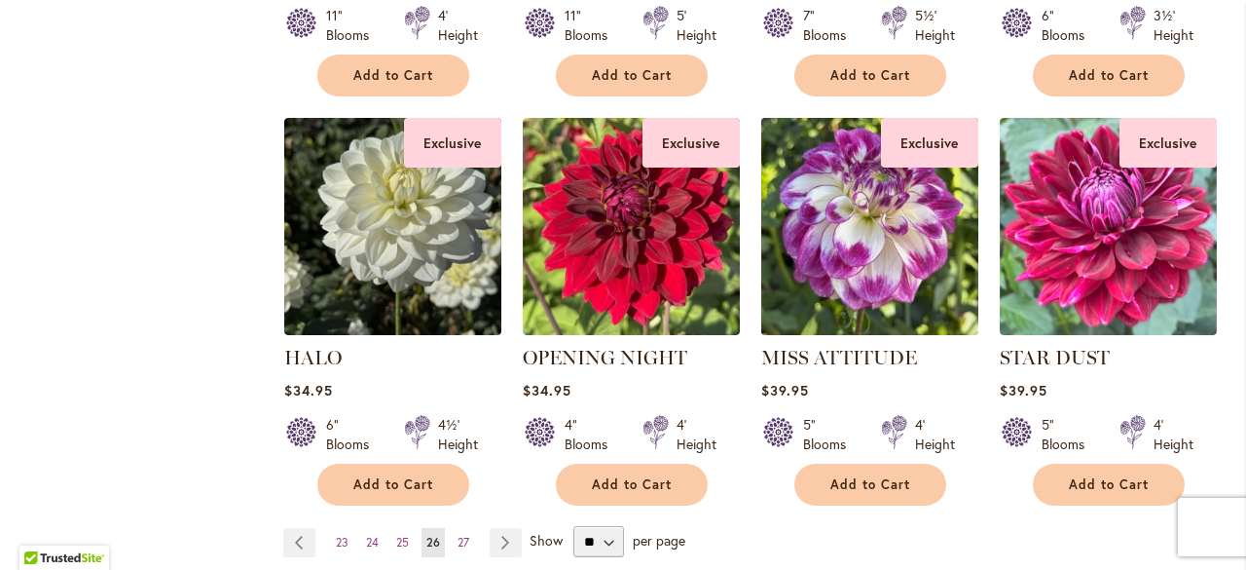
scroll to position [1605, 0]
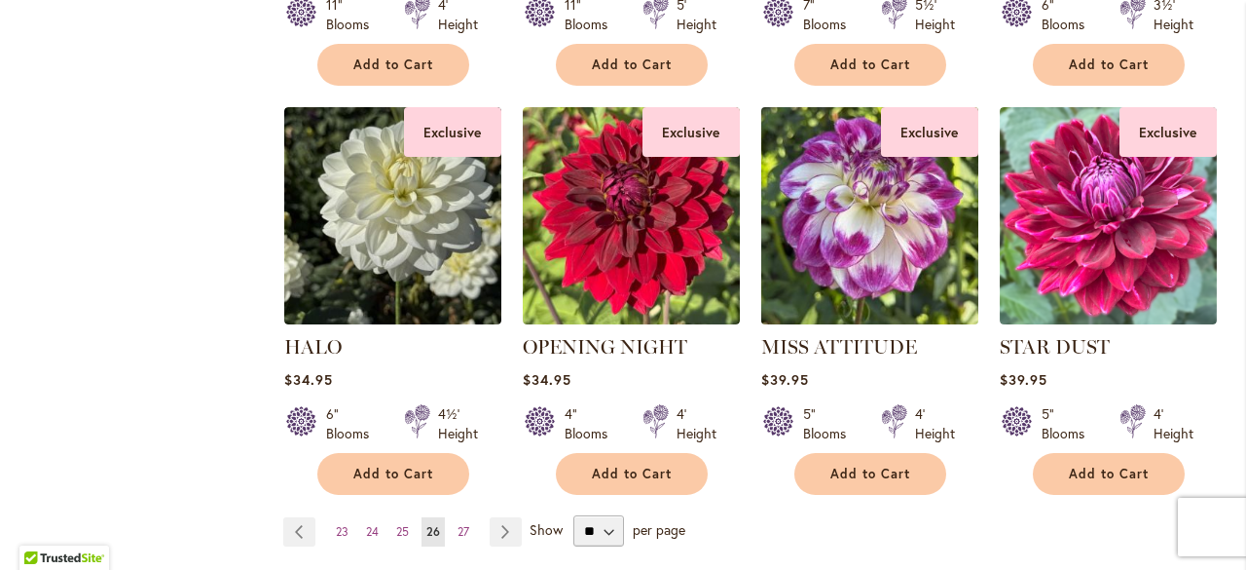
click at [807, 238] on img at bounding box center [869, 216] width 228 height 228
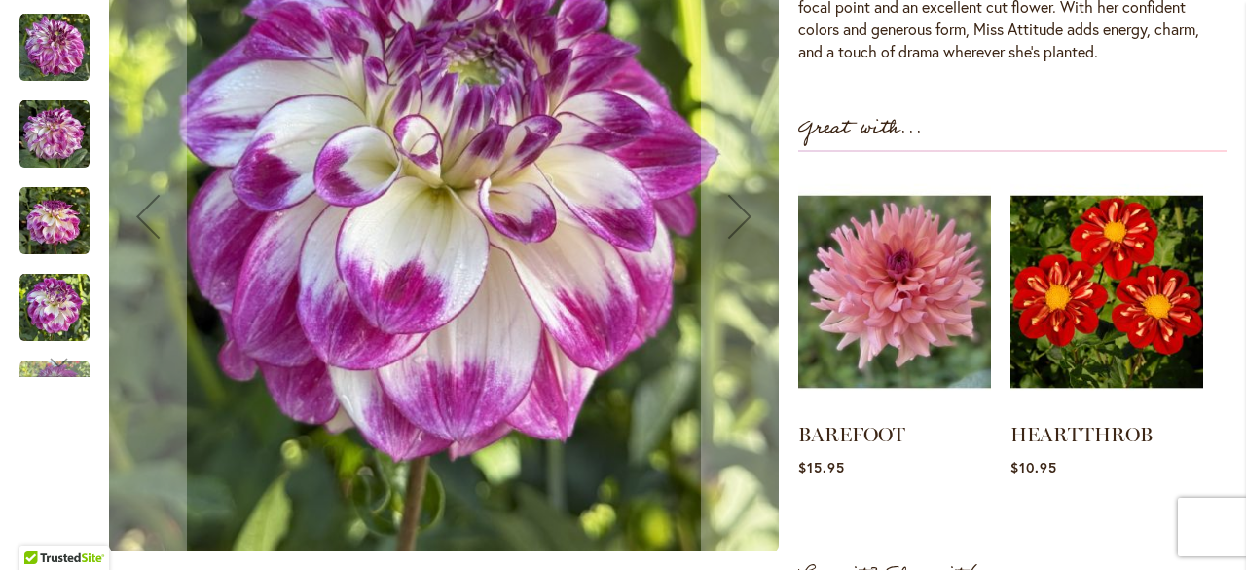
scroll to position [1026, 0]
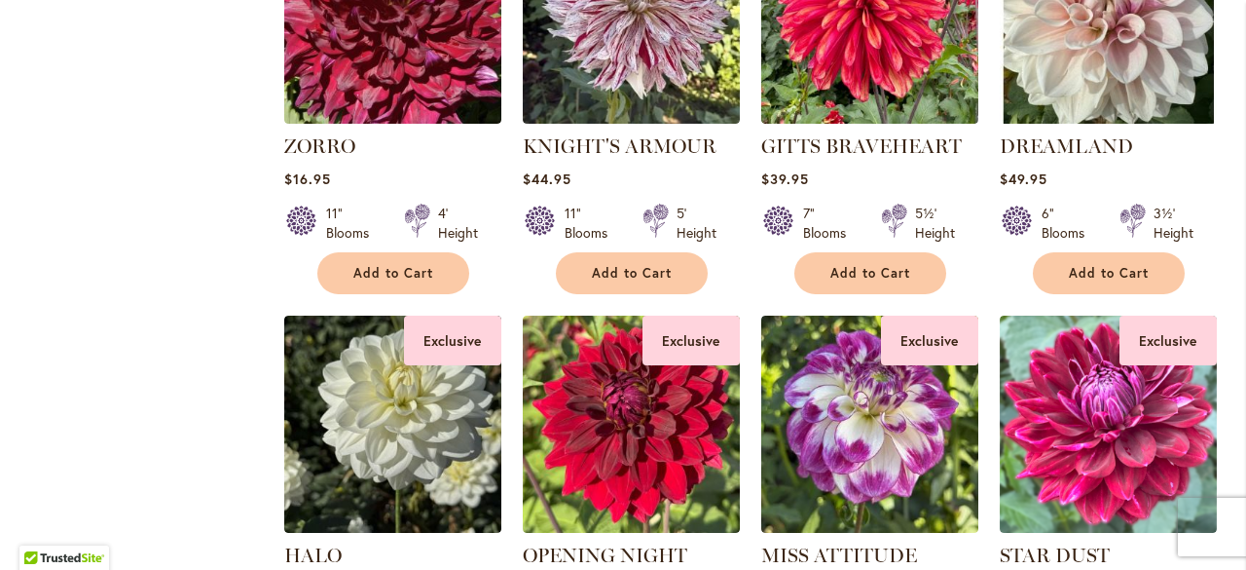
scroll to position [1668, 0]
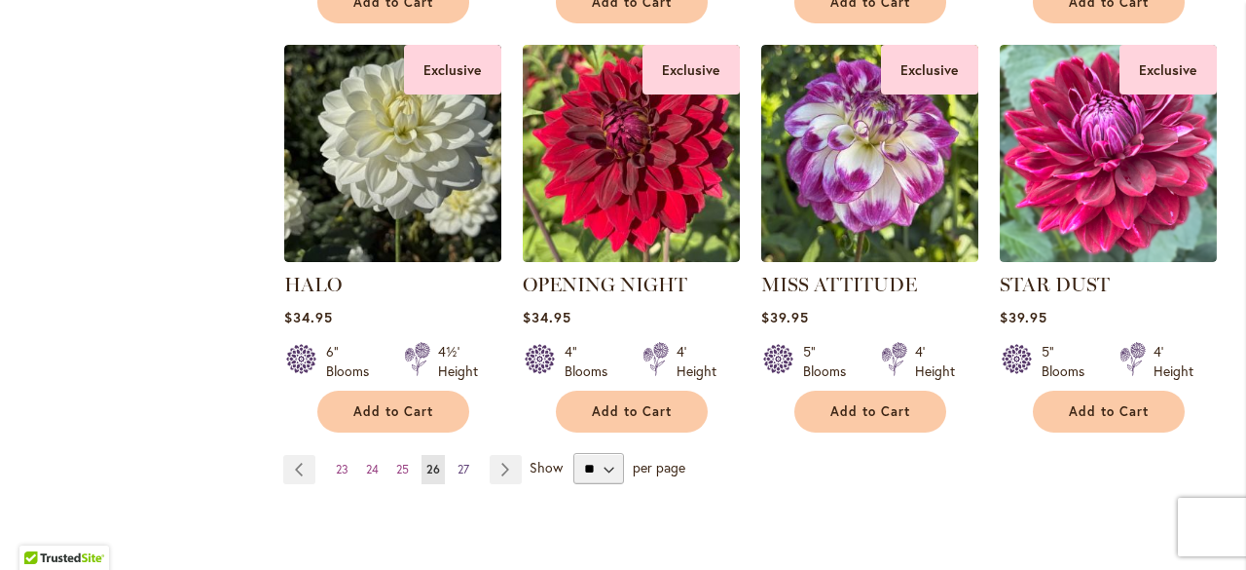
click at [460, 469] on span "27" at bounding box center [464, 468] width 12 height 15
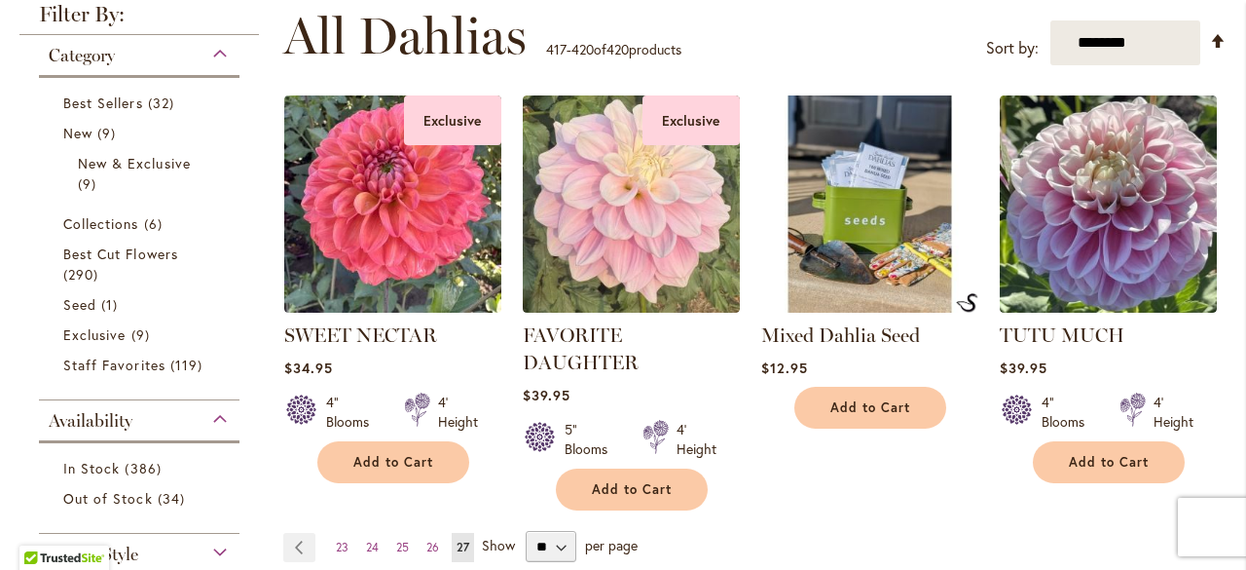
scroll to position [574, 0]
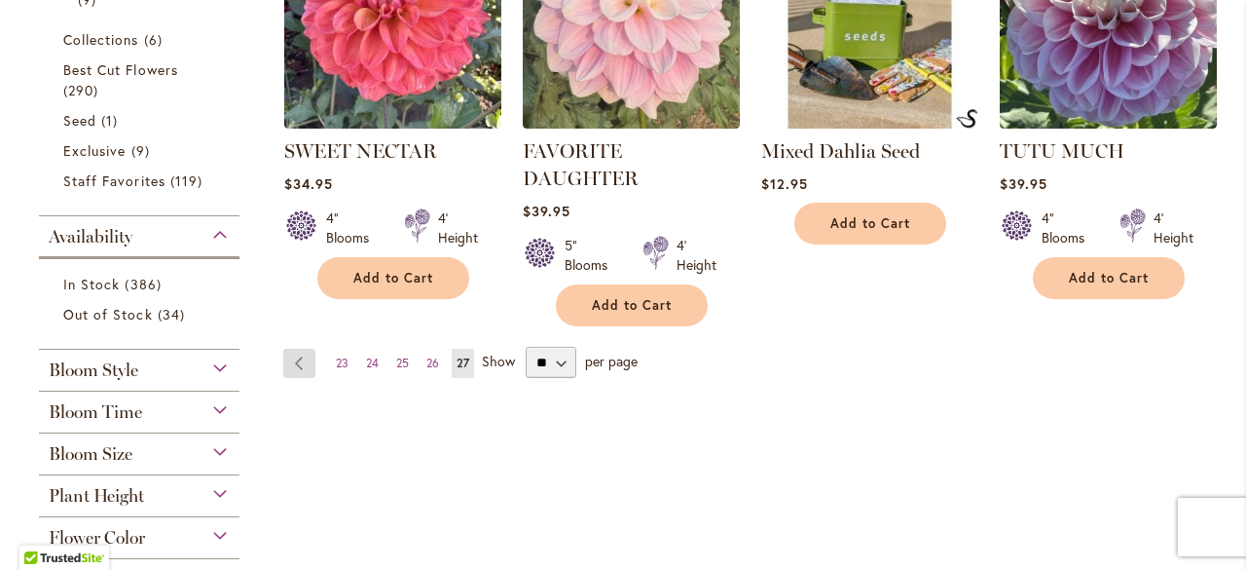
click at [307, 353] on link "Page Previous" at bounding box center [299, 363] width 32 height 29
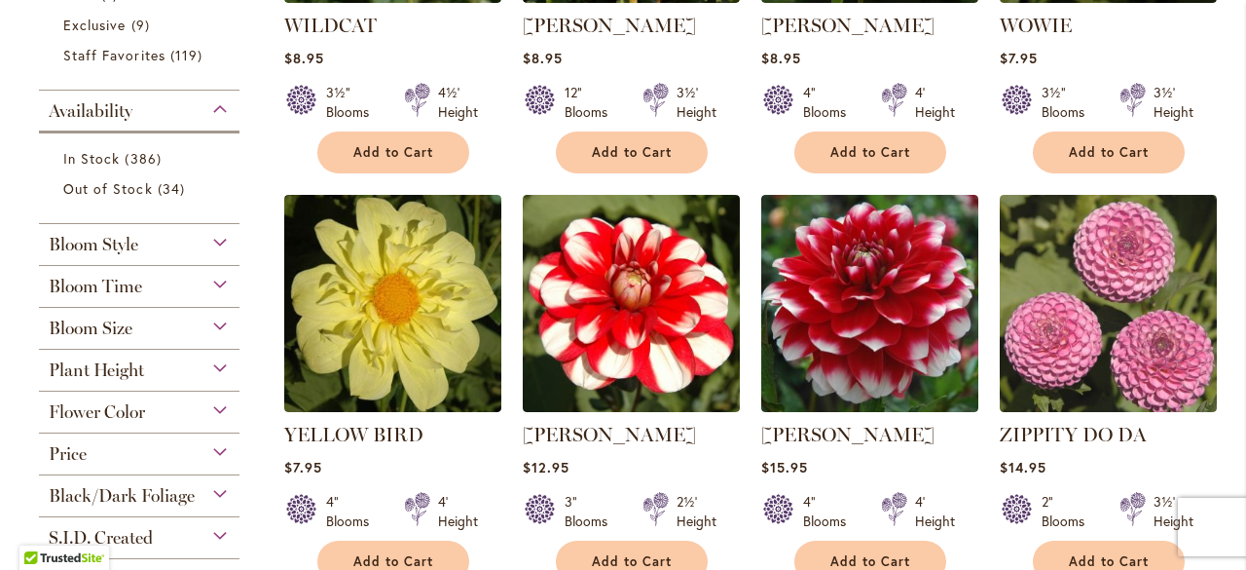
scroll to position [741, 0]
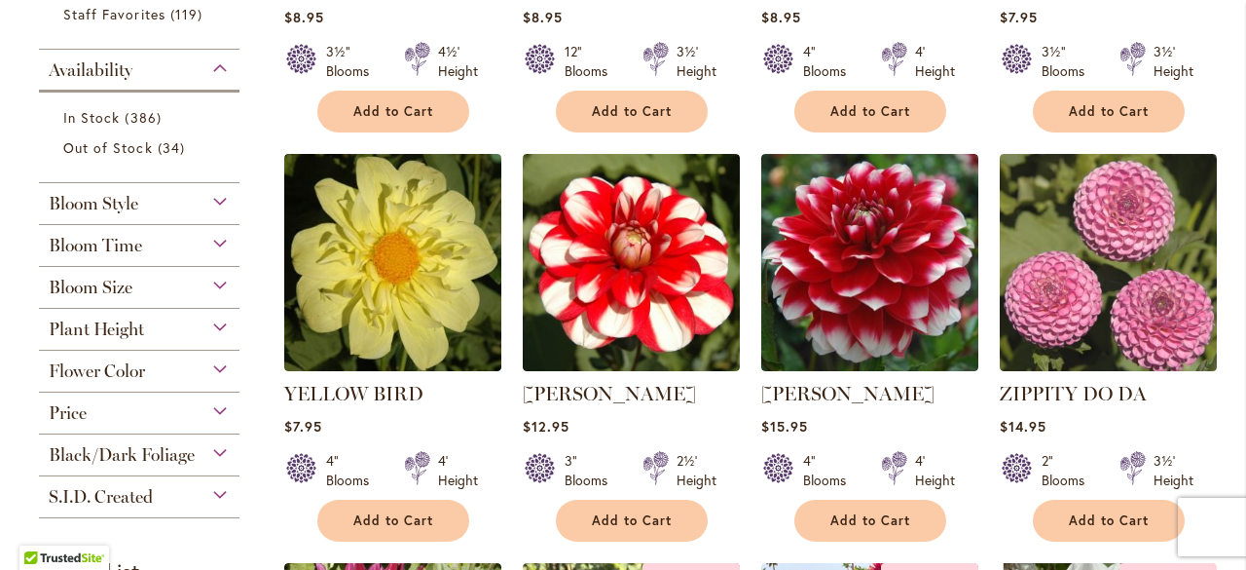
click at [175, 361] on div "Flower Color" at bounding box center [139, 365] width 201 height 31
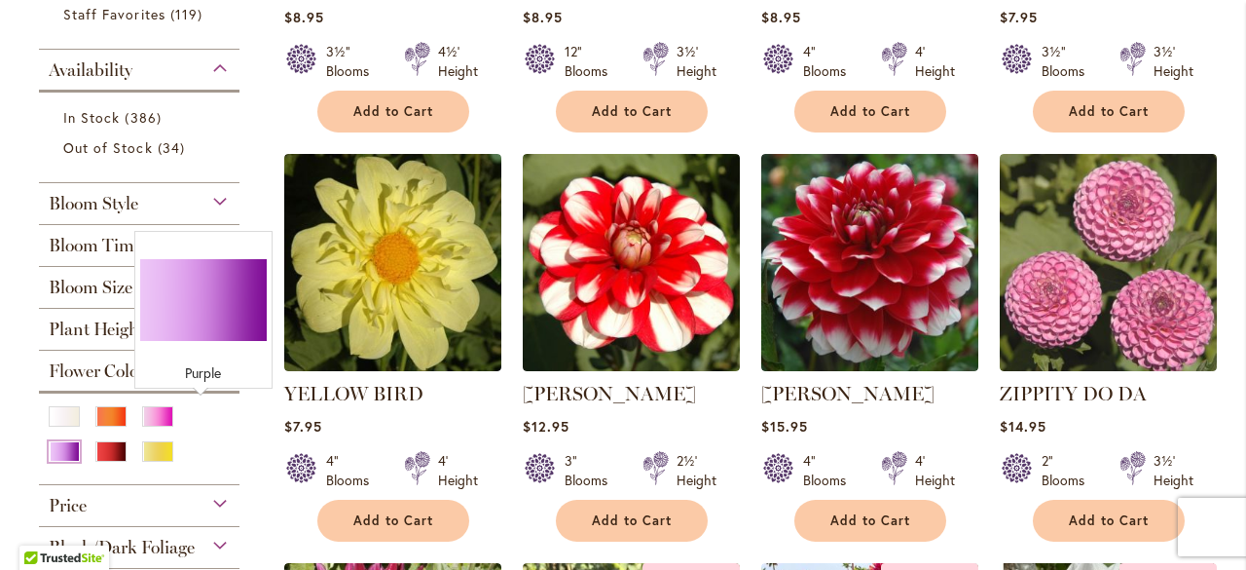
click at [80, 441] on div "Purple" at bounding box center [64, 451] width 31 height 20
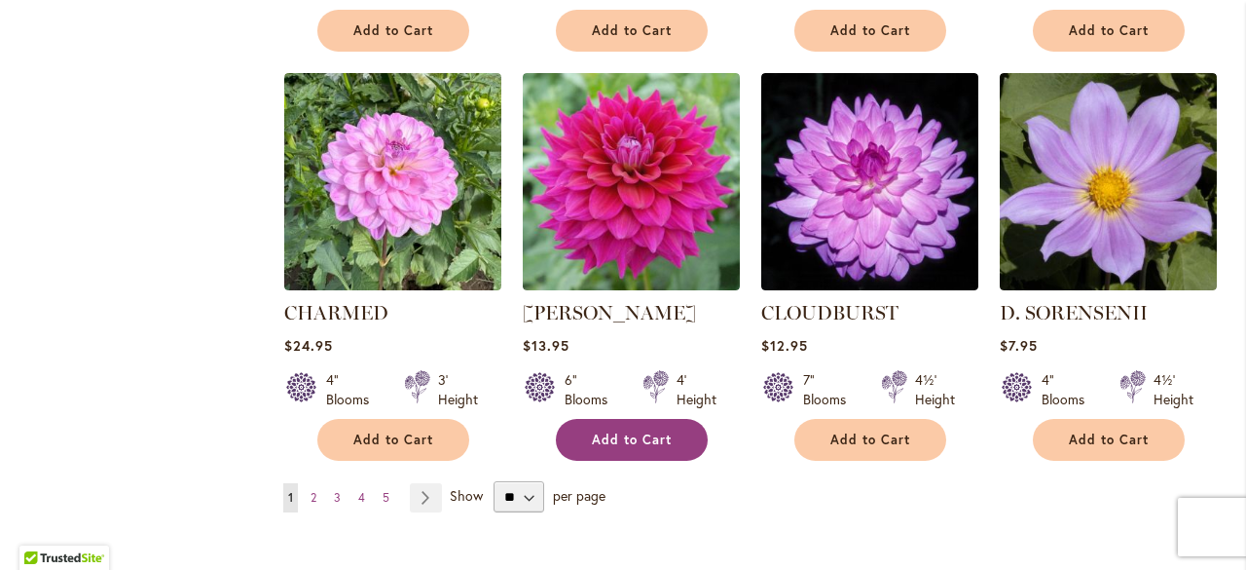
scroll to position [1686, 0]
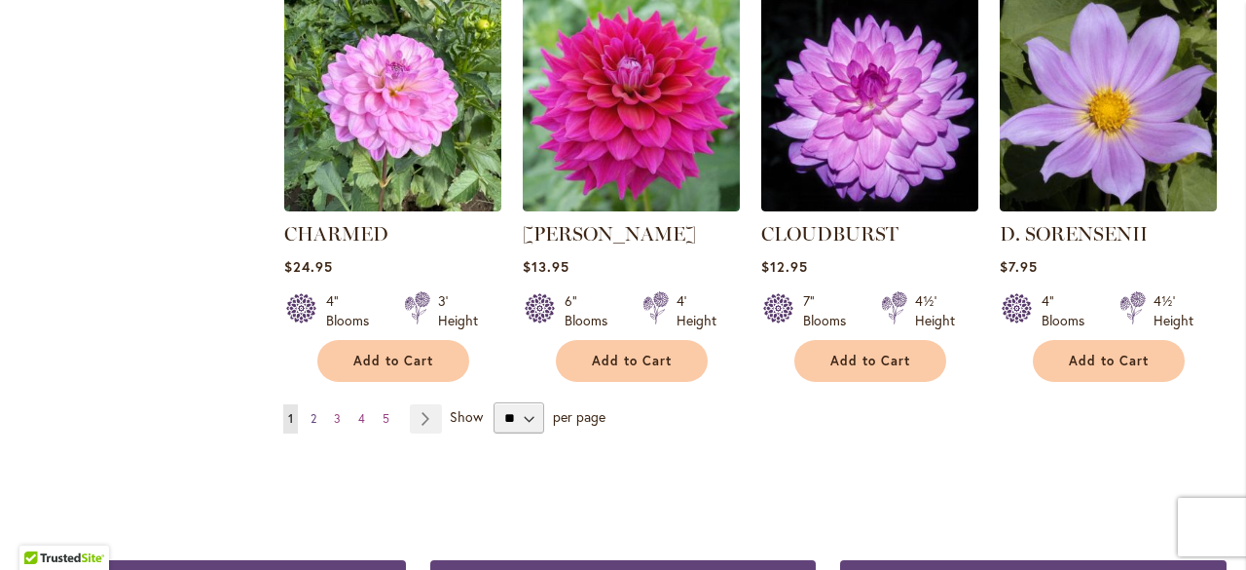
click at [307, 412] on link "Page 2" at bounding box center [314, 418] width 16 height 29
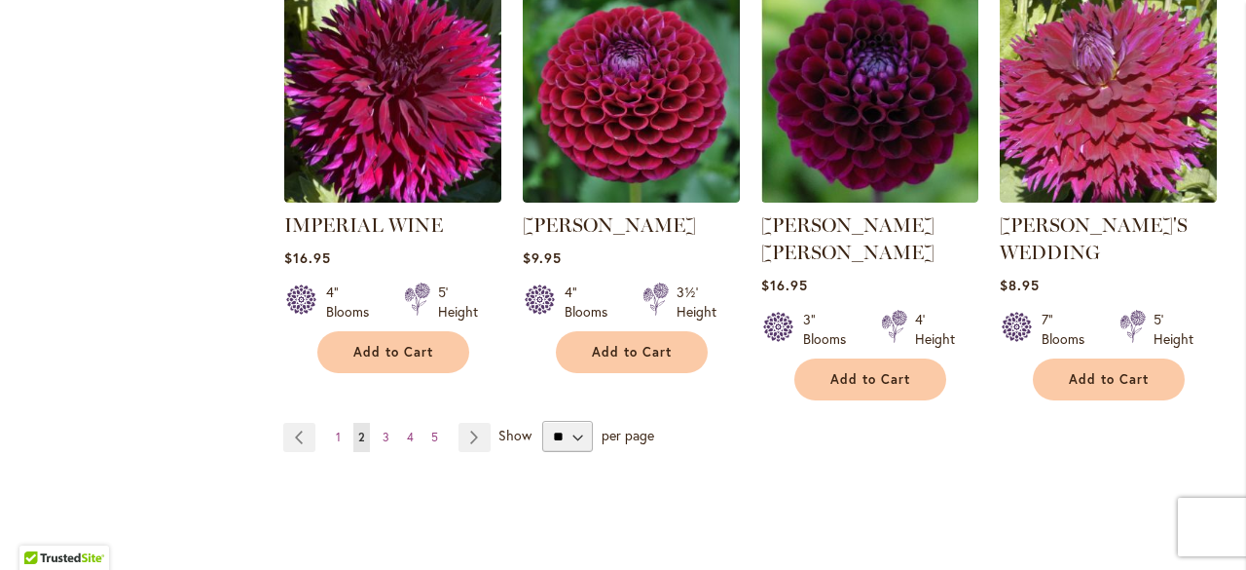
scroll to position [1751, 0]
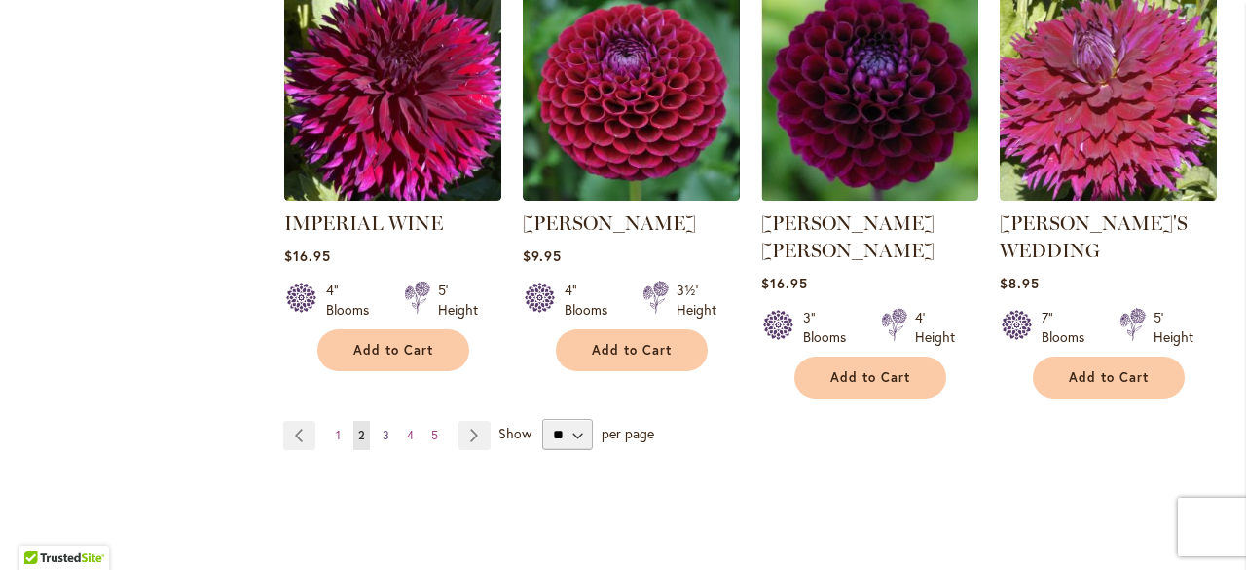
click at [386, 427] on span "3" at bounding box center [386, 434] width 7 height 15
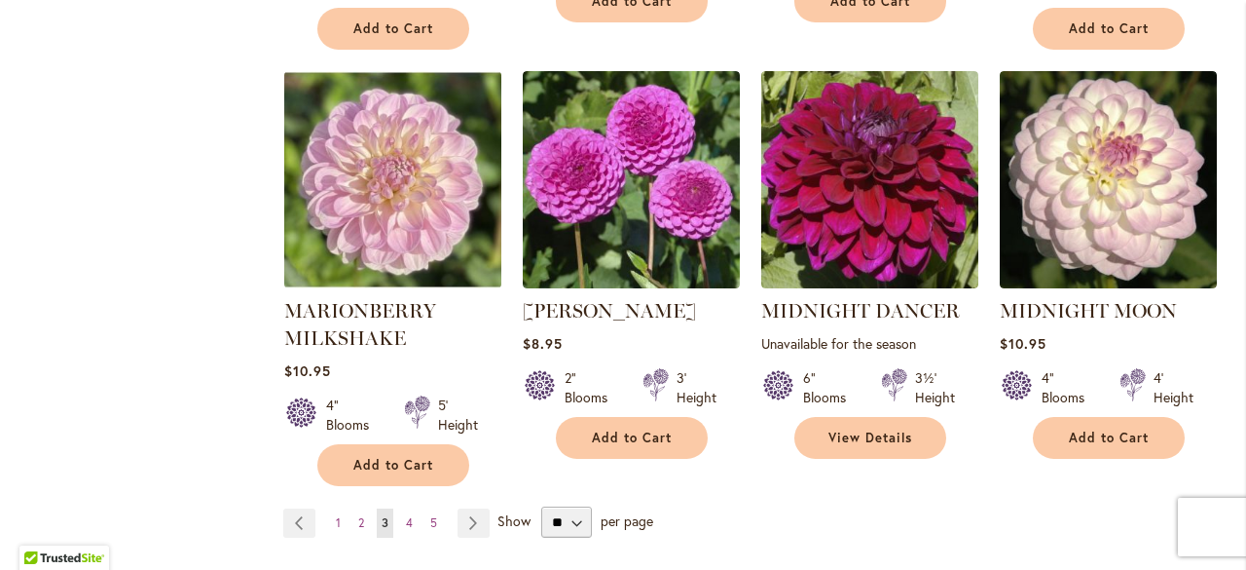
scroll to position [1665, 0]
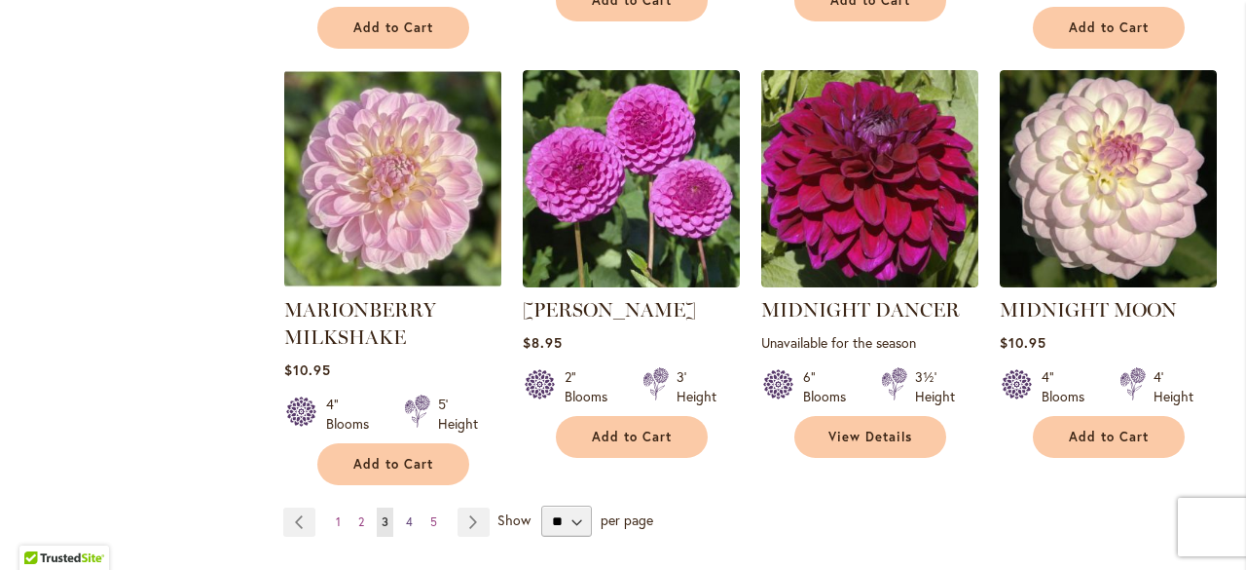
click at [412, 507] on link "Page 4" at bounding box center [409, 521] width 17 height 29
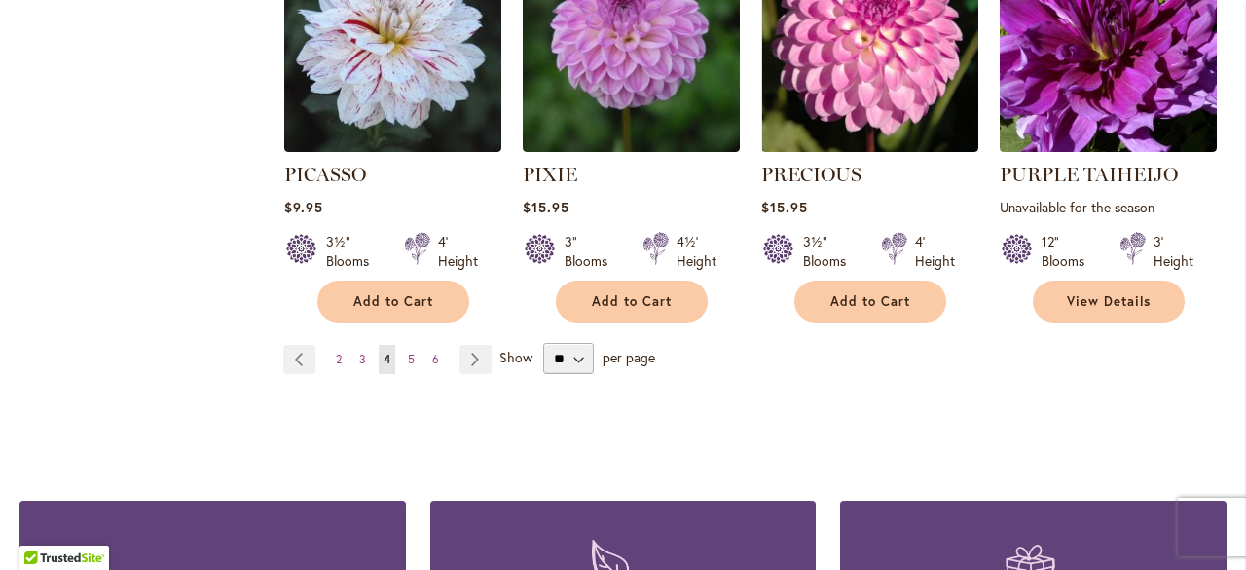
scroll to position [1774, 0]
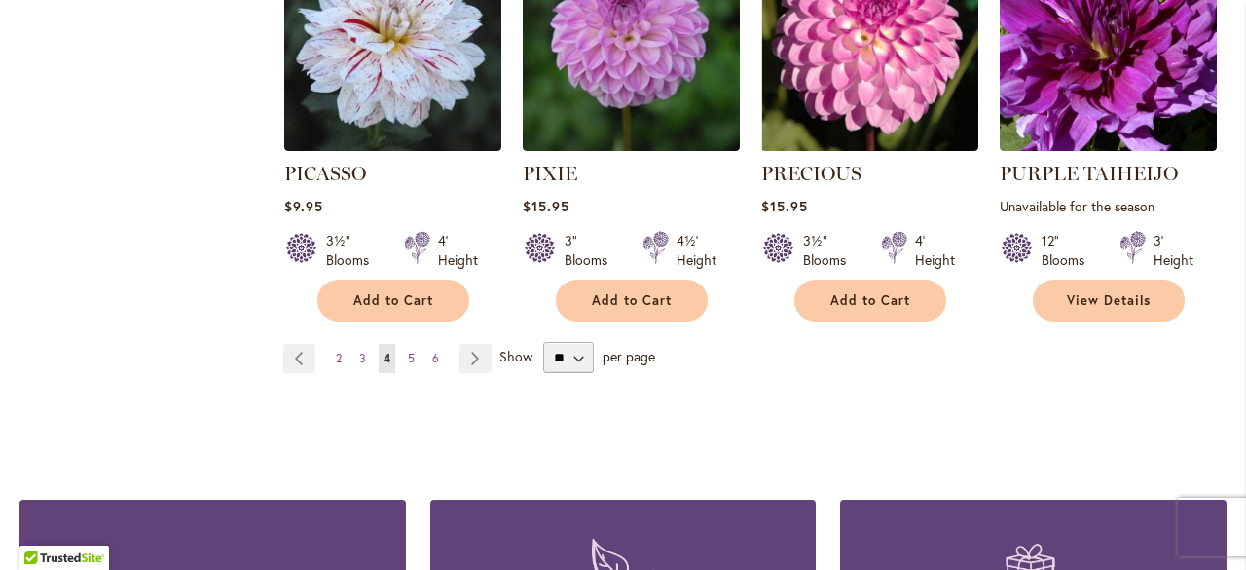
click at [397, 344] on ul "Page Previous Page 2 Page 3 You're currently reading page 4 Page 5 Page 6 Page …" at bounding box center [391, 358] width 216 height 29
click at [408, 350] on span "5" at bounding box center [411, 357] width 7 height 15
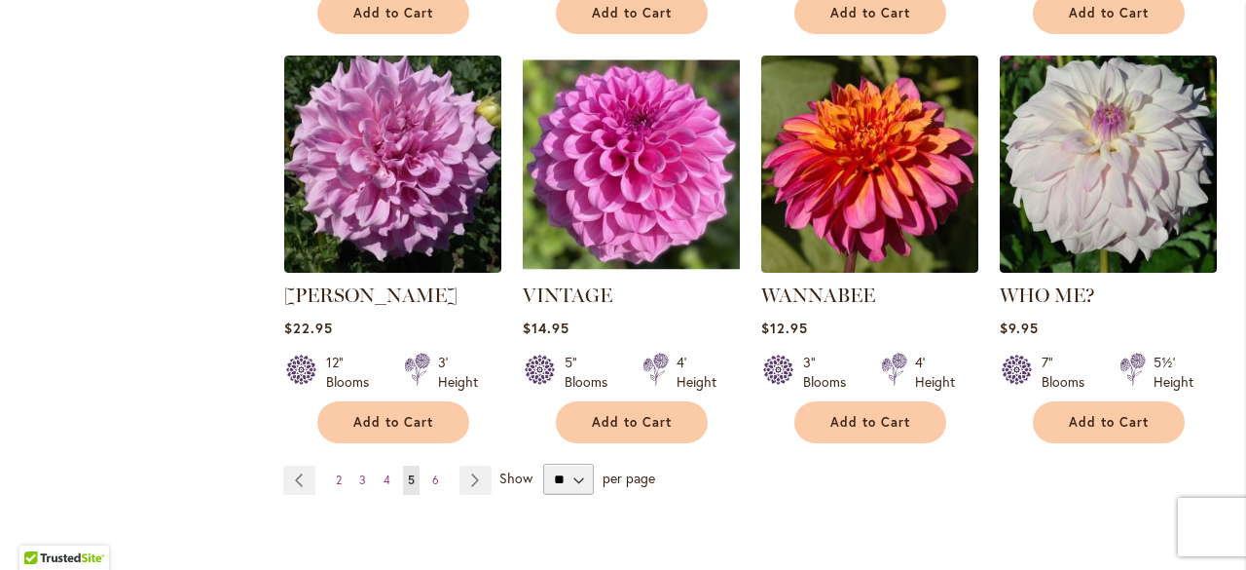
scroll to position [1653, 0]
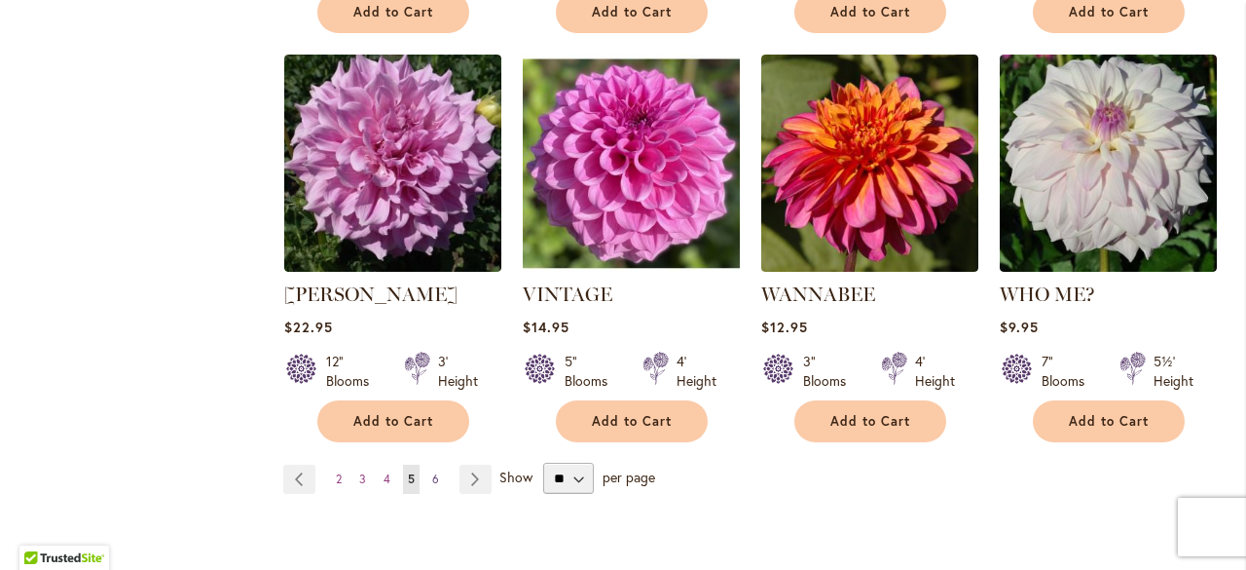
click at [427, 464] on link "Page 6" at bounding box center [435, 478] width 17 height 29
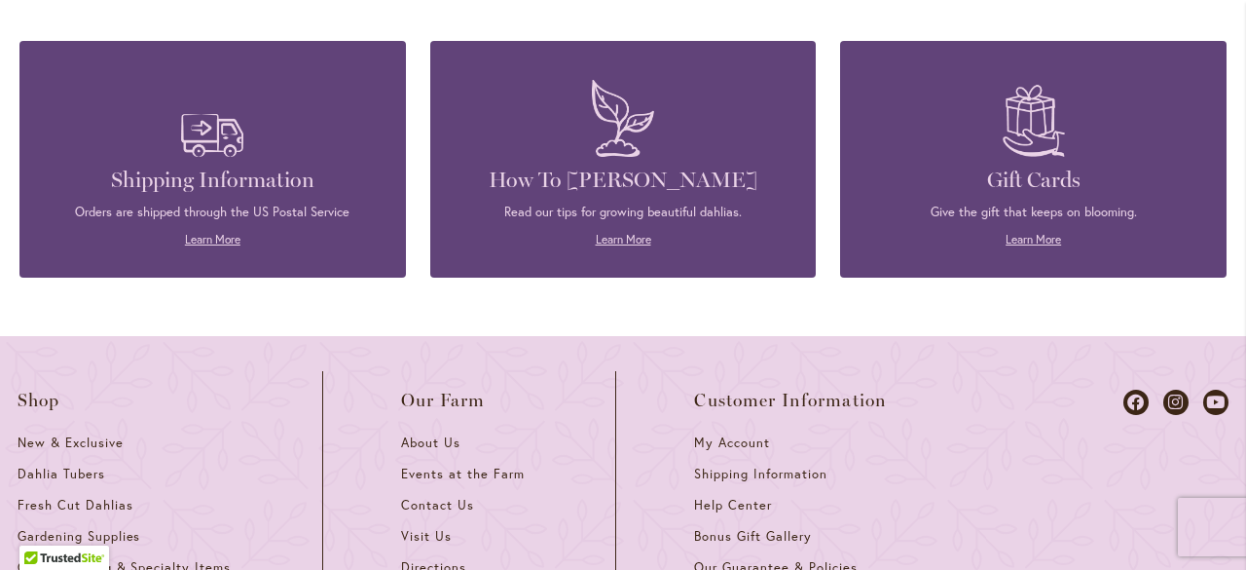
scroll to position [1417, 0]
